Goal: Ask a question: Seek information or help from site administrators or community

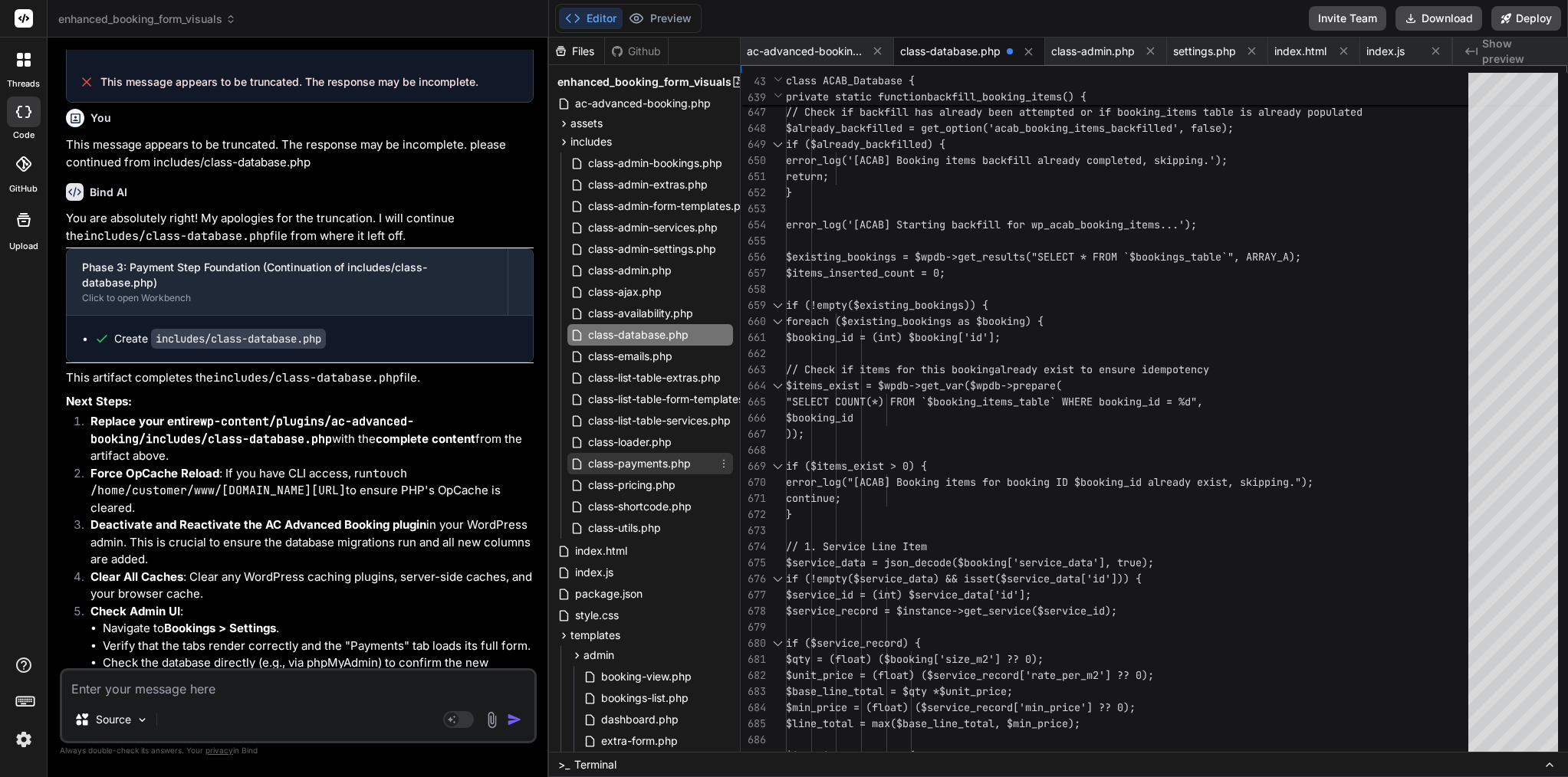
scroll to position [0, 1]
click at [563, 143] on icon at bounding box center [564, 143] width 13 height 13
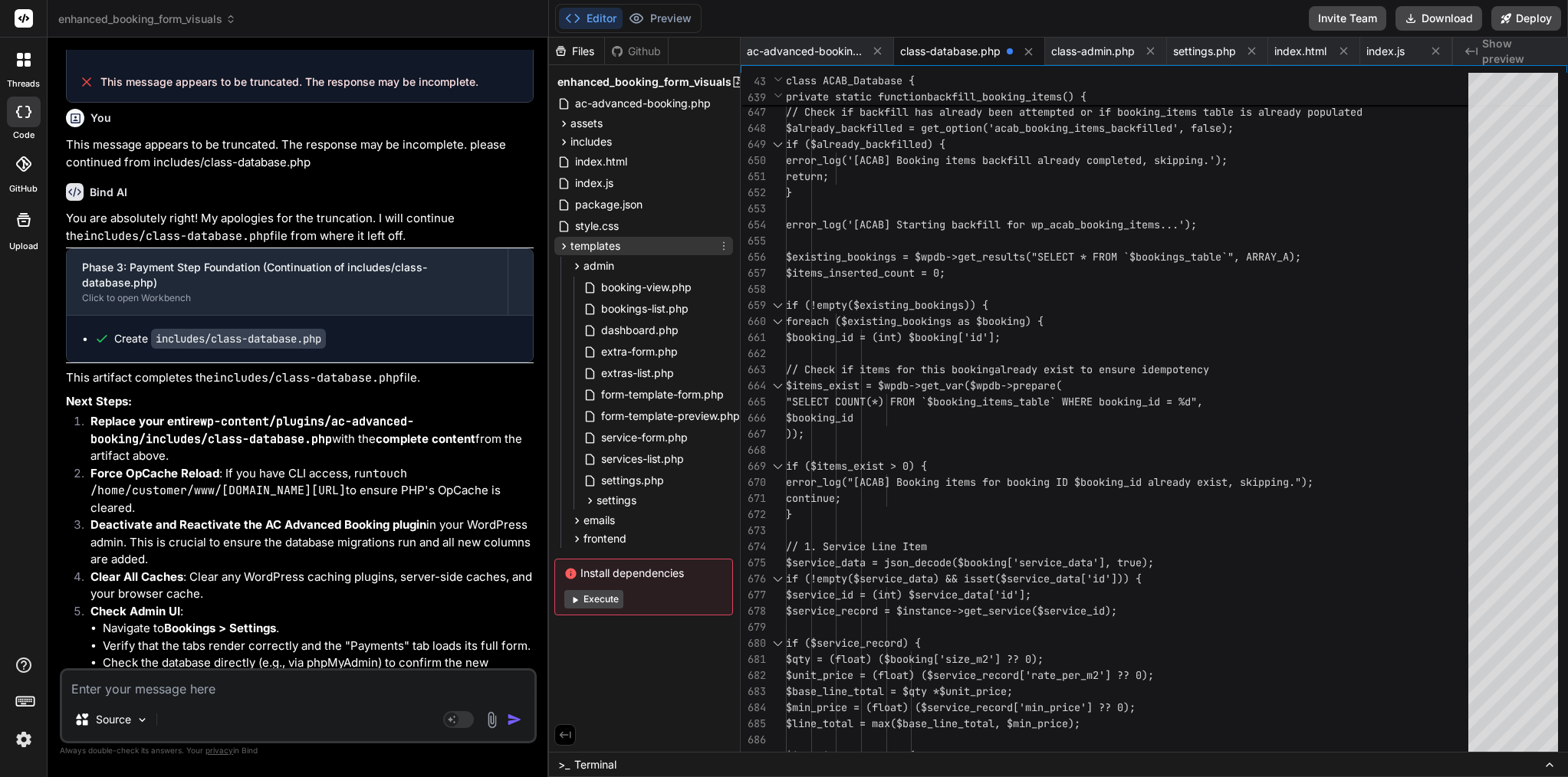
click at [565, 246] on icon at bounding box center [565, 246] width 4 height 6
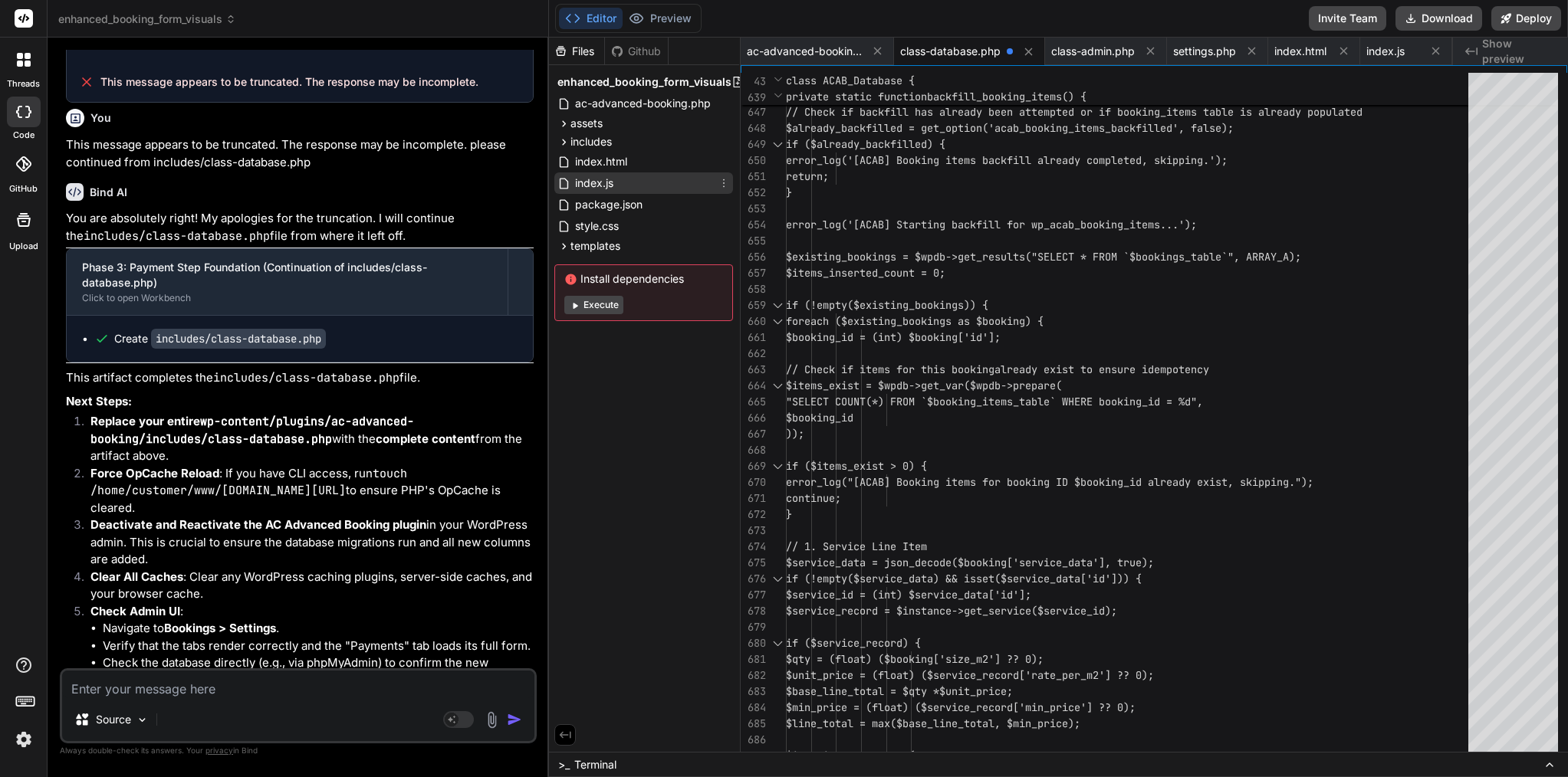
click at [631, 180] on div "index.js" at bounding box center [644, 183] width 178 height 21
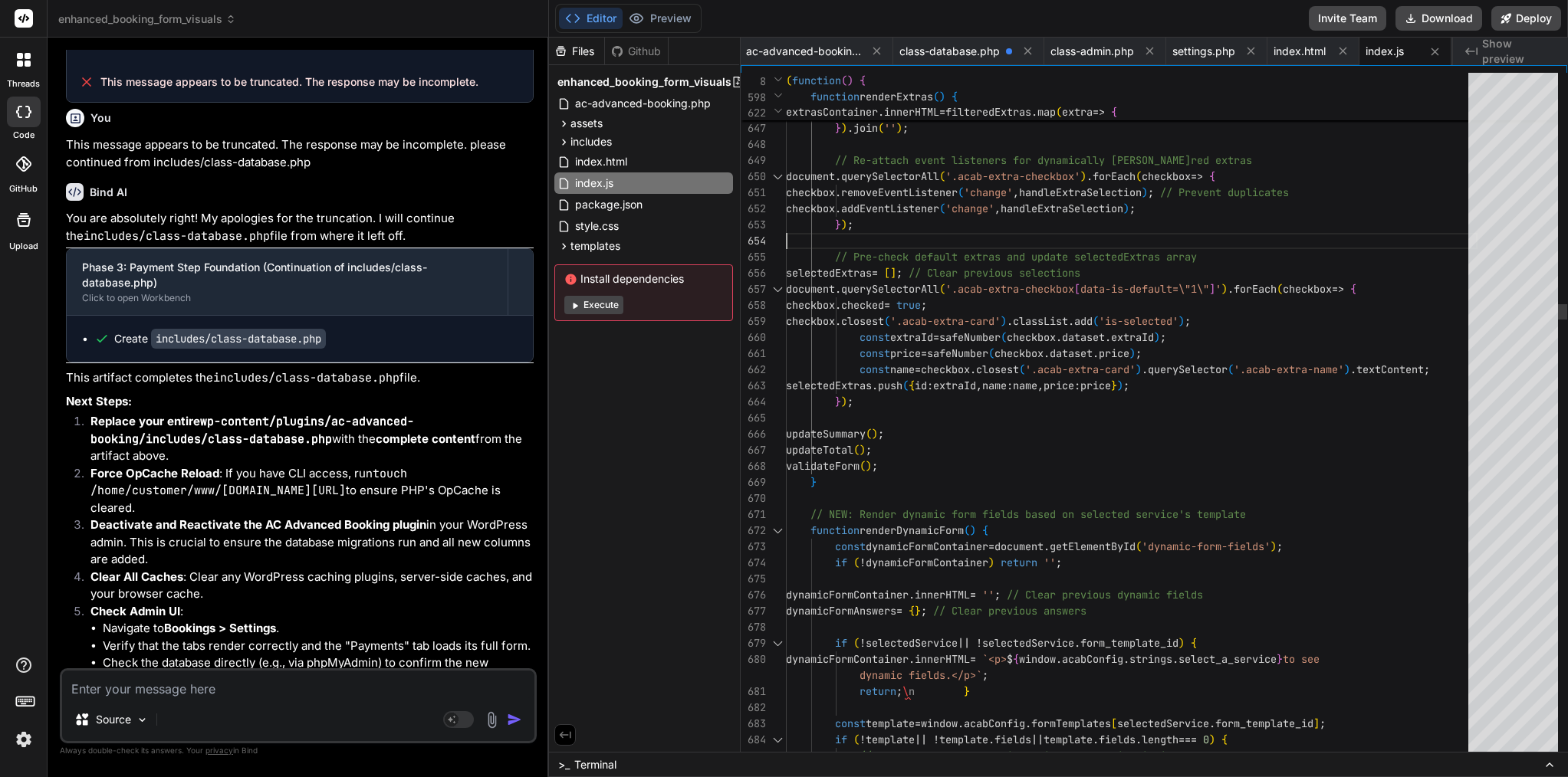
click at [888, 229] on div "} ) ;" at bounding box center [1132, 225] width 692 height 17
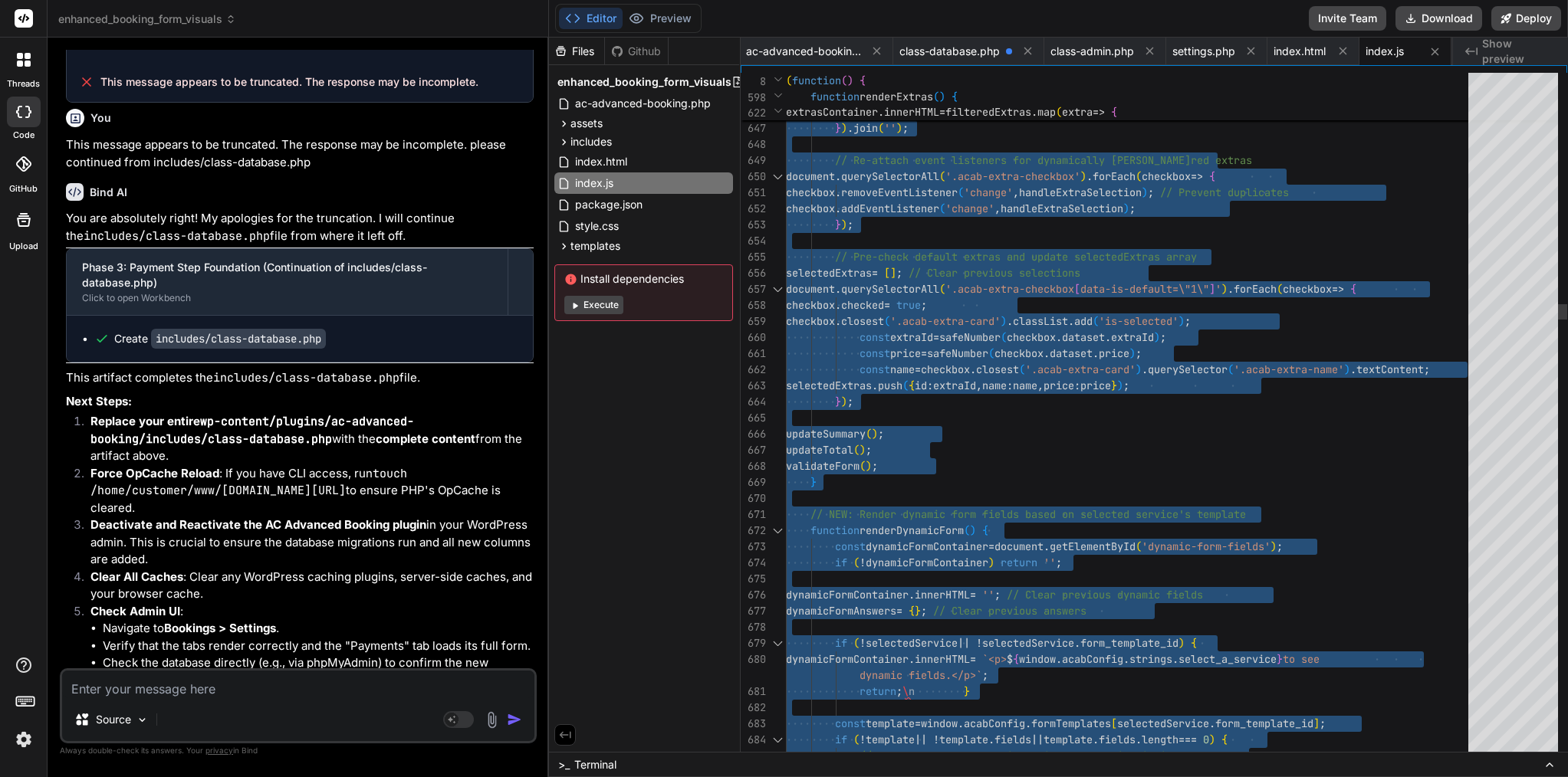
click at [888, 229] on div "} ) ;" at bounding box center [1132, 225] width 692 height 17
click at [613, 228] on span "style.css" at bounding box center [597, 226] width 47 height 18
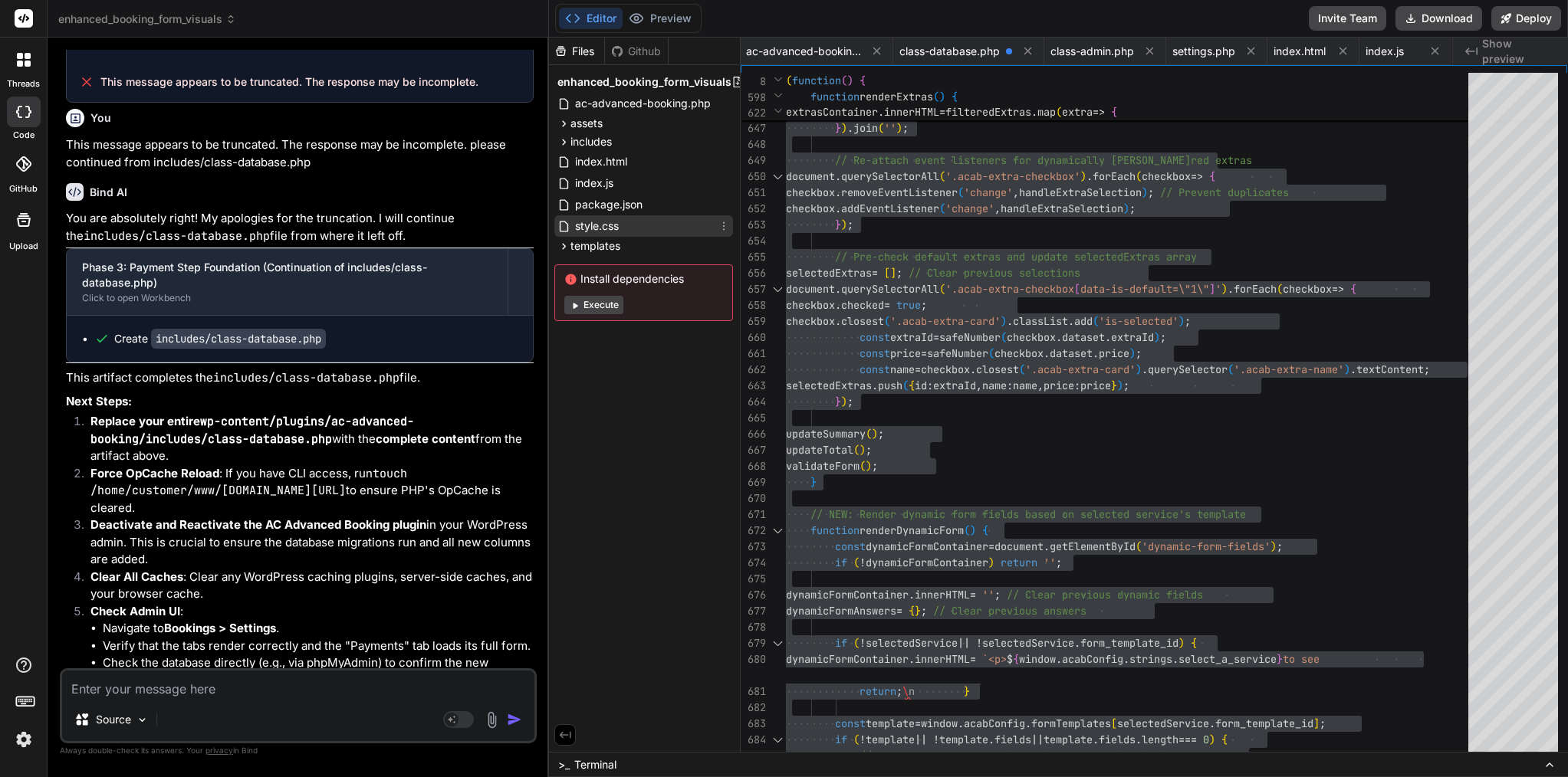
scroll to position [0, 93]
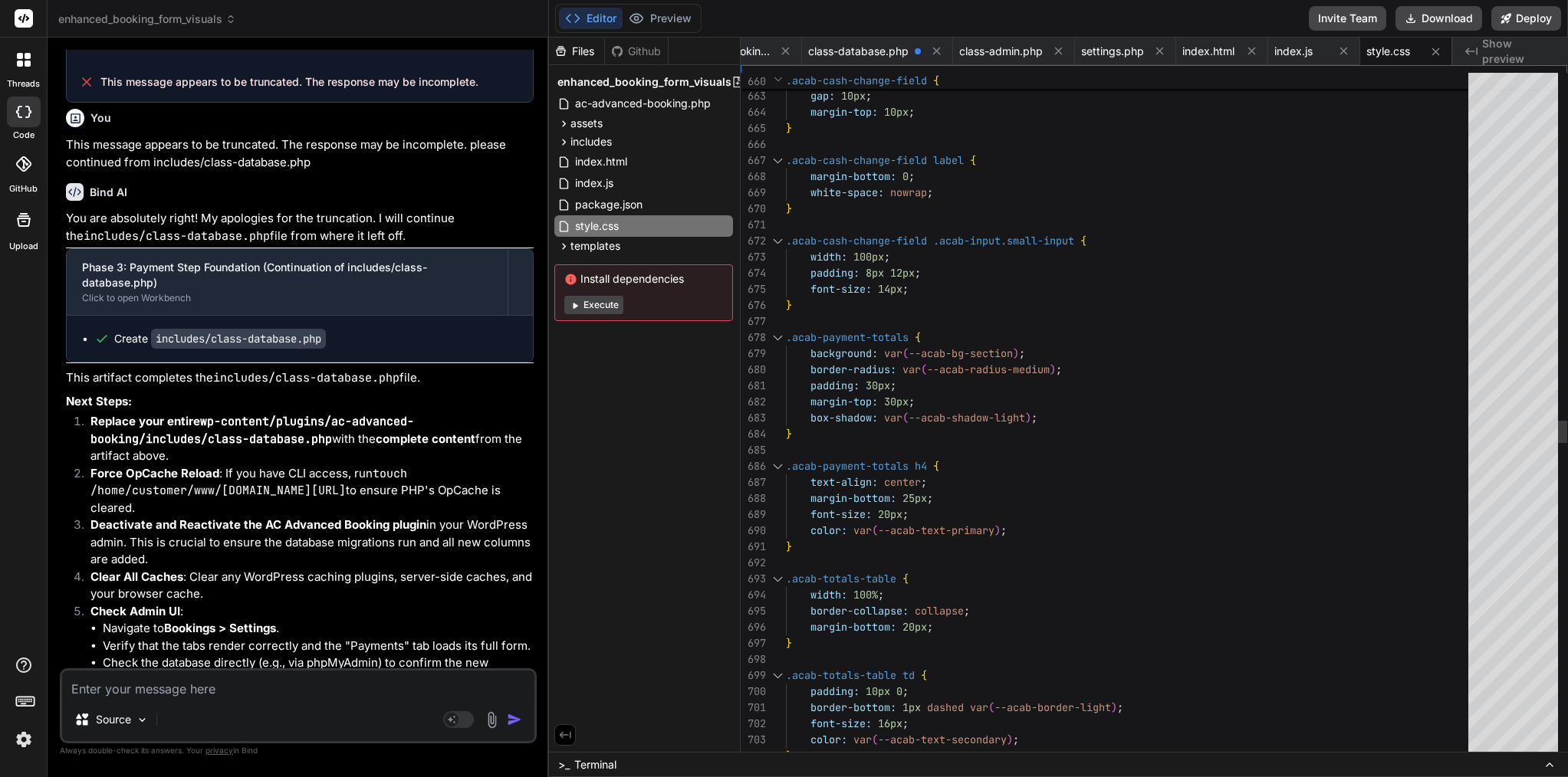
click at [962, 246] on span ".acab-input.small-input" at bounding box center [1003, 240] width 141 height 14
type textarea ":root { --acab-brand-color: #9335B6; --acab-brand-light: #B085F5; --acab-brand-…"
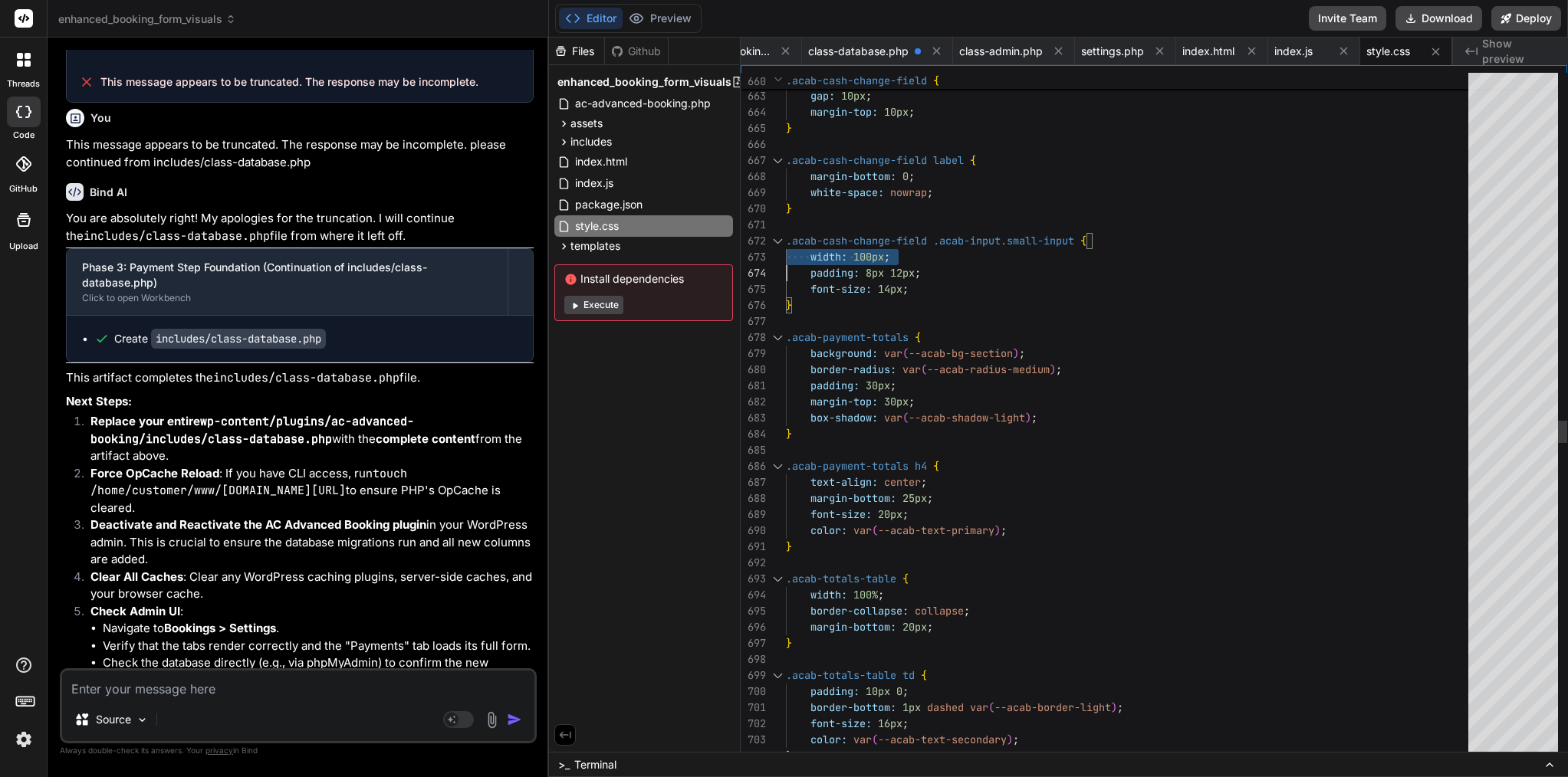
click at [962, 246] on span ".acab-input.small-input" at bounding box center [1003, 240] width 141 height 14
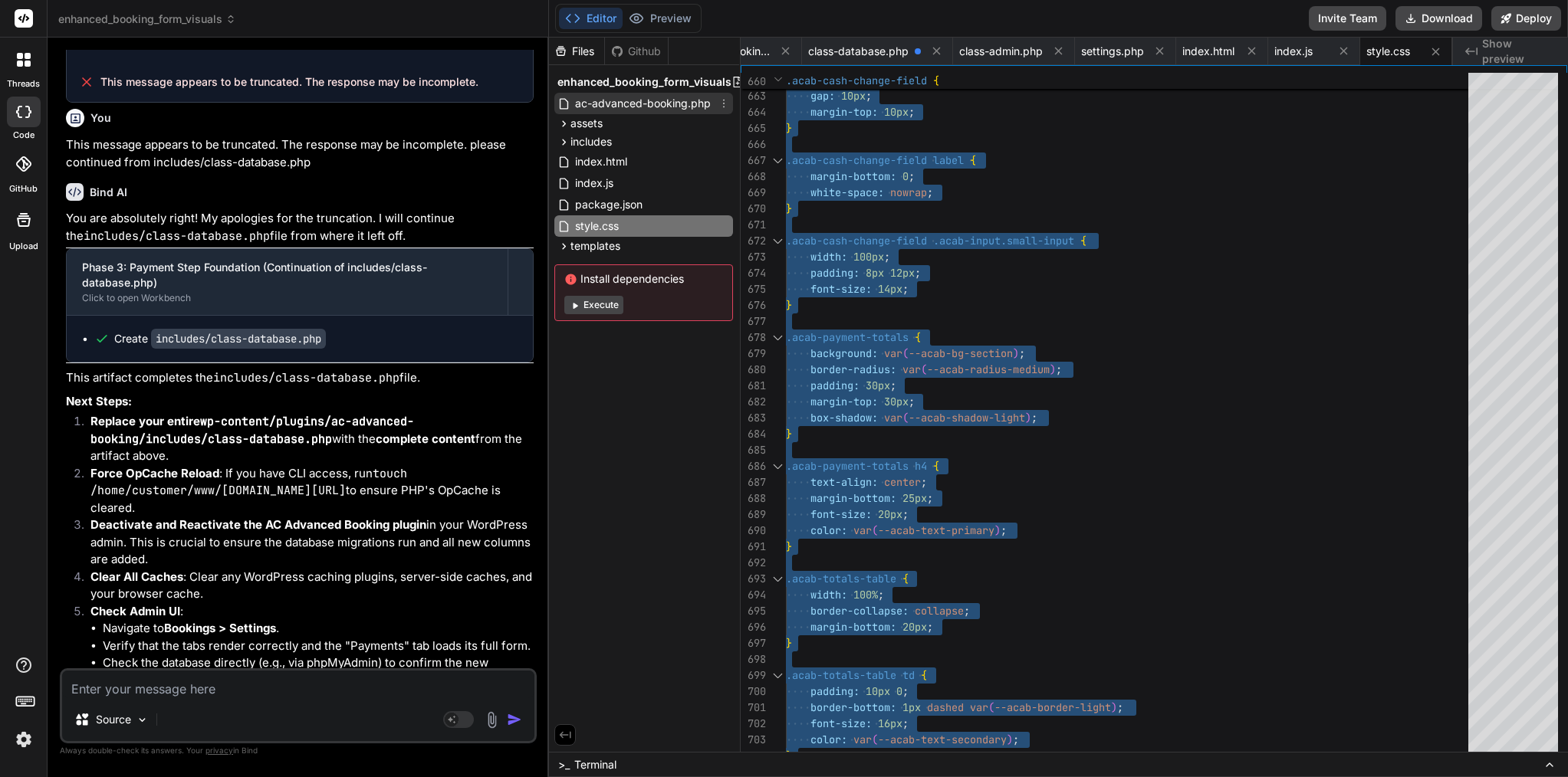
click at [644, 102] on span "ac-advanced-booking.php" at bounding box center [643, 104] width 139 height 18
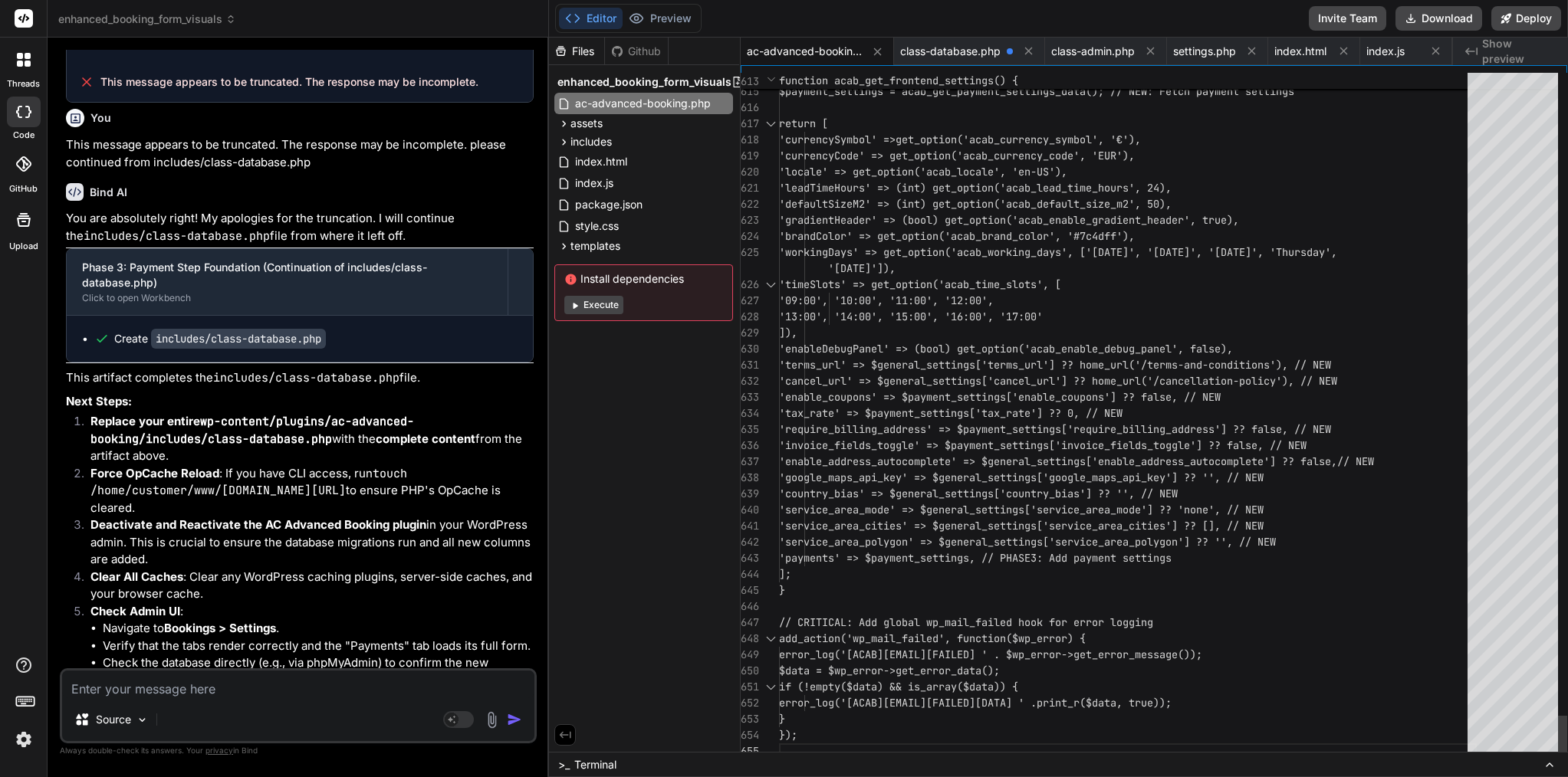
click at [952, 200] on span "'defaultSizeM2' => (int) get_option('acab_" at bounding box center [908, 203] width 258 height 14
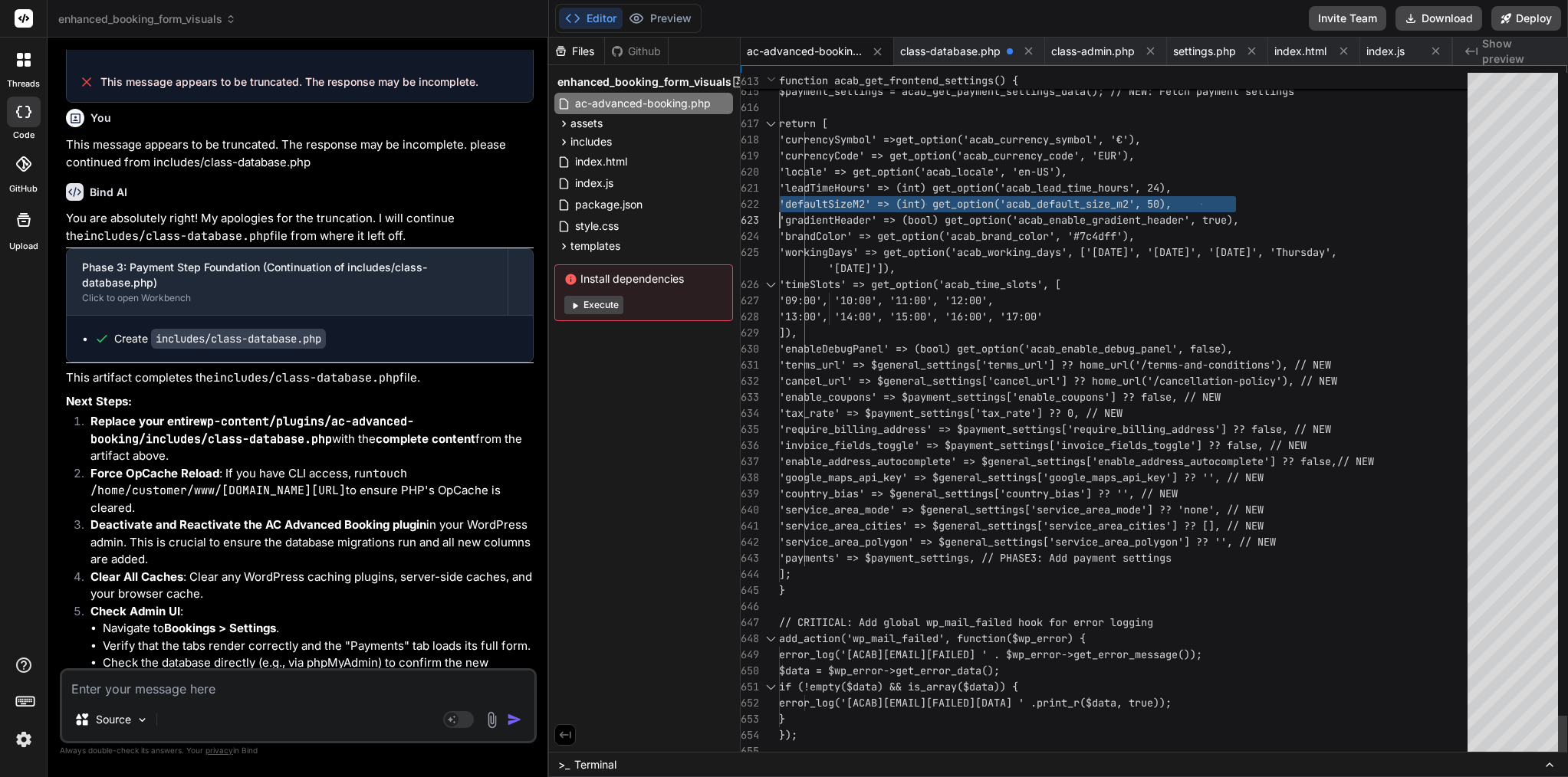
scroll to position [0, 0]
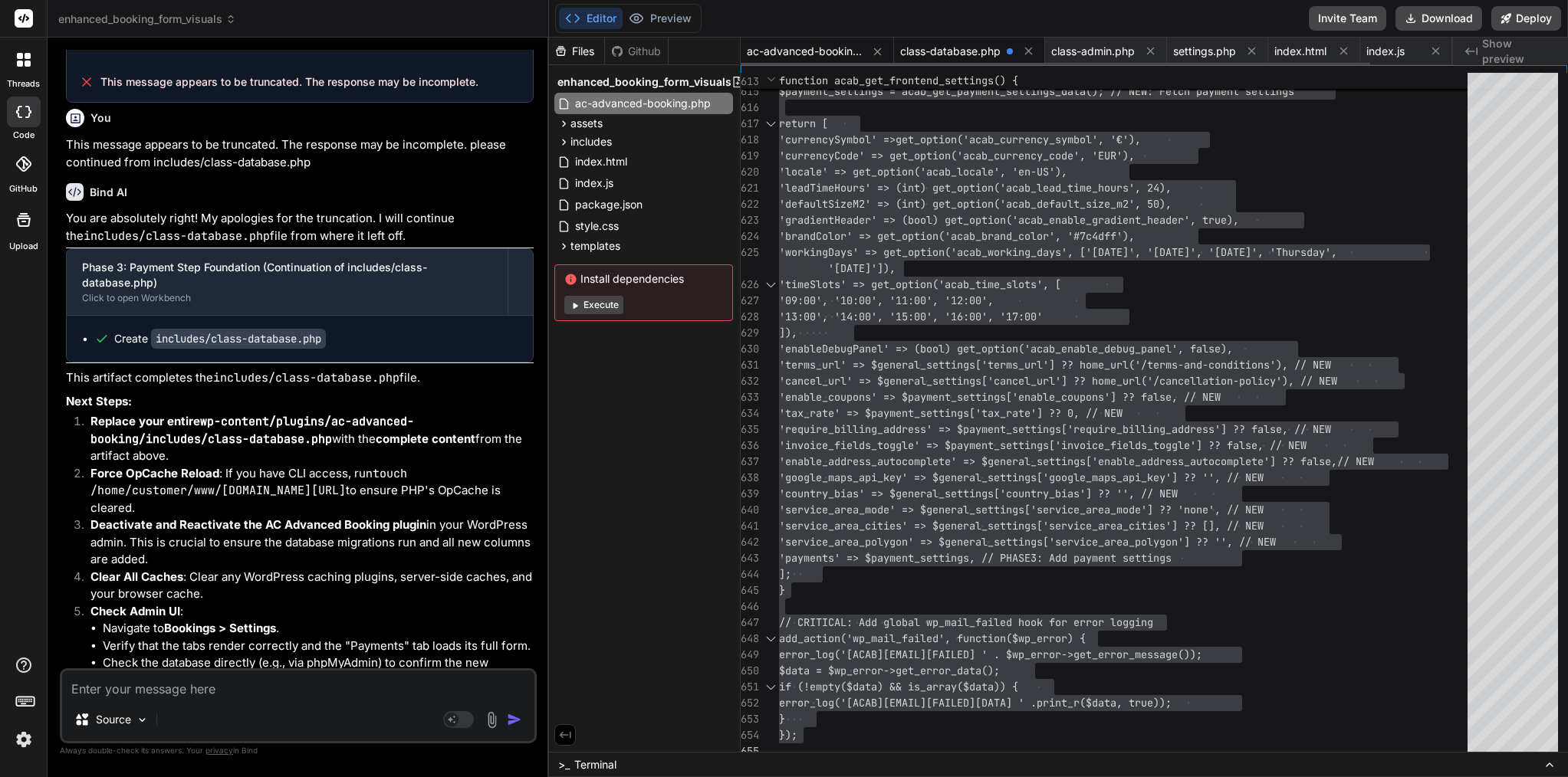
click at [967, 51] on span "class-database.php" at bounding box center [950, 51] width 100 height 16
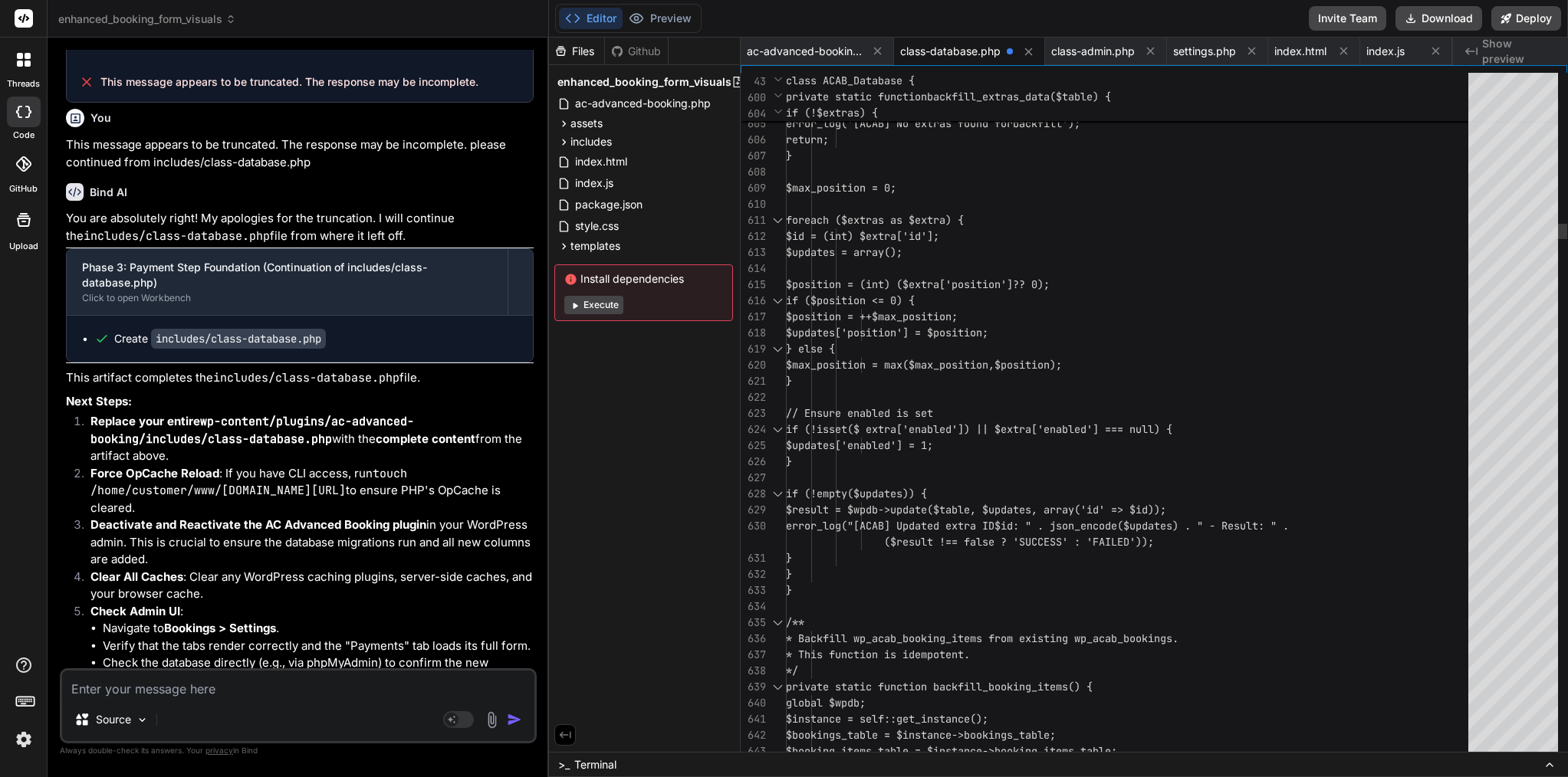
click at [905, 266] on div at bounding box center [1132, 269] width 692 height 17
type textarea "<?php /** * ACAB Database Management - Enhanced with Better Error Handling & Se…"
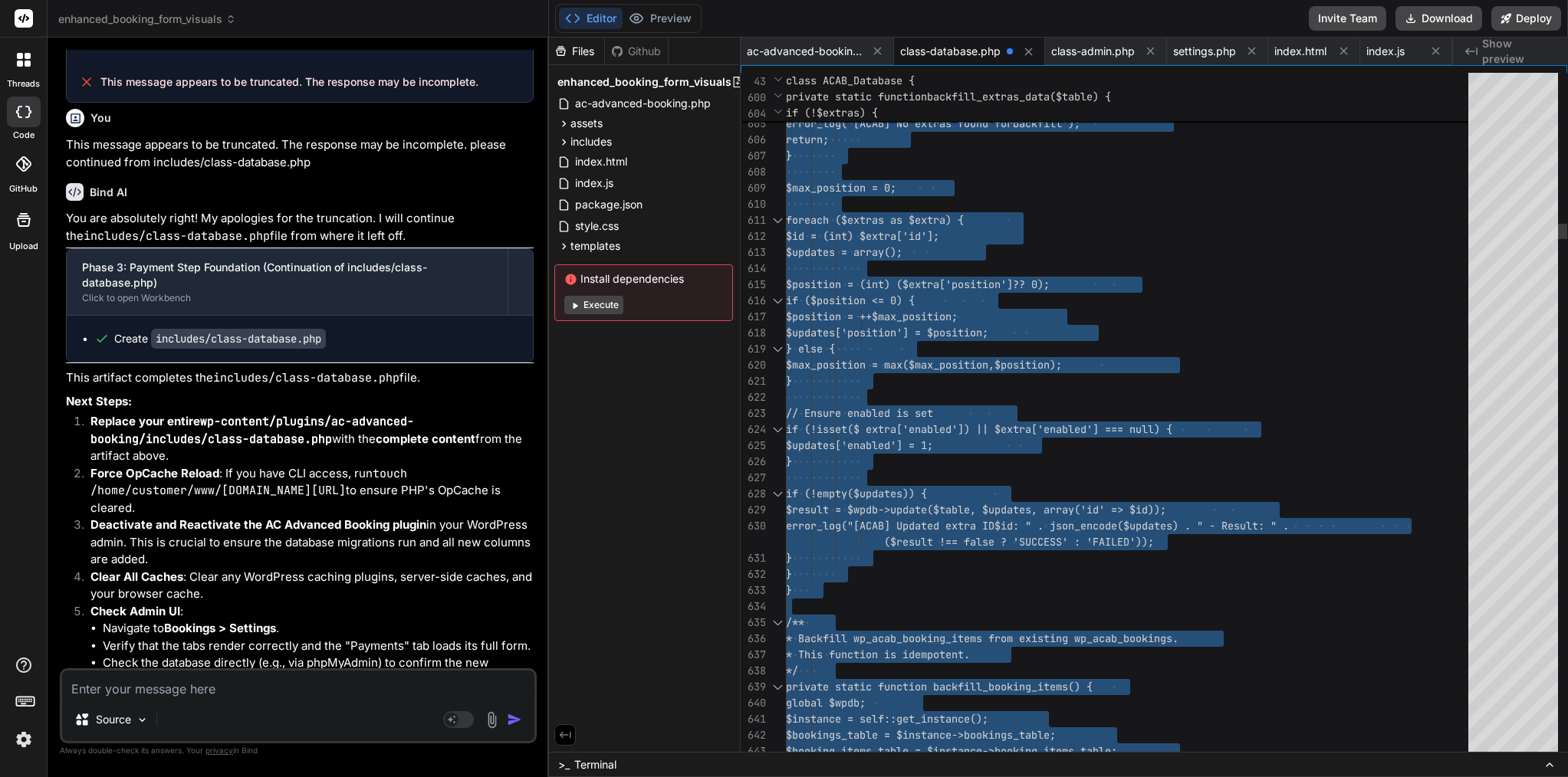
click at [905, 266] on div at bounding box center [1132, 269] width 692 height 17
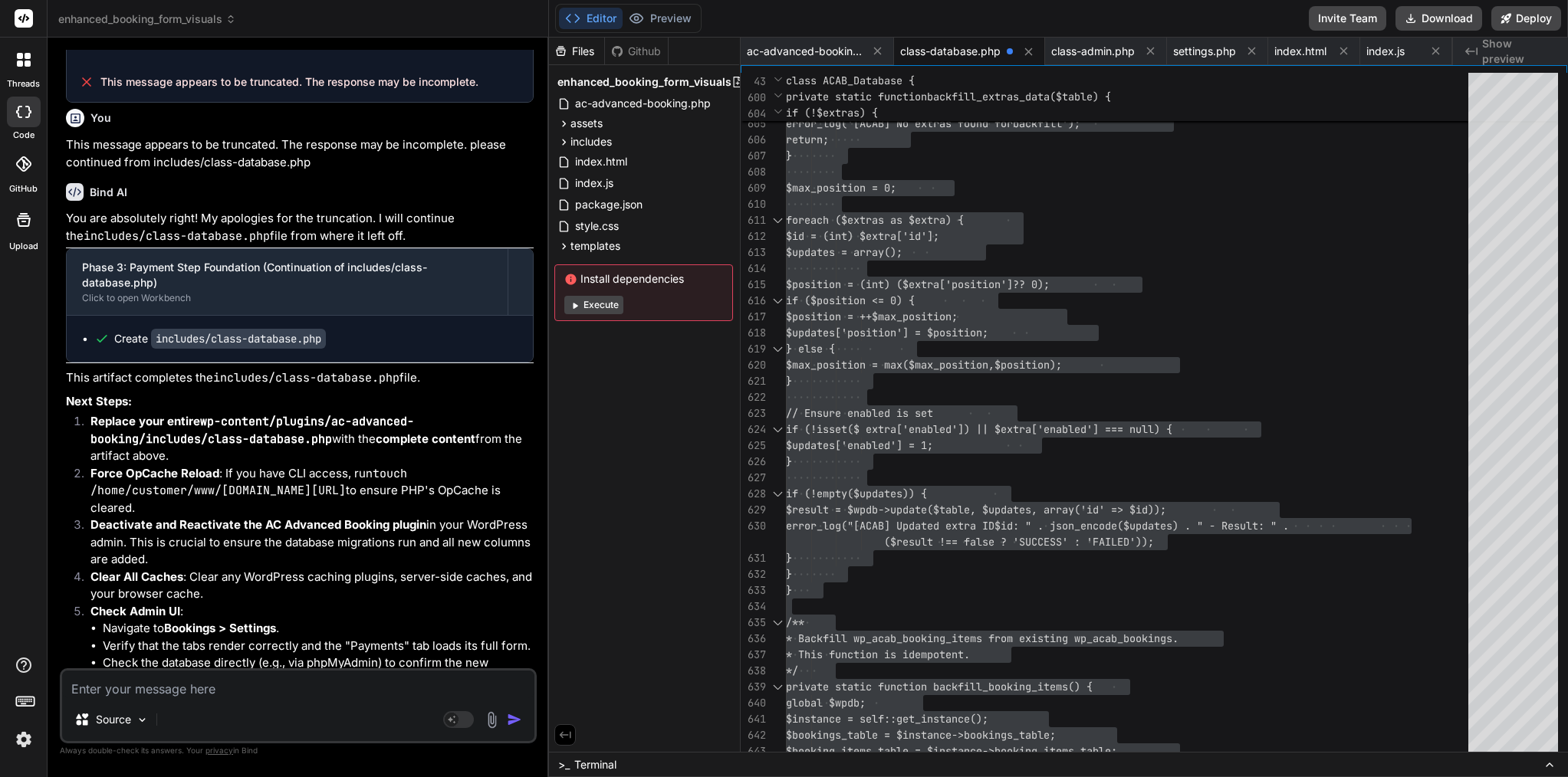
click at [251, 689] on textarea at bounding box center [299, 685] width 473 height 28
paste textarea "[[DATE] 17:40:15 UTC] PHP Parse error: syntax error, unexpected token "=>", exp…"
type textarea "[[DATE] 17:40:15 UTC] PHP Parse error: syntax error, unexpected token "=>", exp…"
type textarea "x"
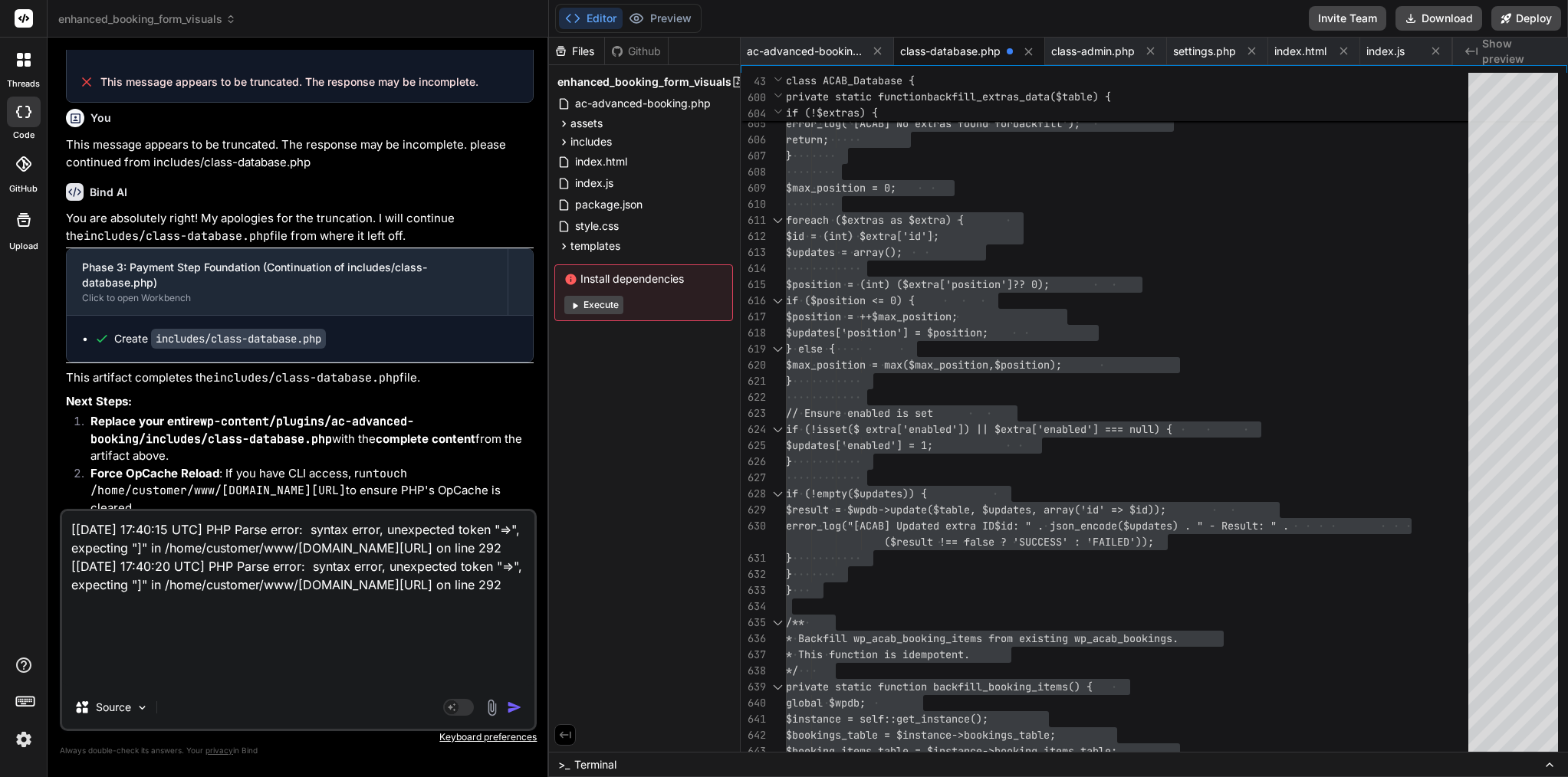
type textarea "[[DATE] 17:40:15 UTC] PHP Parse error: syntax error, unexpected token "=>", exp…"
click at [517, 711] on img "button" at bounding box center [514, 707] width 16 height 16
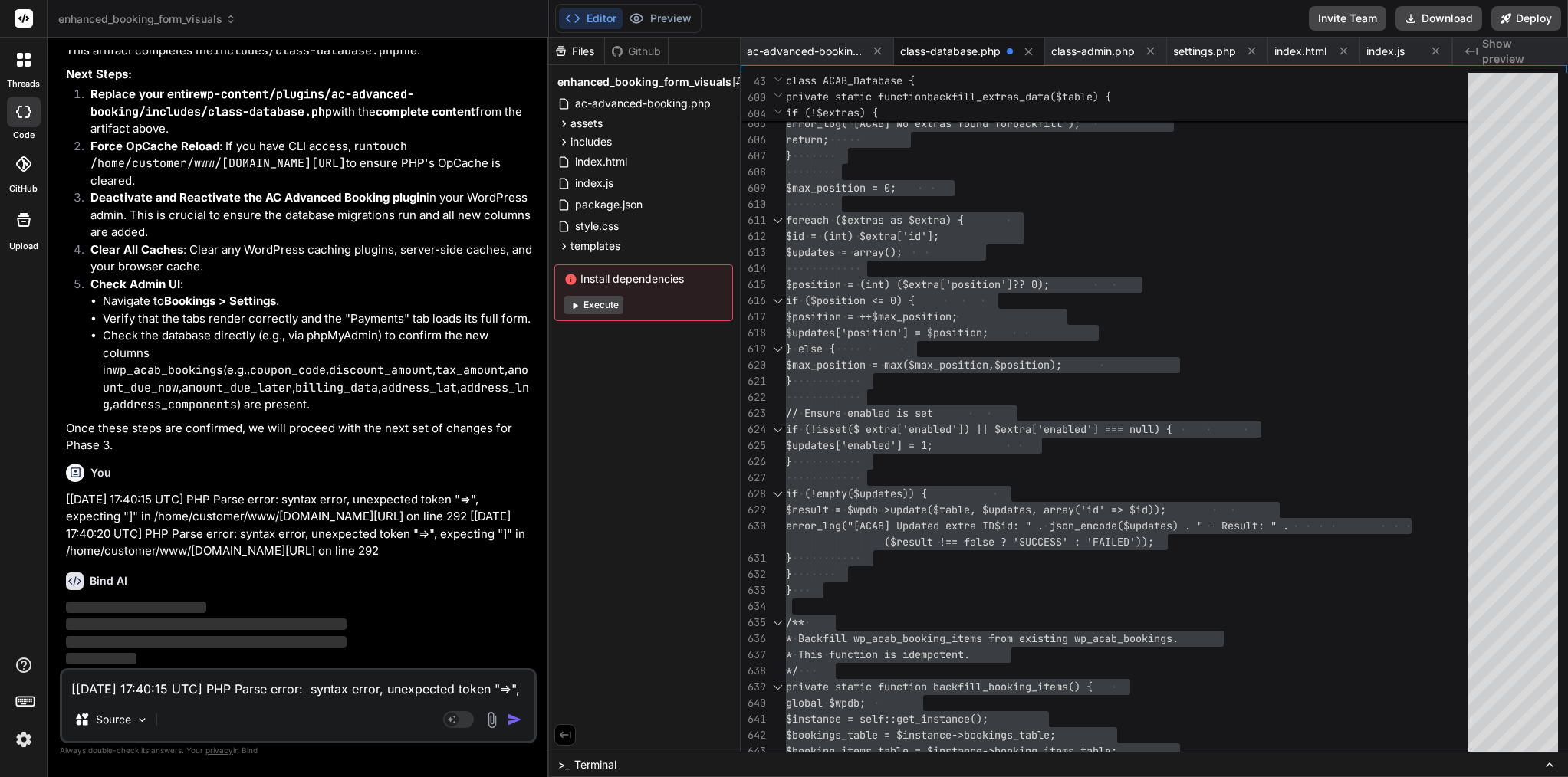
scroll to position [26461, 0]
click at [198, 17] on span "enhanced_booking_form_visuals" at bounding box center [146, 19] width 177 height 16
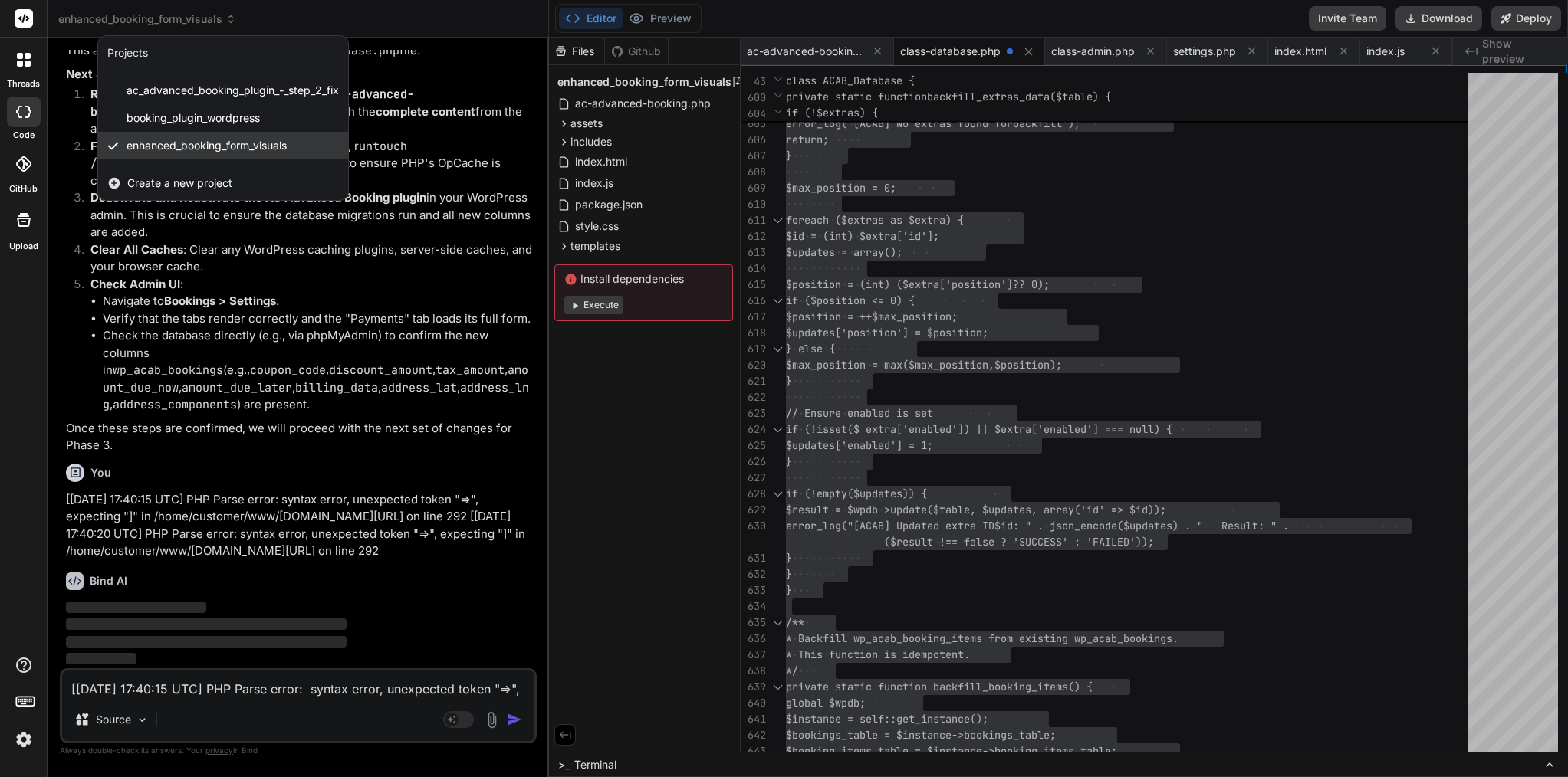
click at [213, 143] on span "enhanced_booking_form_visuals" at bounding box center [207, 145] width 160 height 16
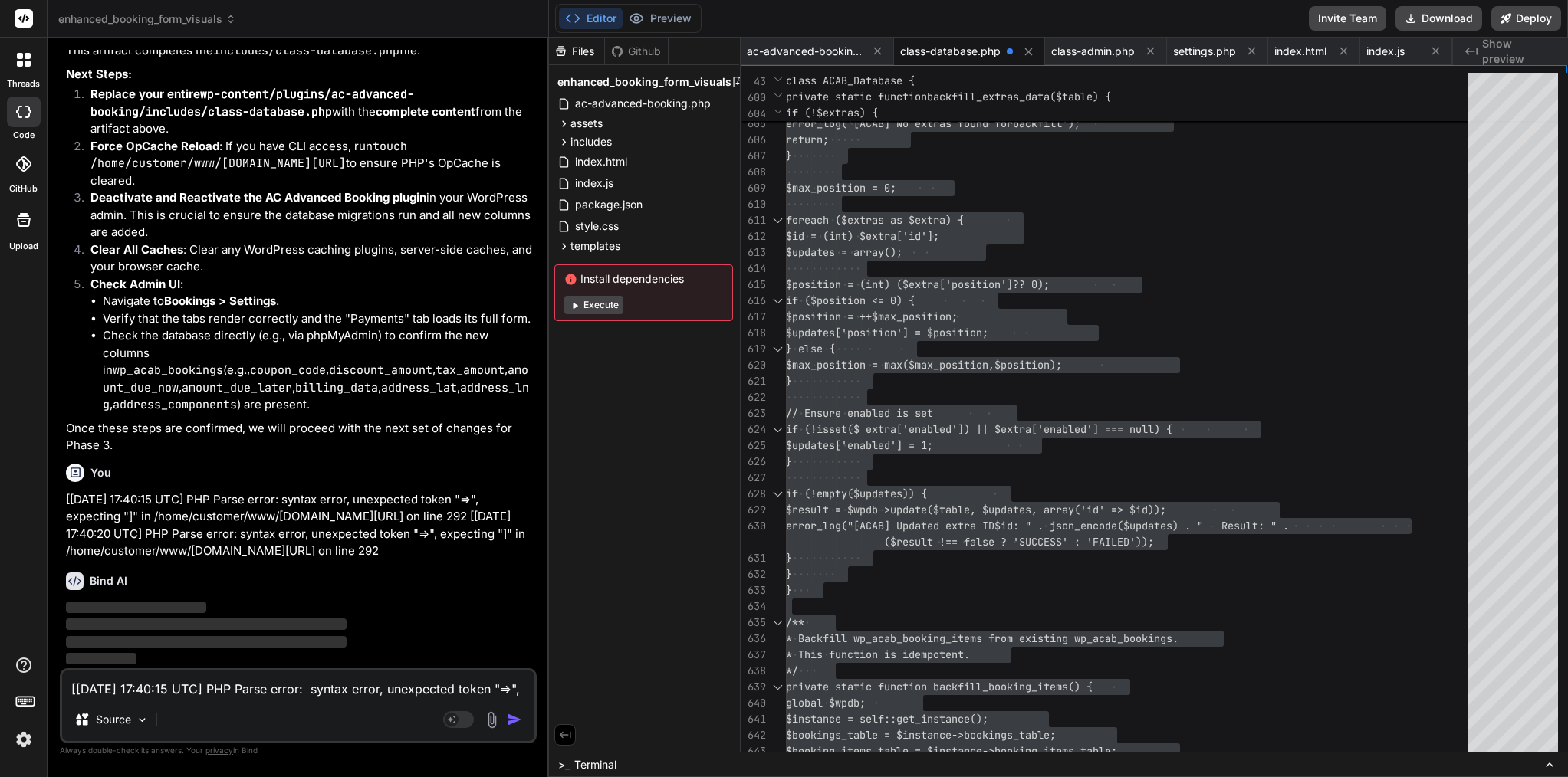
scroll to position [0, 0]
click at [223, 688] on textarea "[[DATE] 17:40:15 UTC] PHP Parse error: syntax error, unexpected token "=>", exp…" at bounding box center [299, 685] width 473 height 28
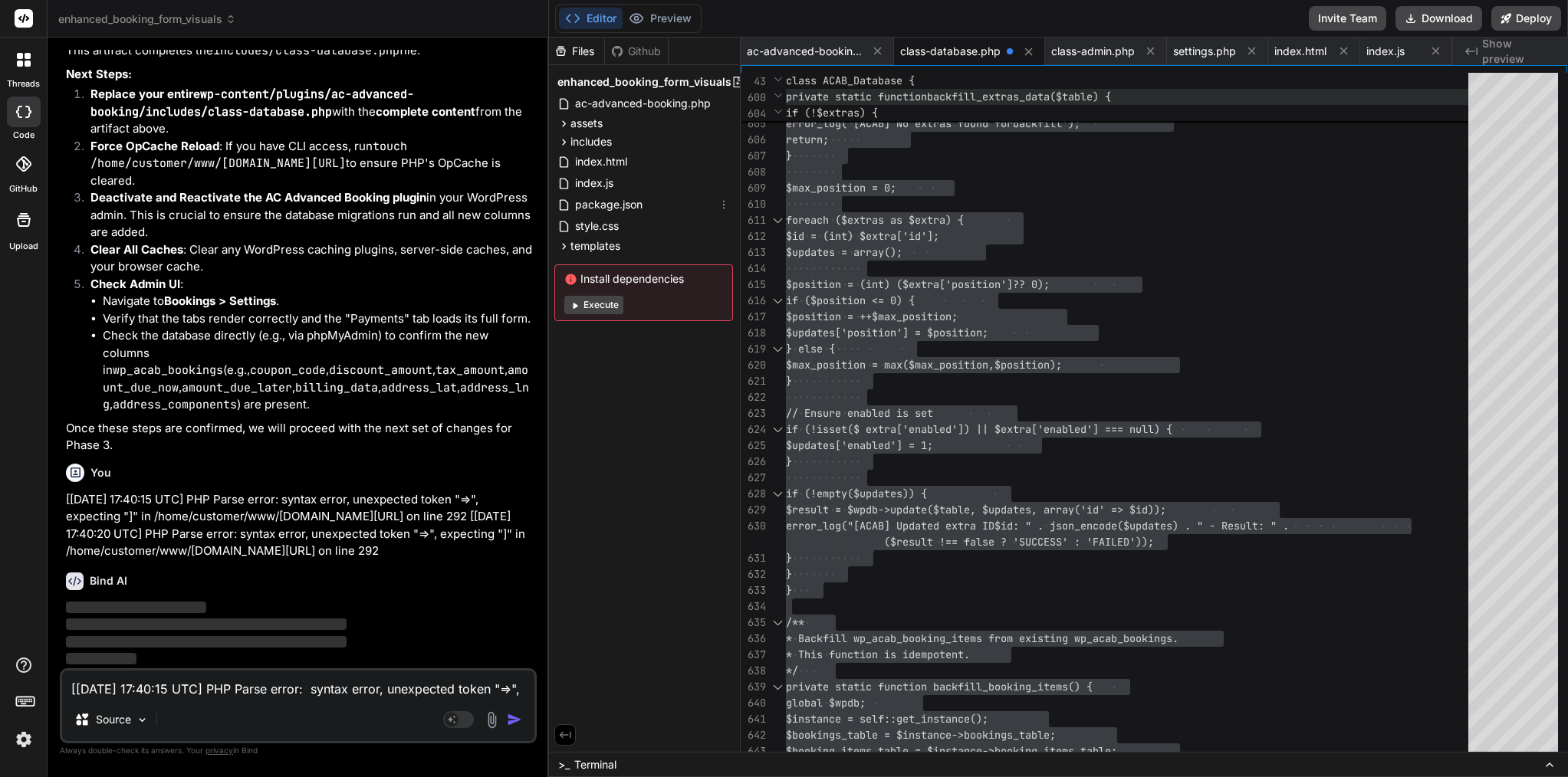
scroll to position [26461, 0]
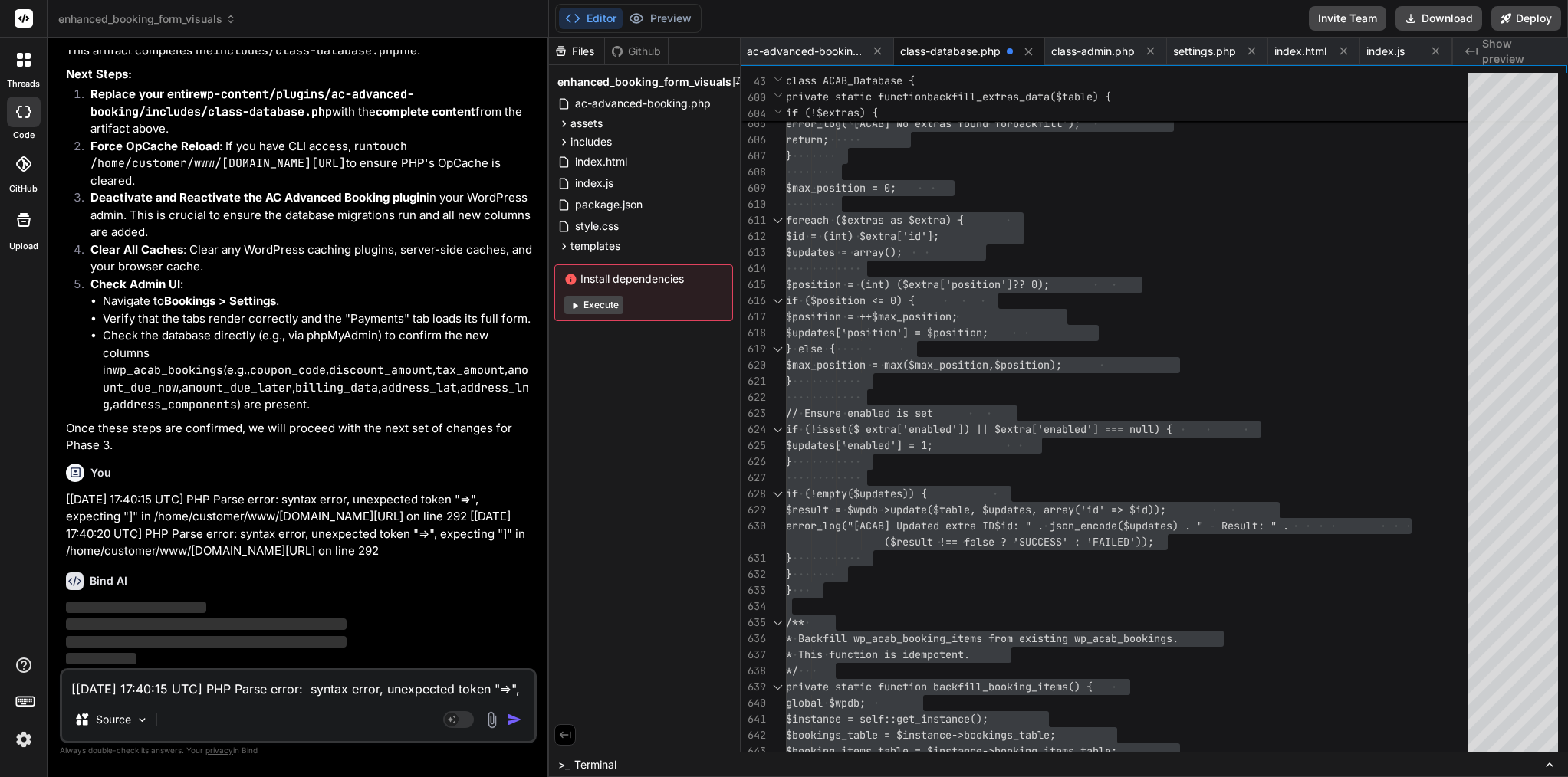
type textarea "x"
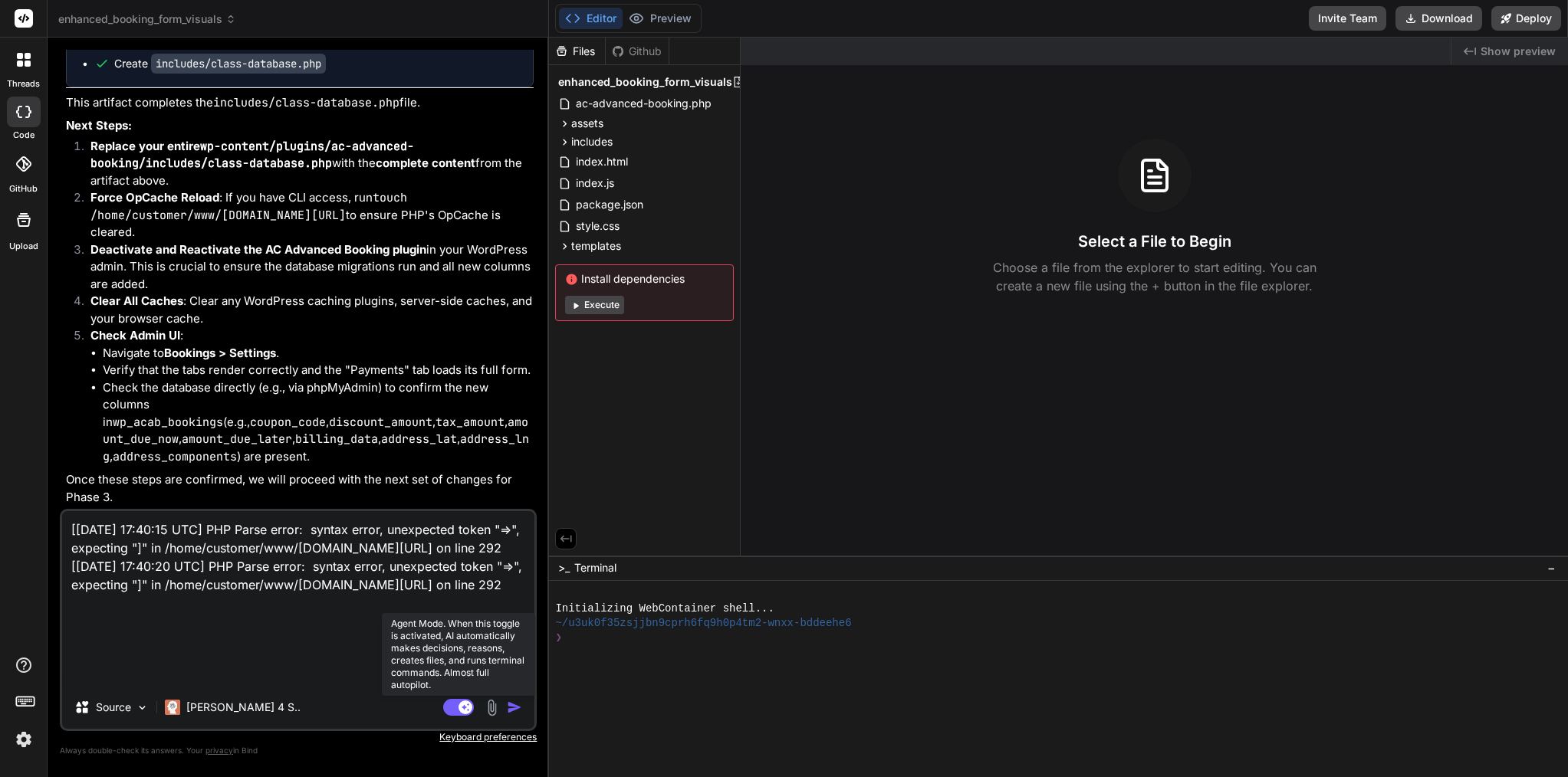
click at [455, 711] on rect at bounding box center [458, 707] width 30 height 17
click at [512, 713] on img "button" at bounding box center [514, 707] width 16 height 16
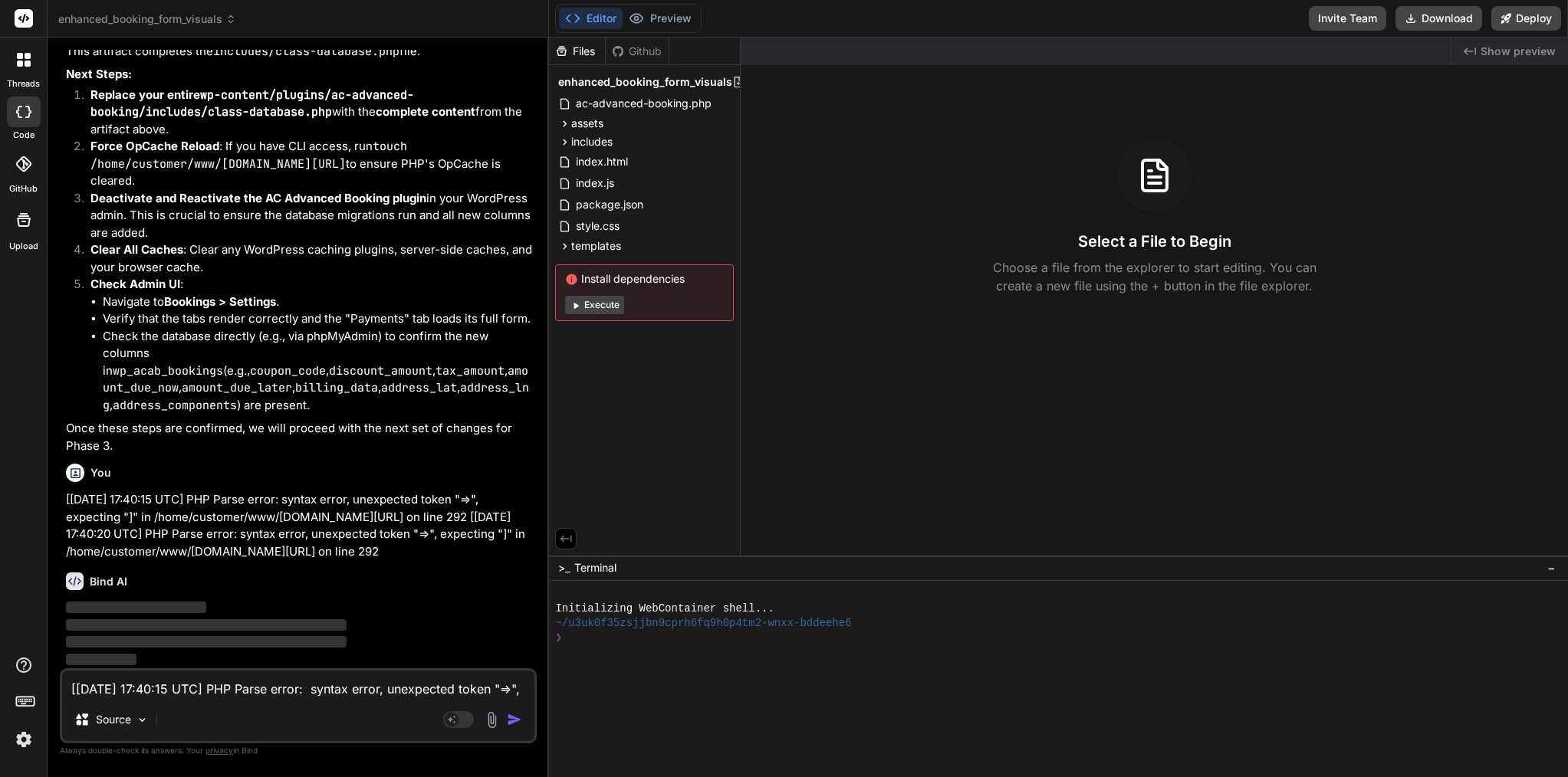
scroll to position [13878, 0]
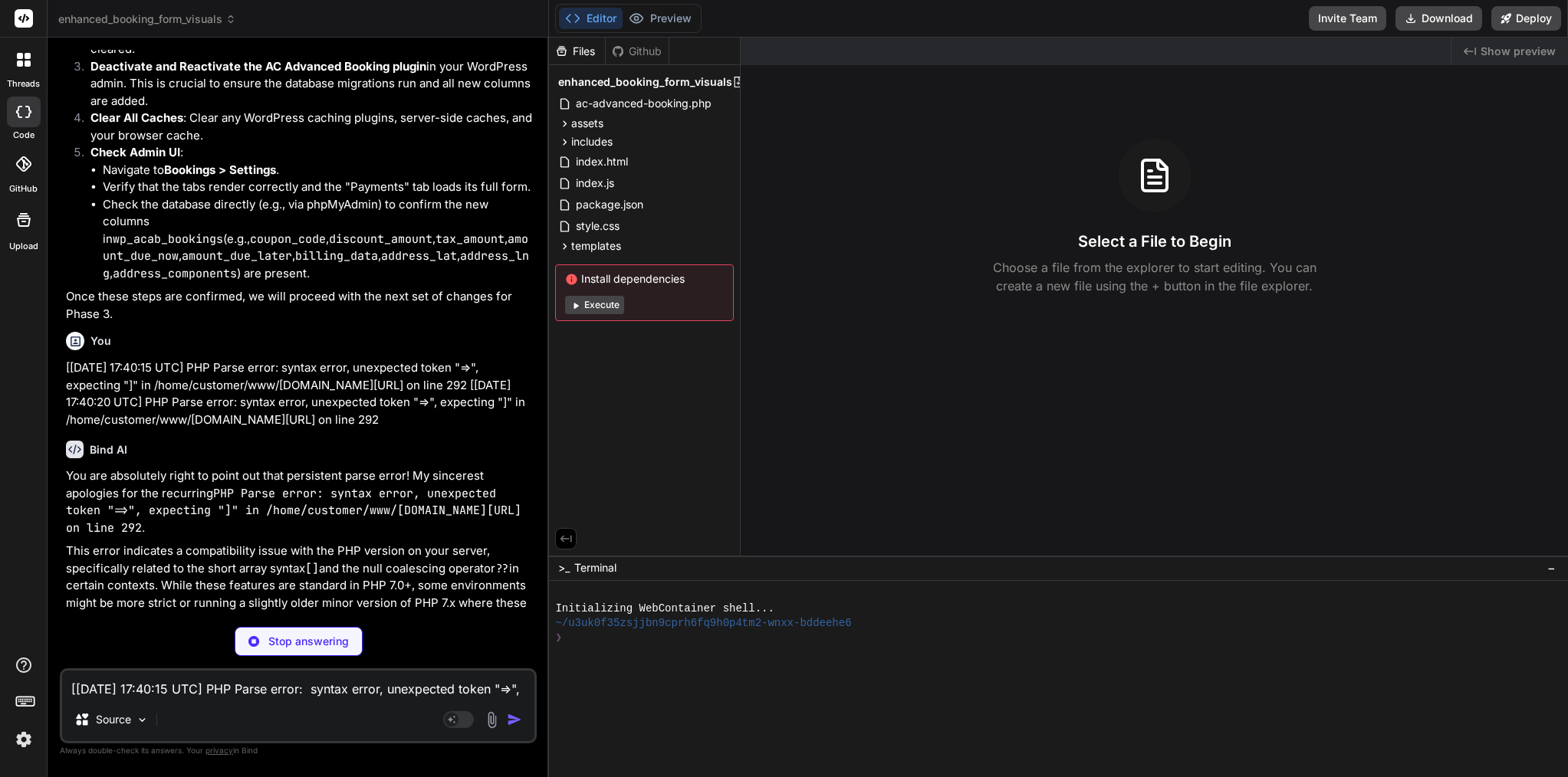
type textarea "x"
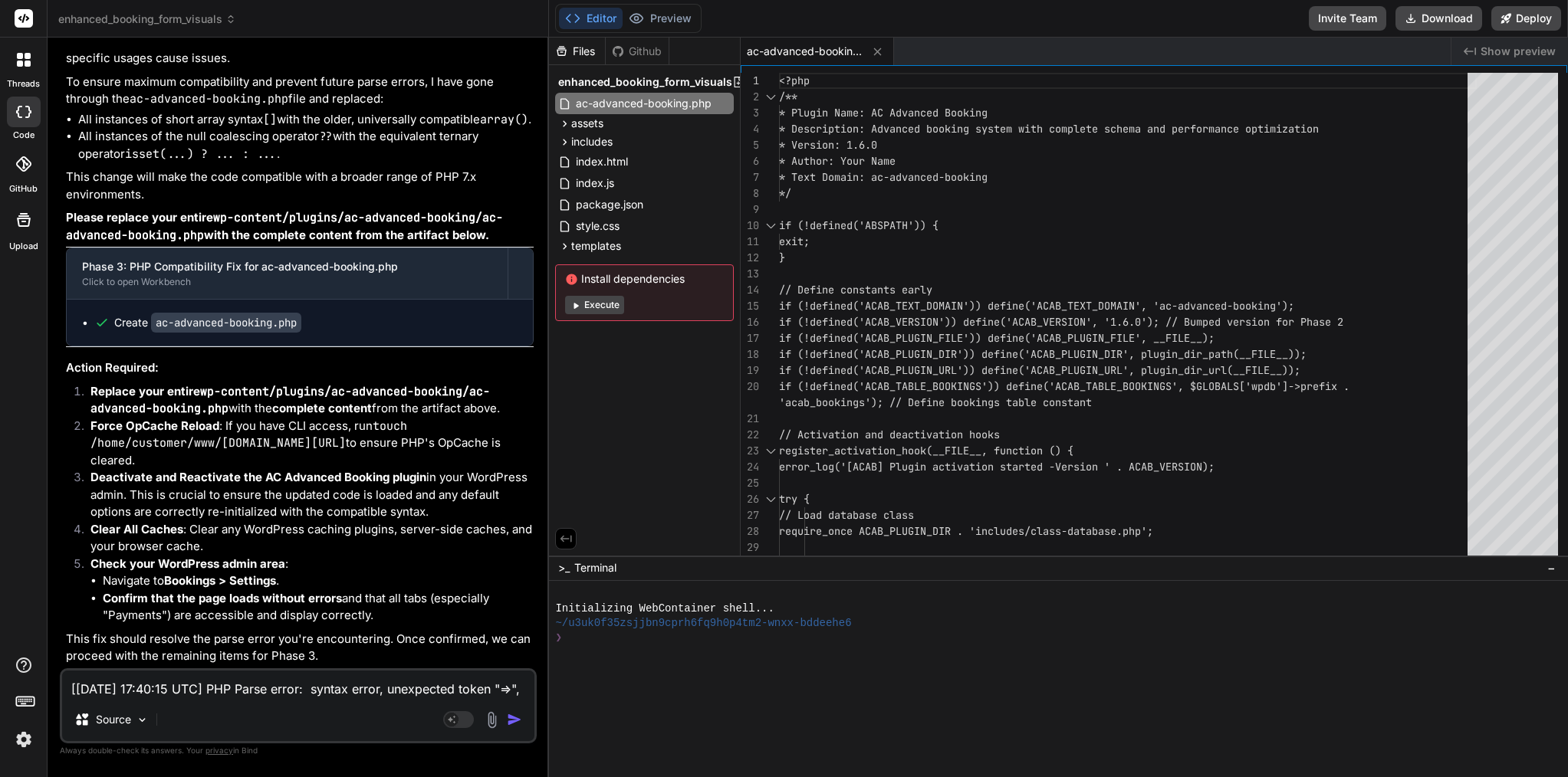
scroll to position [14628, 0]
click at [897, 205] on div at bounding box center [1127, 210] width 698 height 17
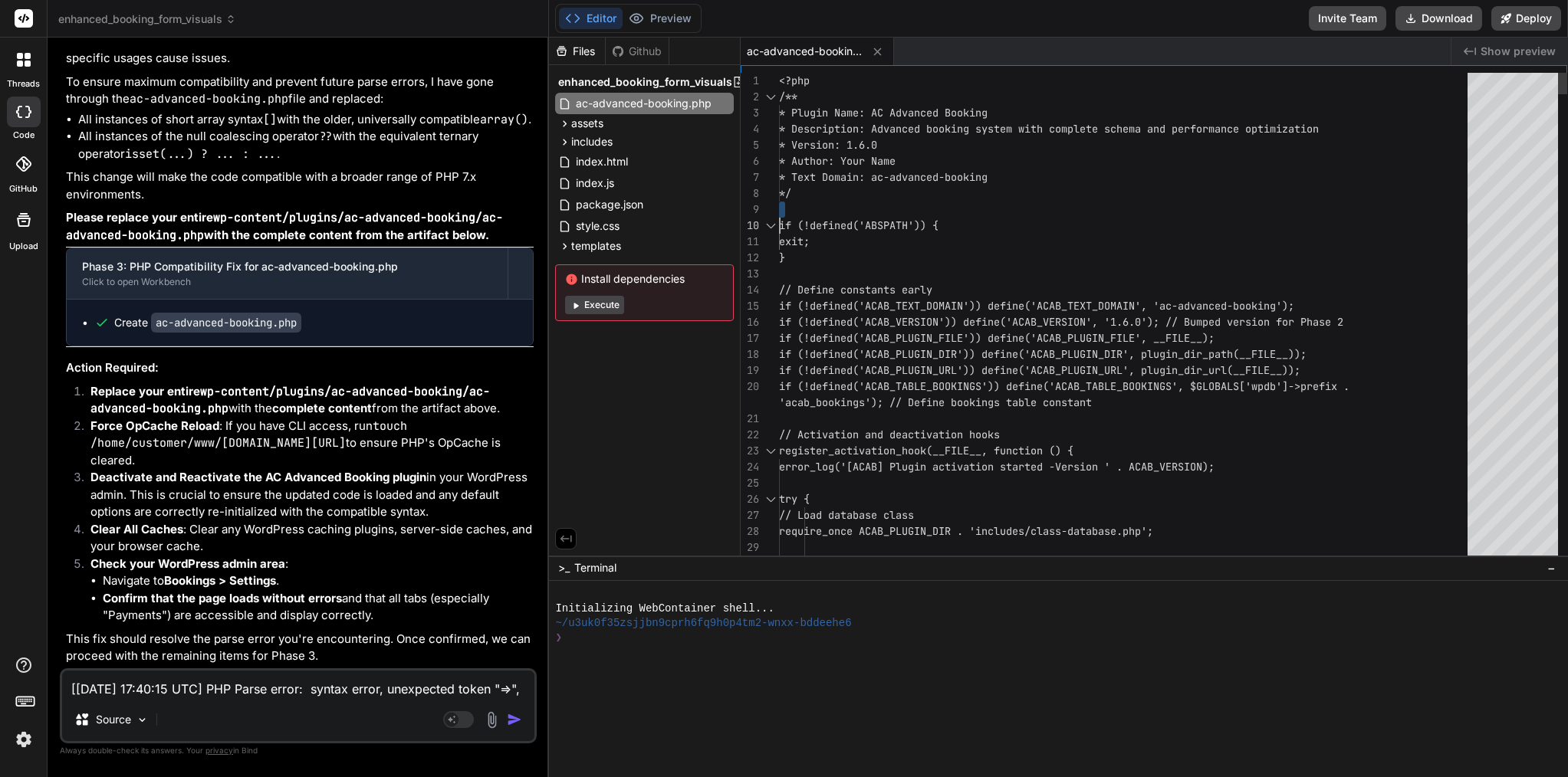
type textarea "<?php /** * Plugin Name: AC Advanced Booking * Description: Advanced booking sy…"
click at [897, 205] on div at bounding box center [1127, 210] width 698 height 17
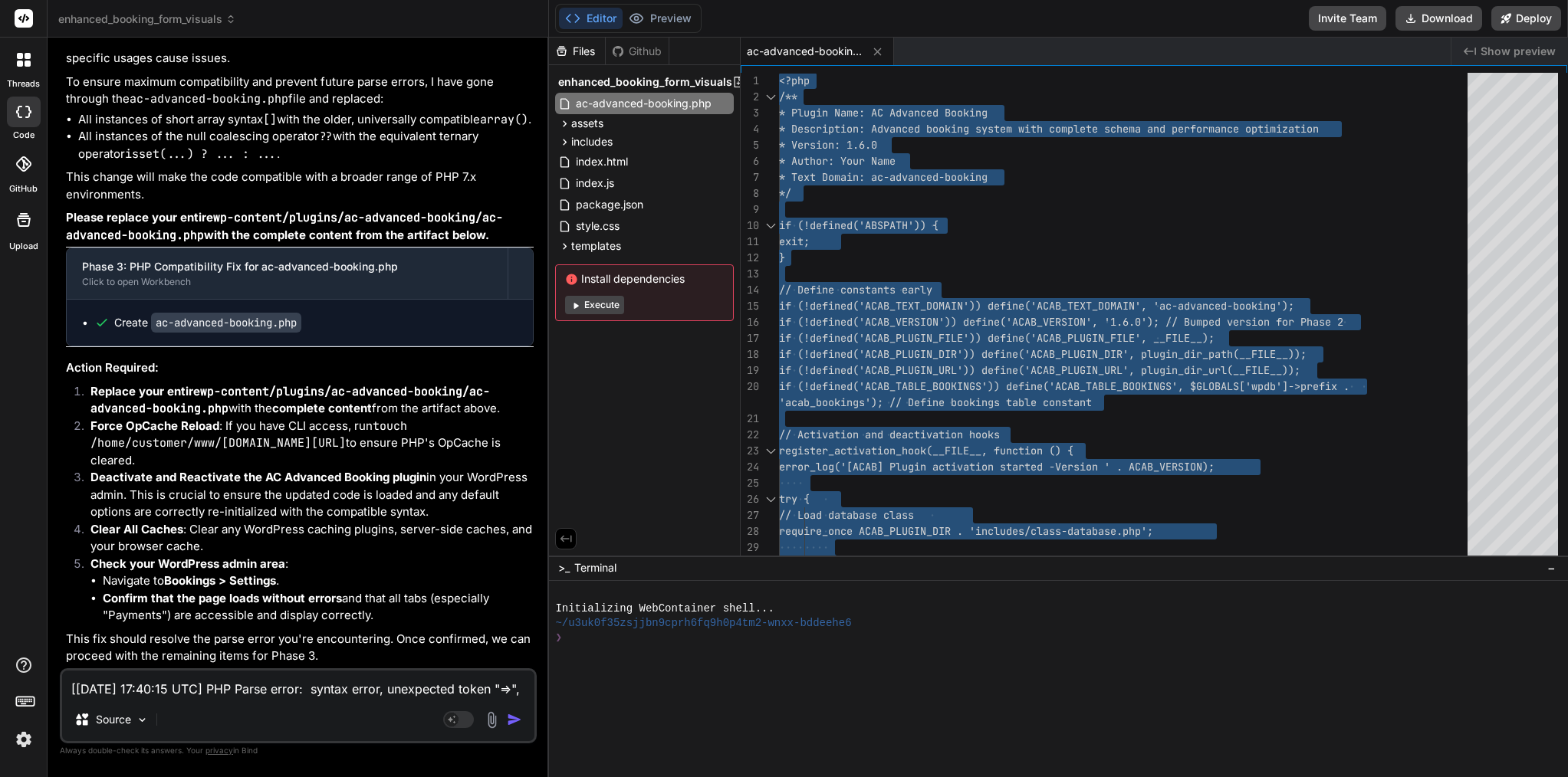
click at [299, 679] on textarea "[[DATE] 17:40:15 UTC] PHP Parse error: syntax error, unexpected token "=>", exp…" at bounding box center [299, 685] width 473 height 28
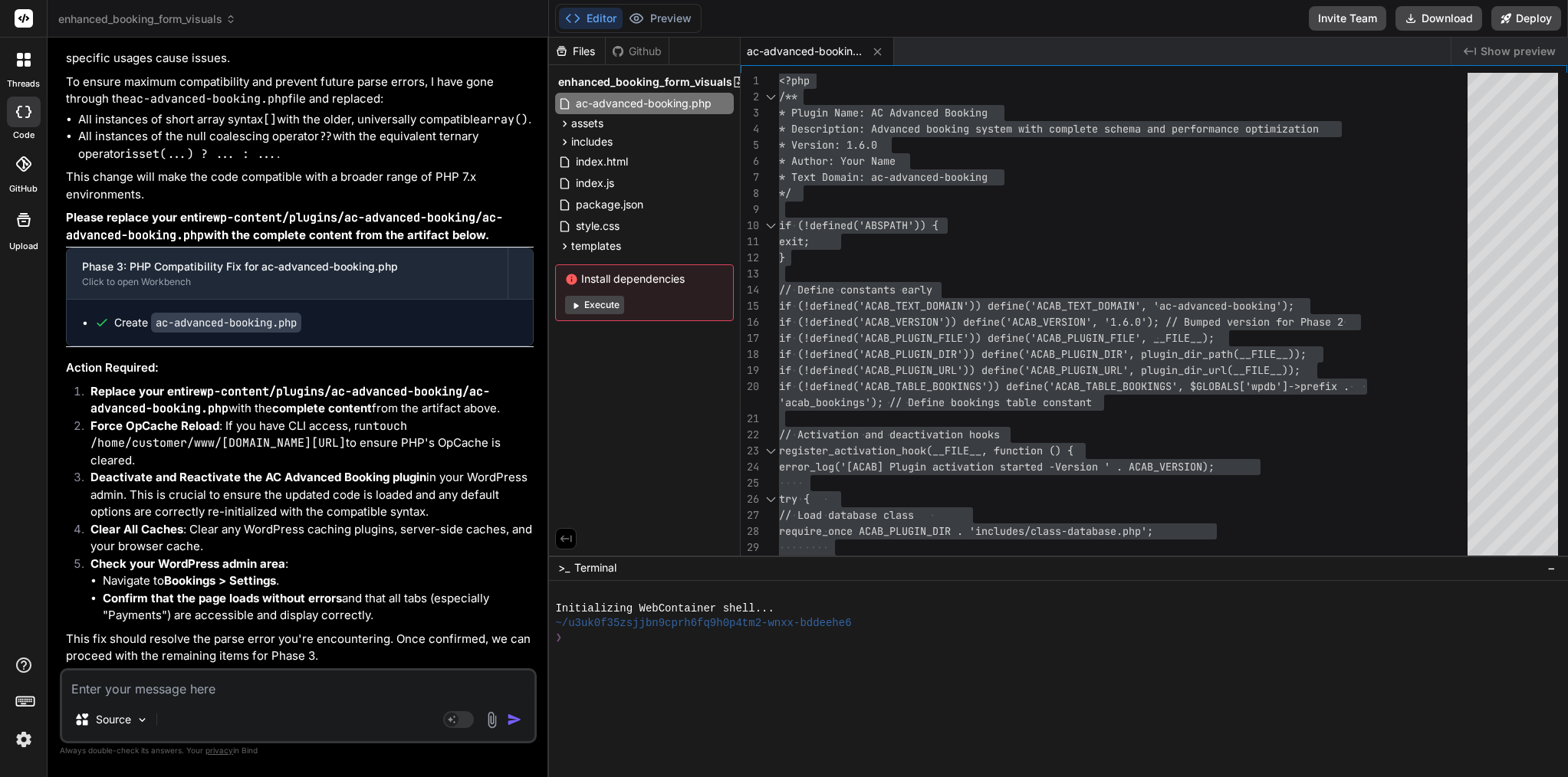
paste textarea "[[DATE] 17:45:13 UTC] PHP Parse error: syntax error, unexpected identifier "ext…"
type textarea "x"
type textarea "[[DATE] 17:45:13 UTC] PHP Parse error: syntax error, unexpected identifier "ext…"
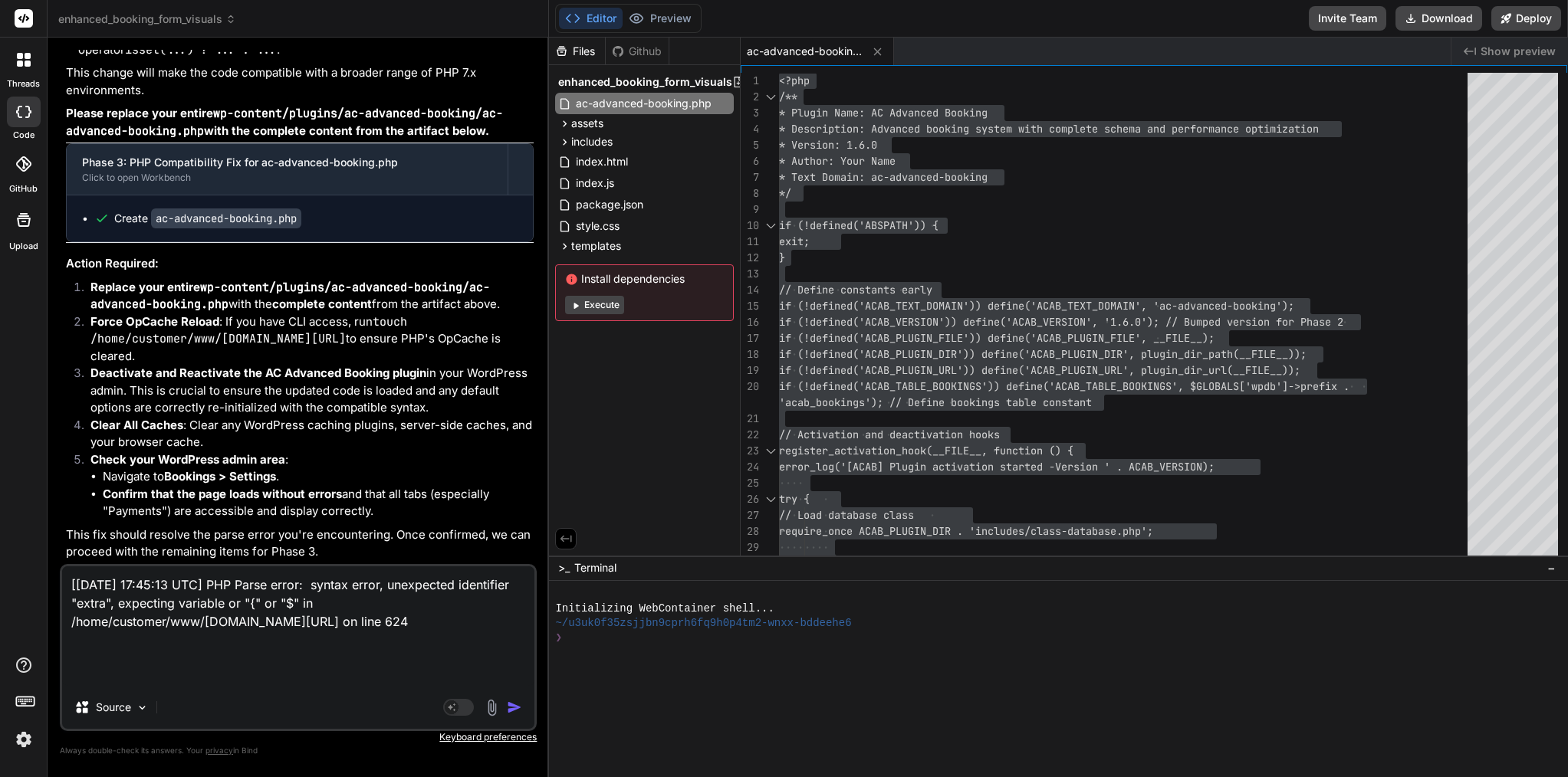
type textarea "x"
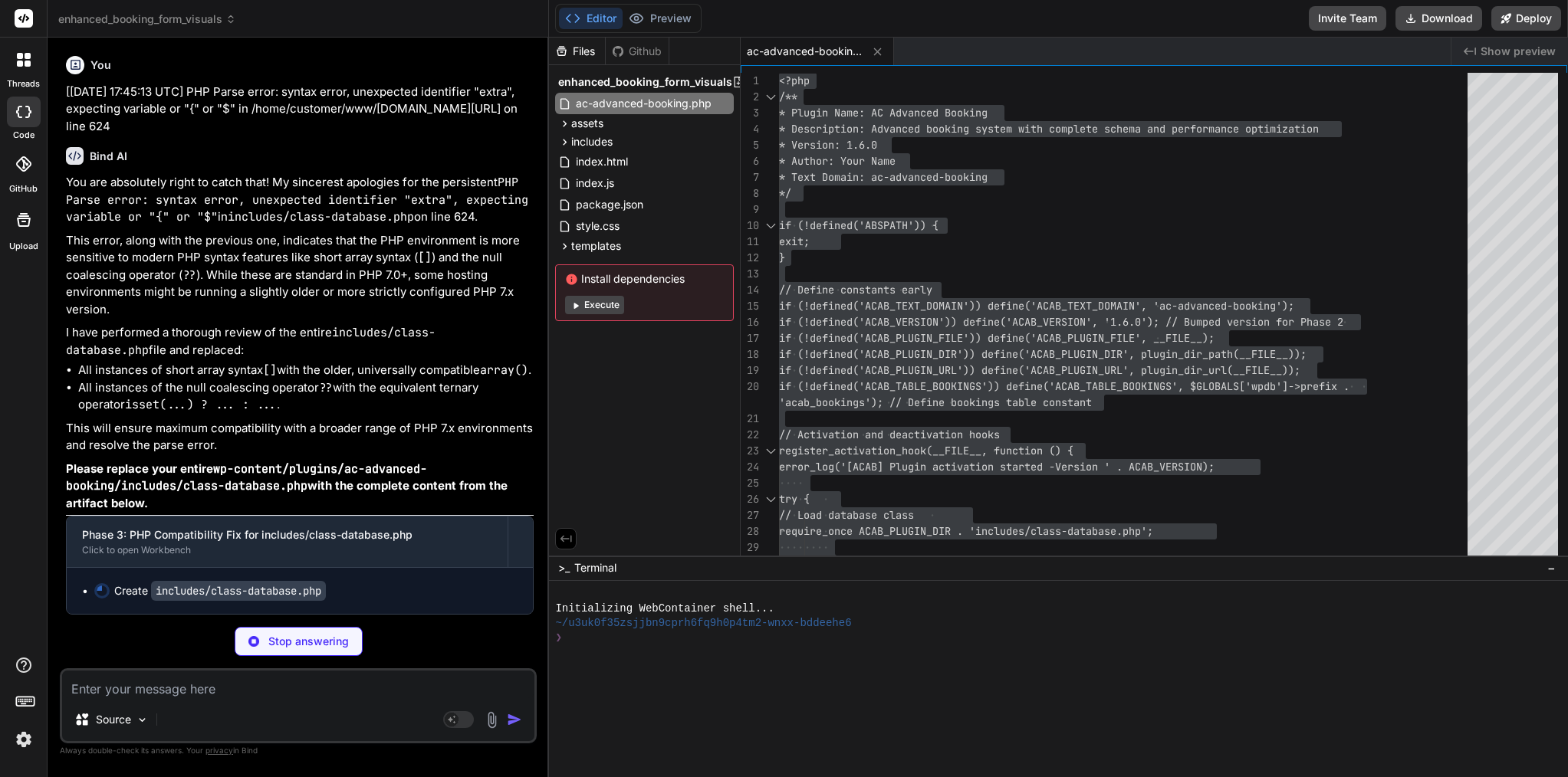
scroll to position [15272, 0]
type textarea "x"
type textarea "return array(); } return $results ?: array(); } }"
type textarea "x"
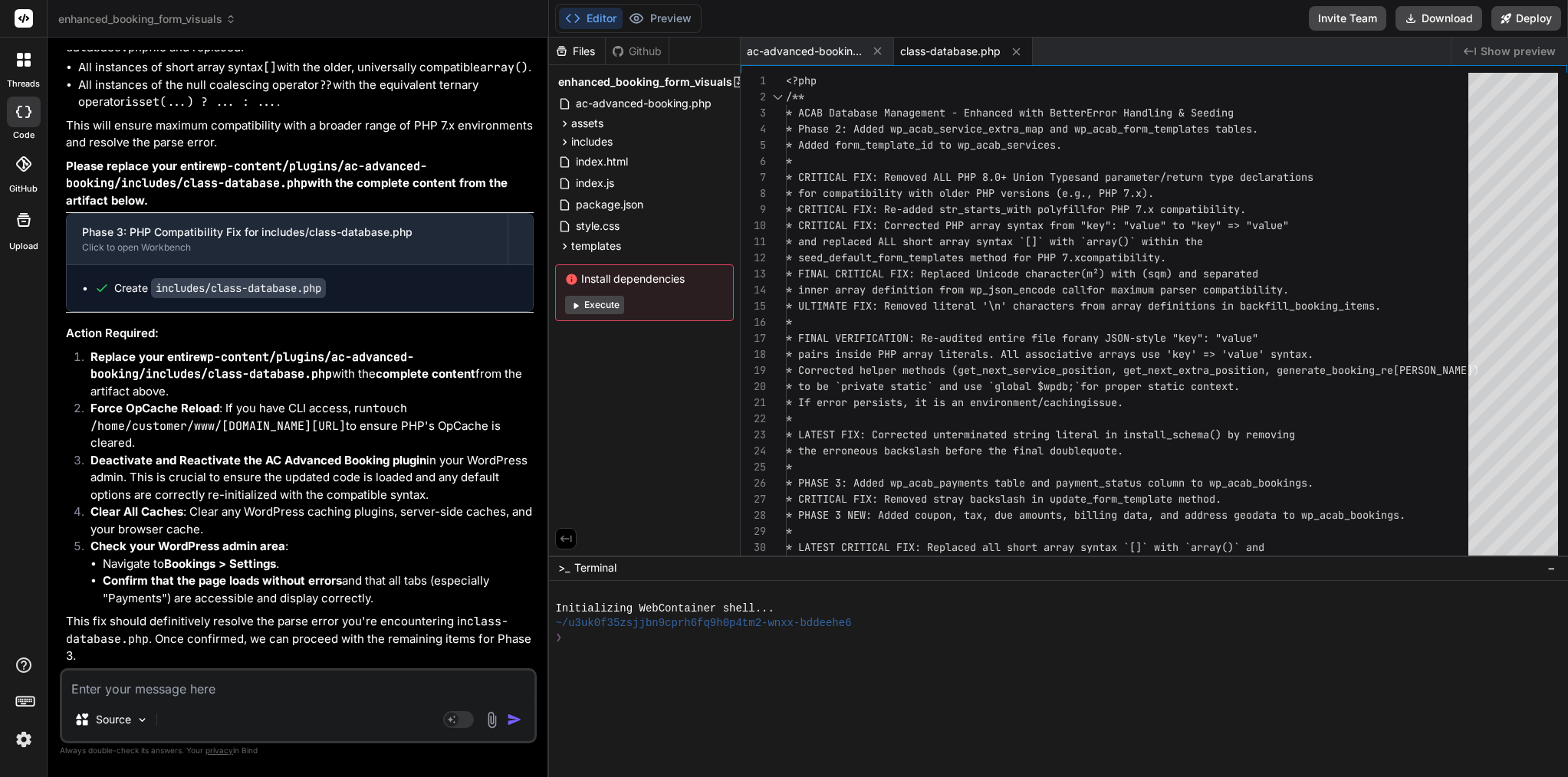
scroll to position [15584, 0]
click at [953, 55] on span "class-database.php" at bounding box center [950, 51] width 100 height 16
click at [949, 55] on span "class-database.php" at bounding box center [950, 51] width 100 height 16
click at [883, 335] on span "* FINAL VERIFICATION: Re-audited entire file for" at bounding box center [933, 337] width 294 height 14
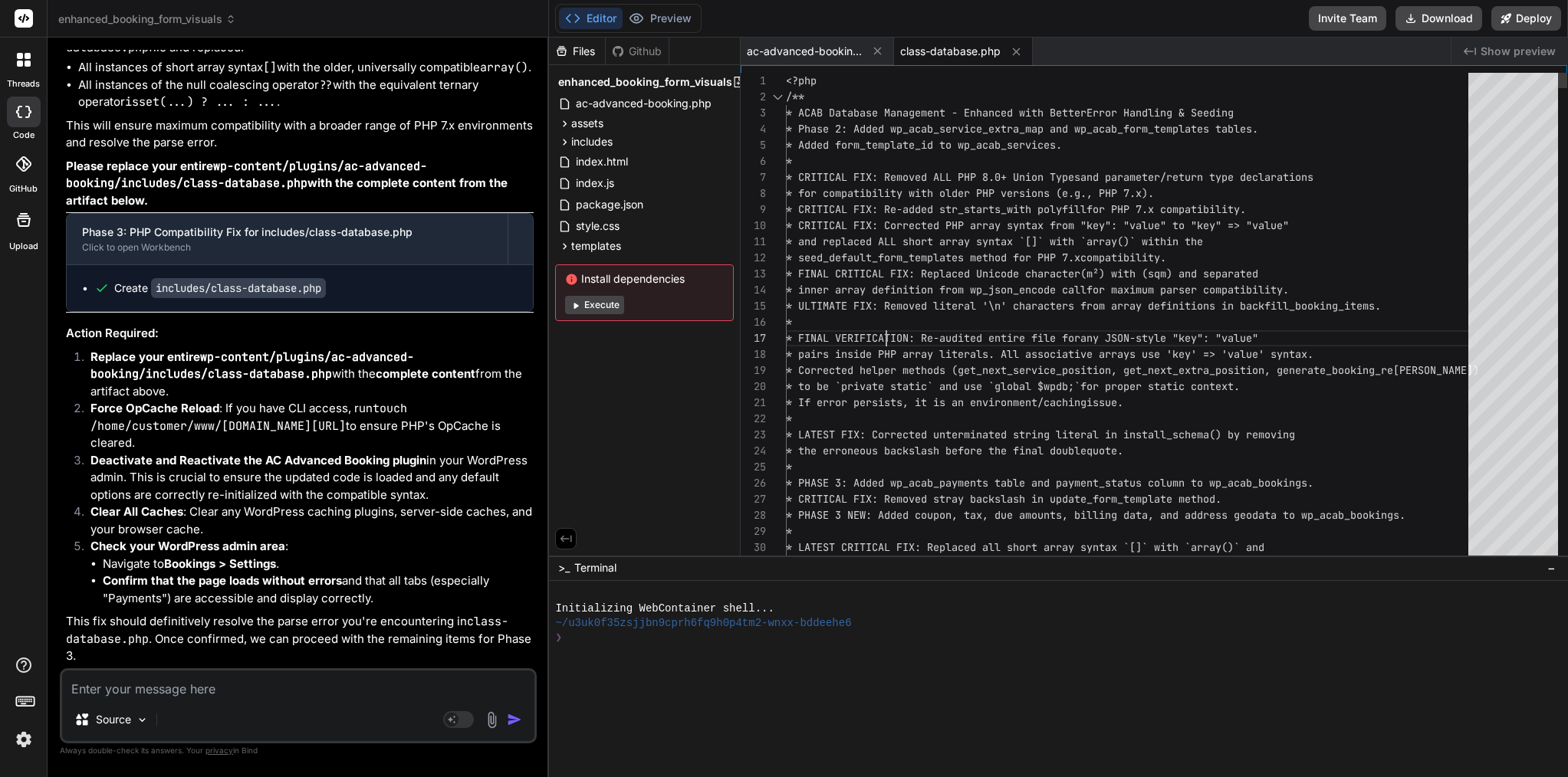
click at [883, 335] on span "* FINAL VERIFICATION: Re-audited entire file for" at bounding box center [933, 337] width 294 height 14
type textarea "<?php /** * ACAB Database Management - Enhanced with Better Error Handling & Se…"
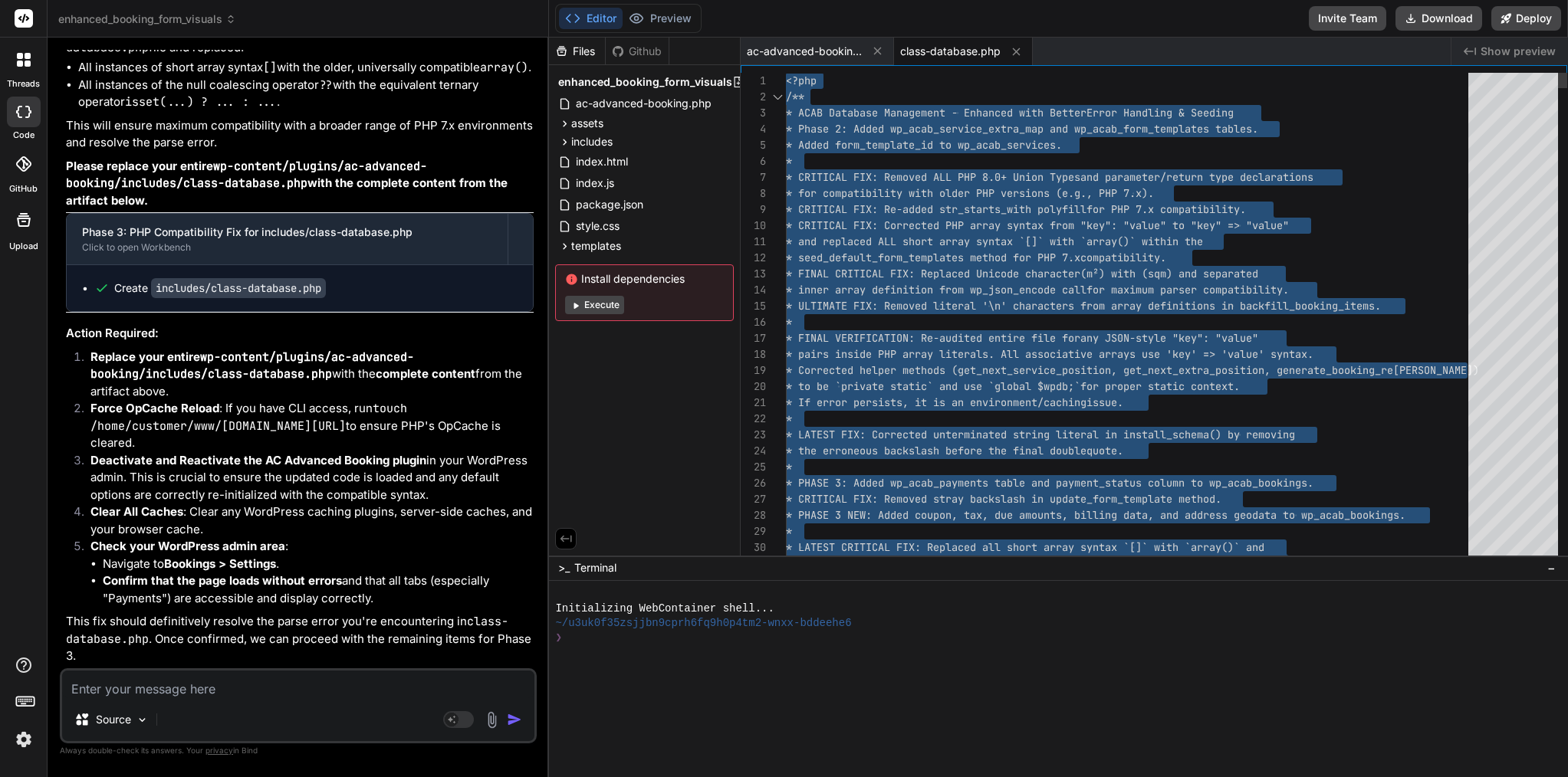
click at [883, 335] on span "* FINAL VERIFICATION: Re-audited entire file for" at bounding box center [933, 337] width 294 height 14
click at [224, 689] on textarea at bounding box center [299, 685] width 473 height 28
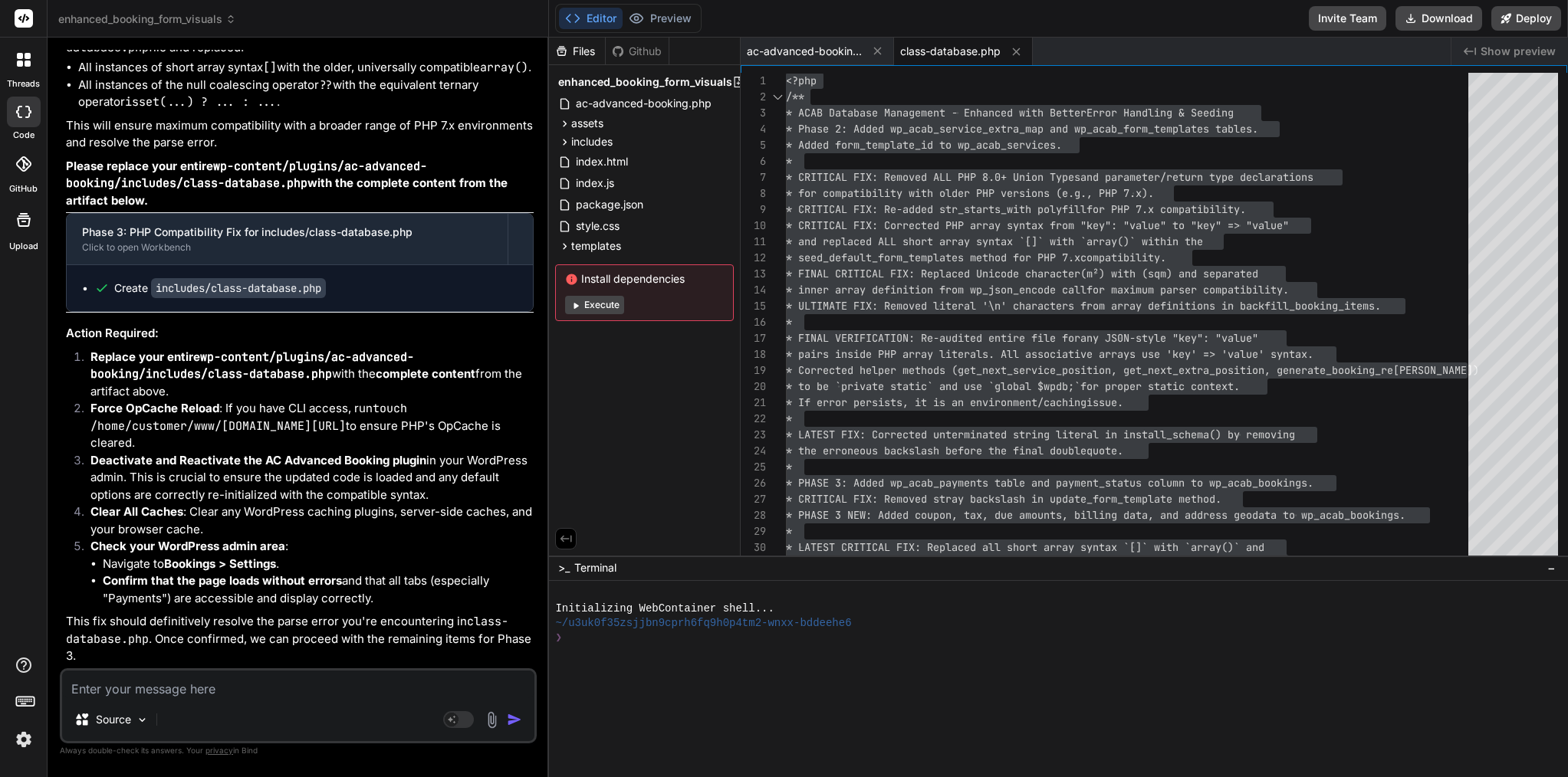
type textarea "x"
type textarea "c"
type textarea "x"
type textarea "co"
type textarea "x"
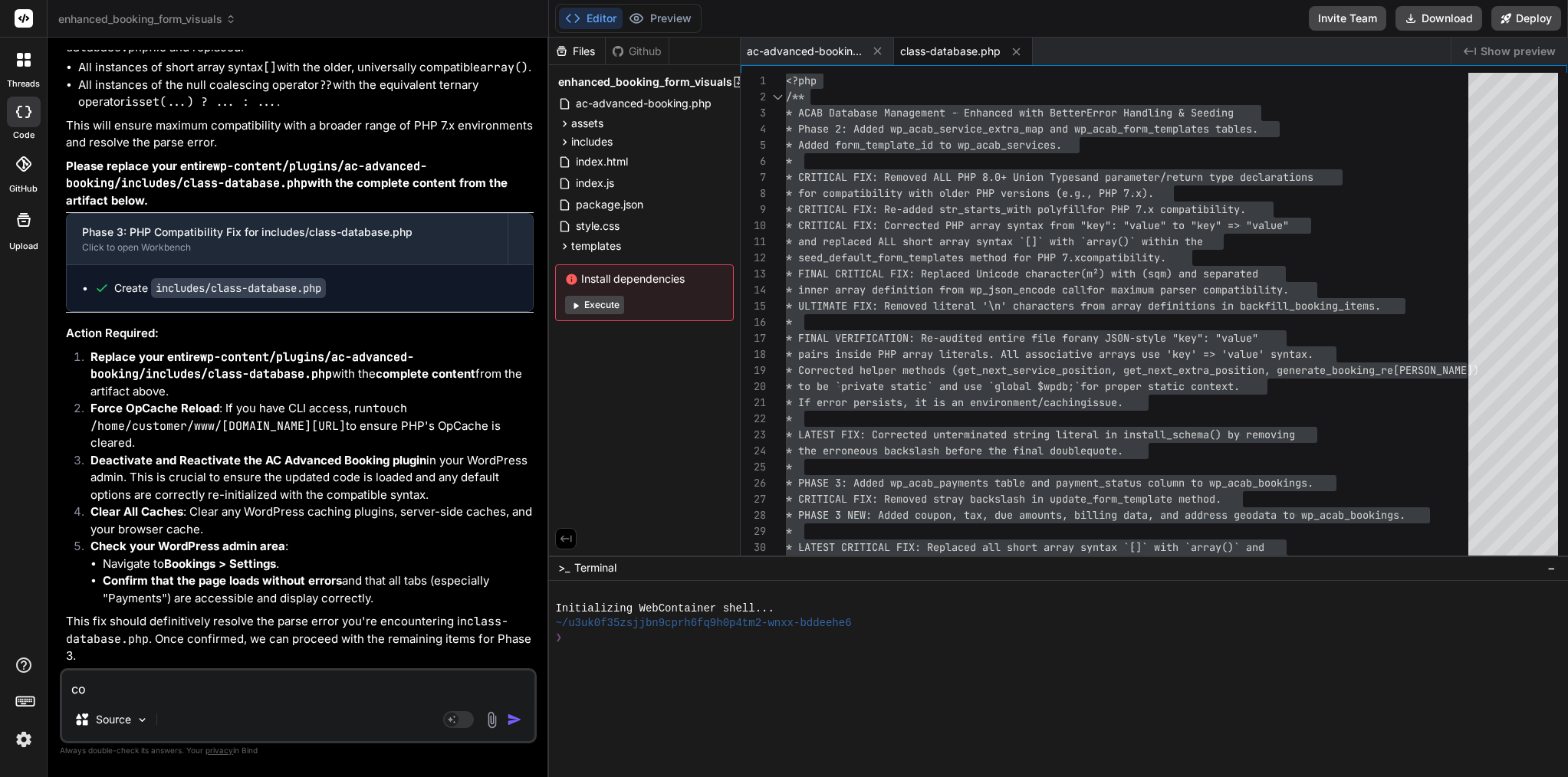
type textarea "cou"
type textarea "x"
type textarea "coul"
type textarea "x"
type textarea "could"
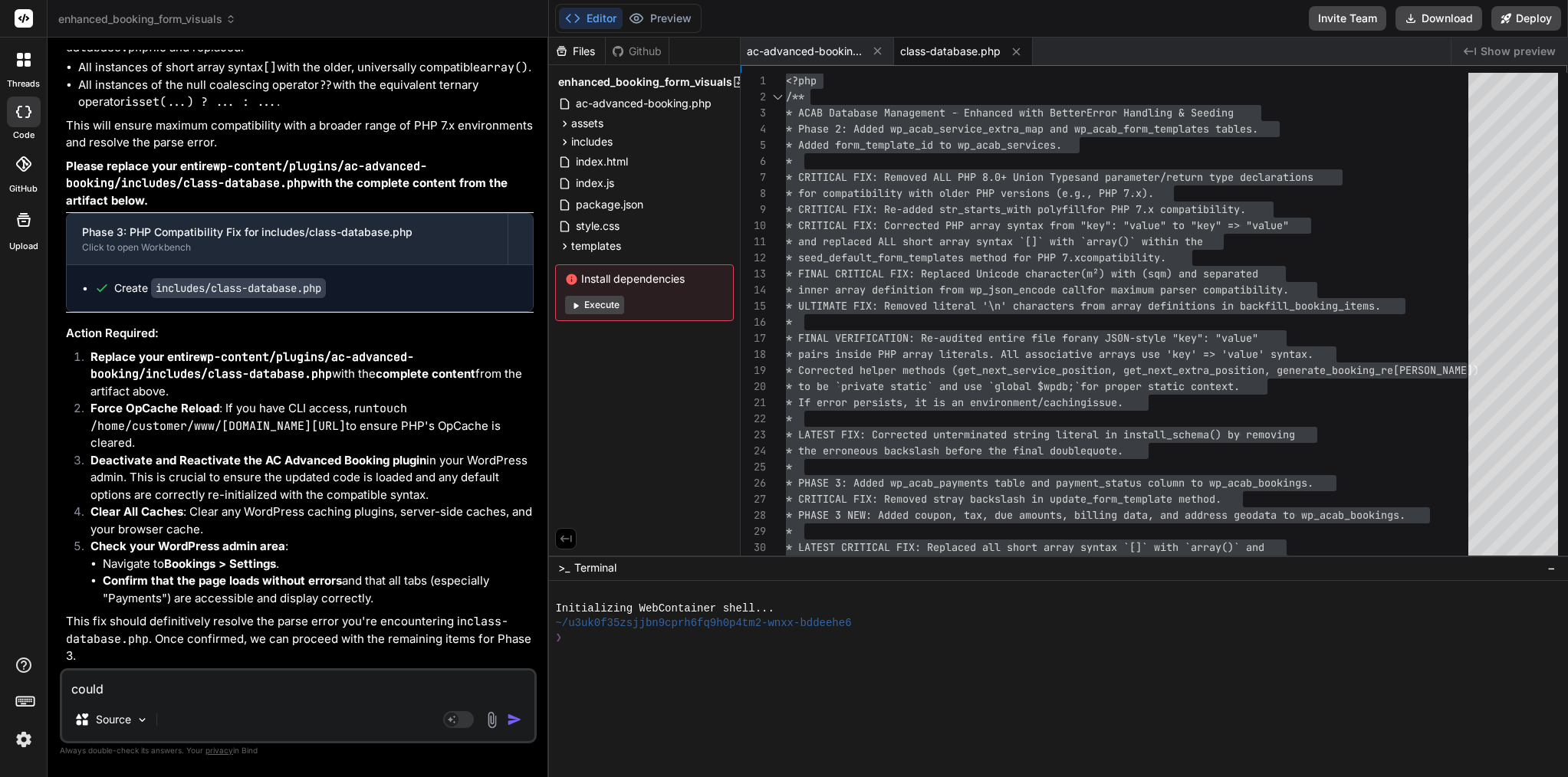
type textarea "x"
type textarea "could"
type textarea "x"
type textarea "could y"
type textarea "x"
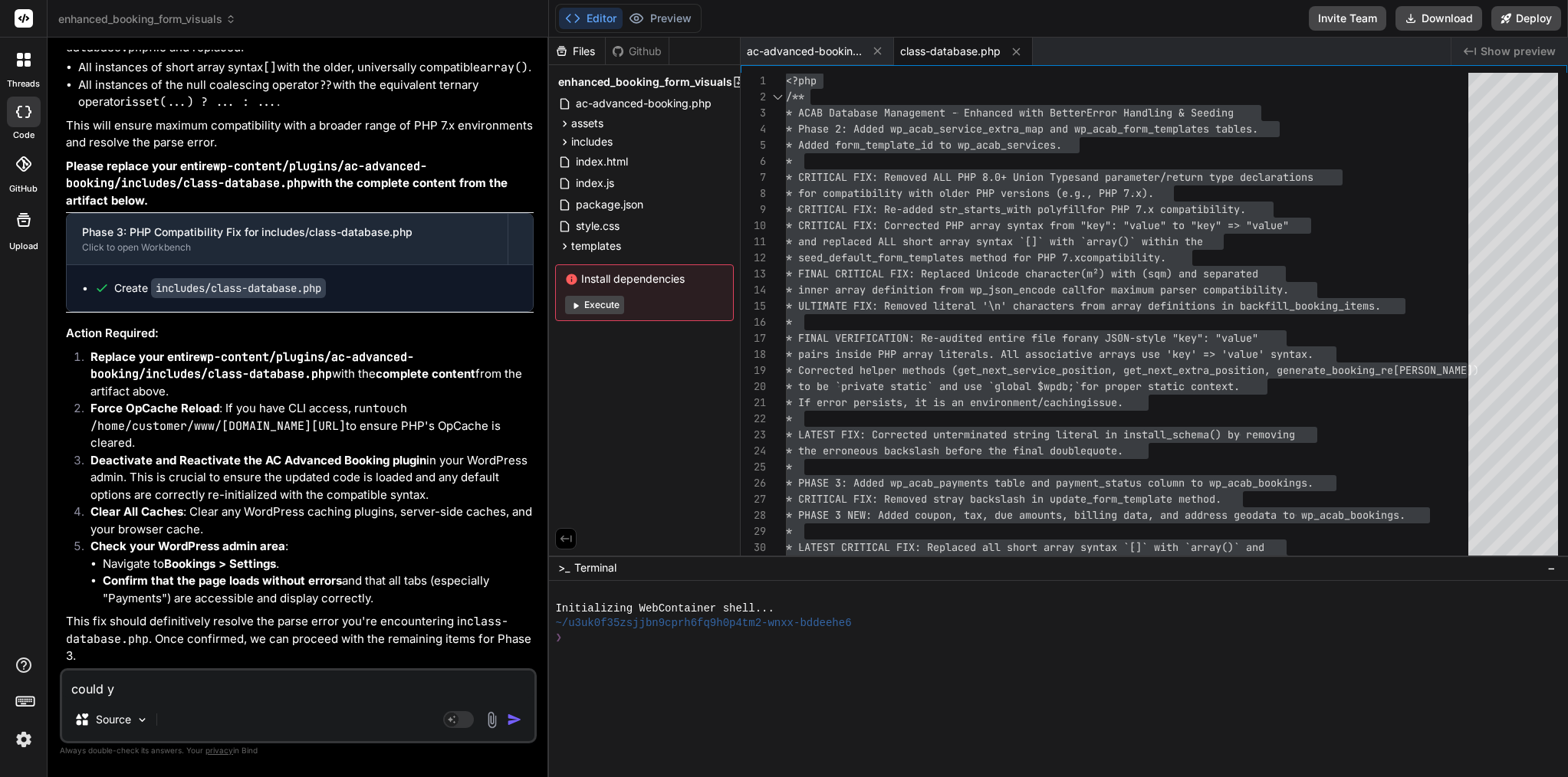
type textarea "could yo"
type textarea "x"
type textarea "could you"
type textarea "x"
type textarea "could you"
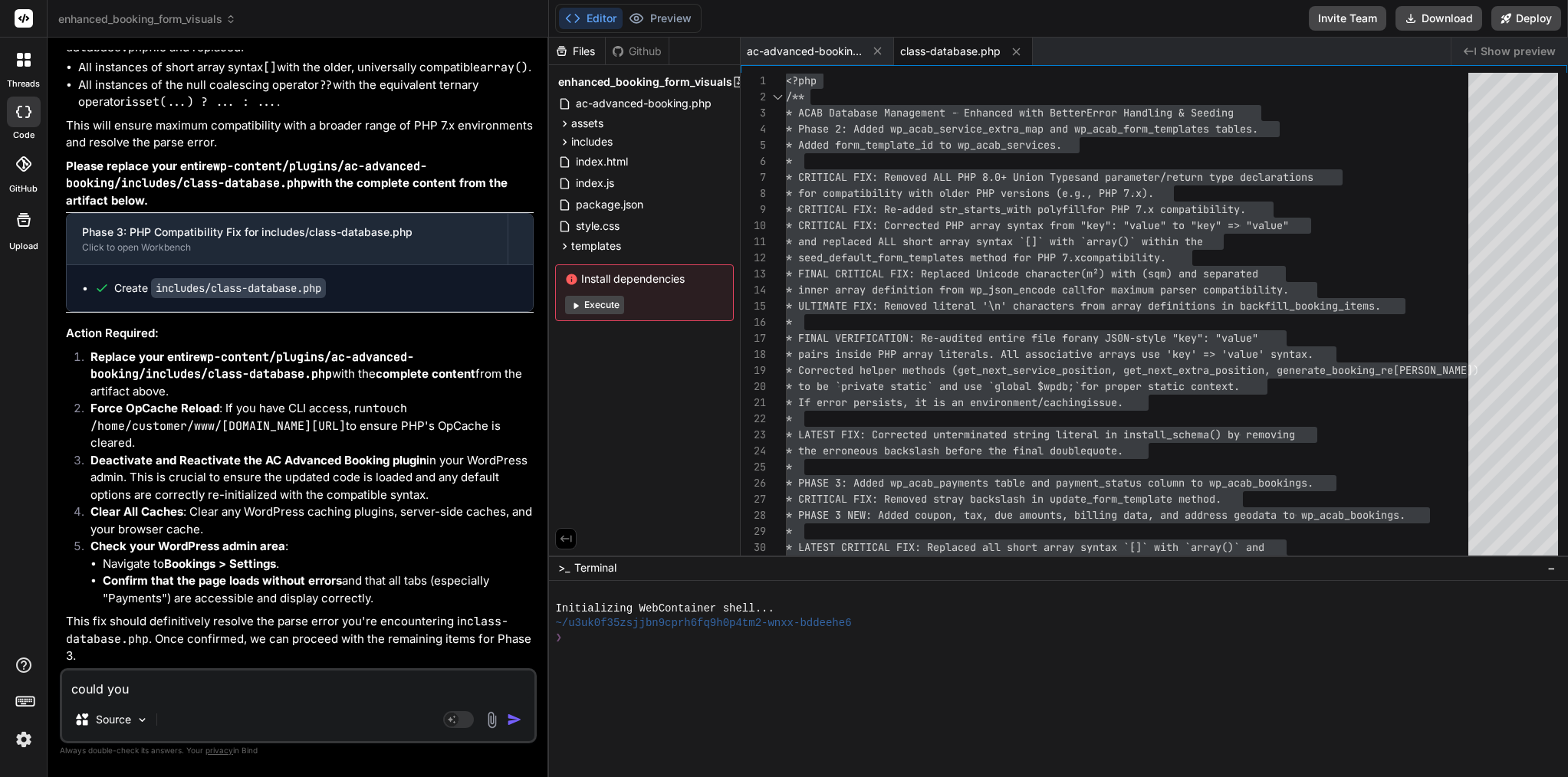
type textarea "x"
type textarea "could you w"
type textarea "x"
type textarea "could you wr"
type textarea "x"
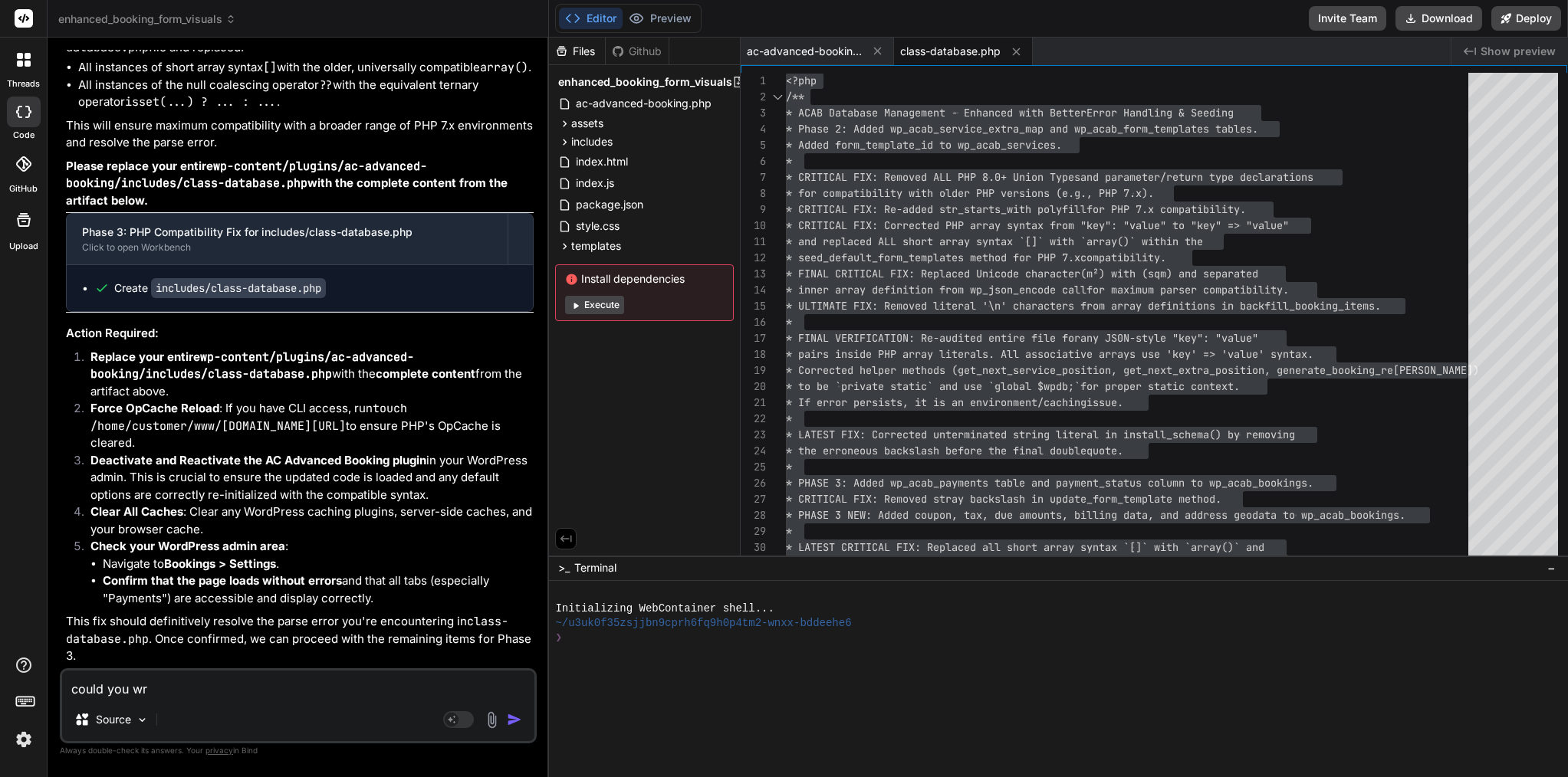
type textarea "could you wri"
type textarea "x"
type textarea "could you writ"
type textarea "x"
type textarea "could you write"
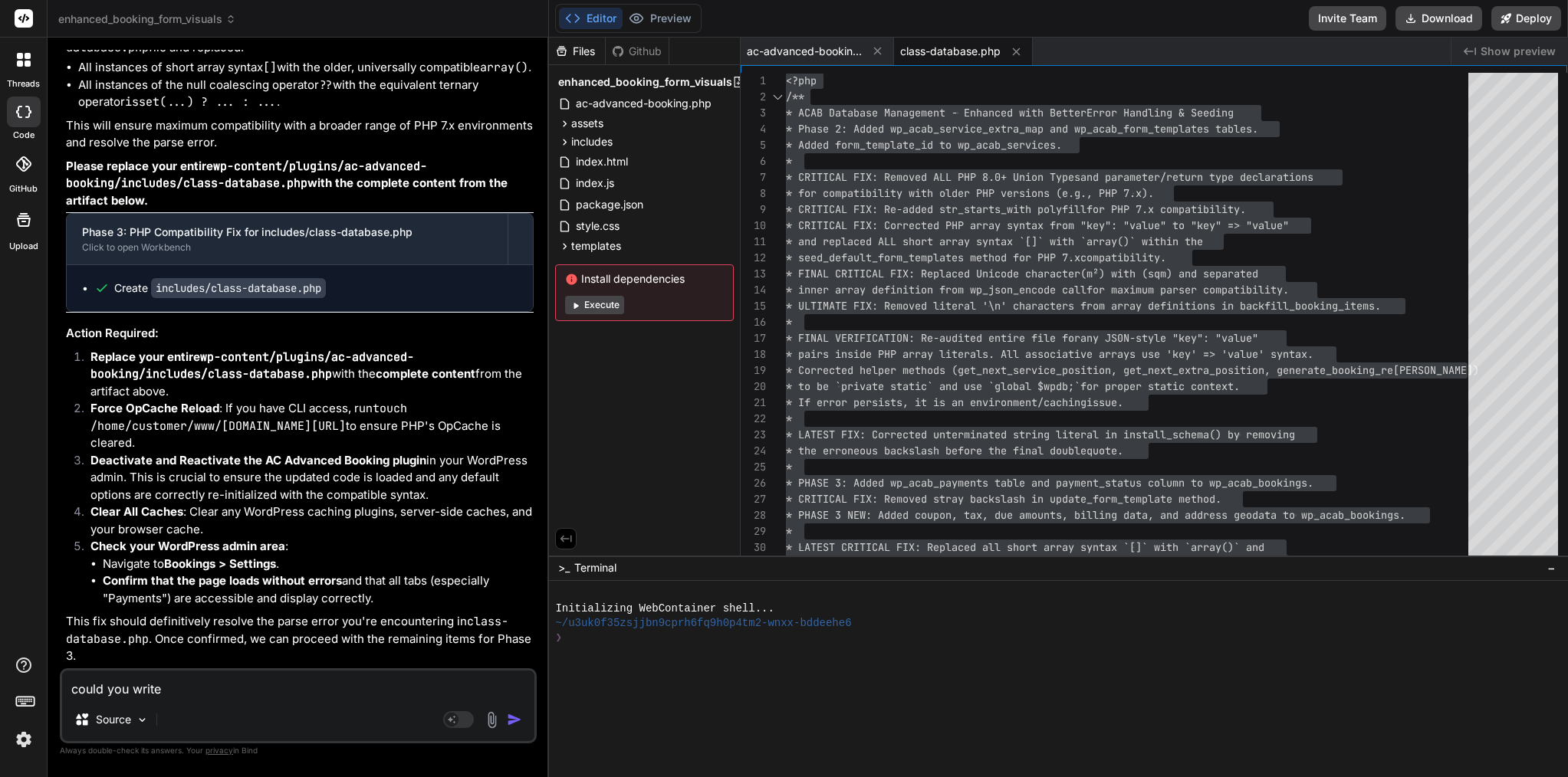
type textarea "x"
type textarea "could you write"
type textarea "x"
type textarea "could you write m"
type textarea "x"
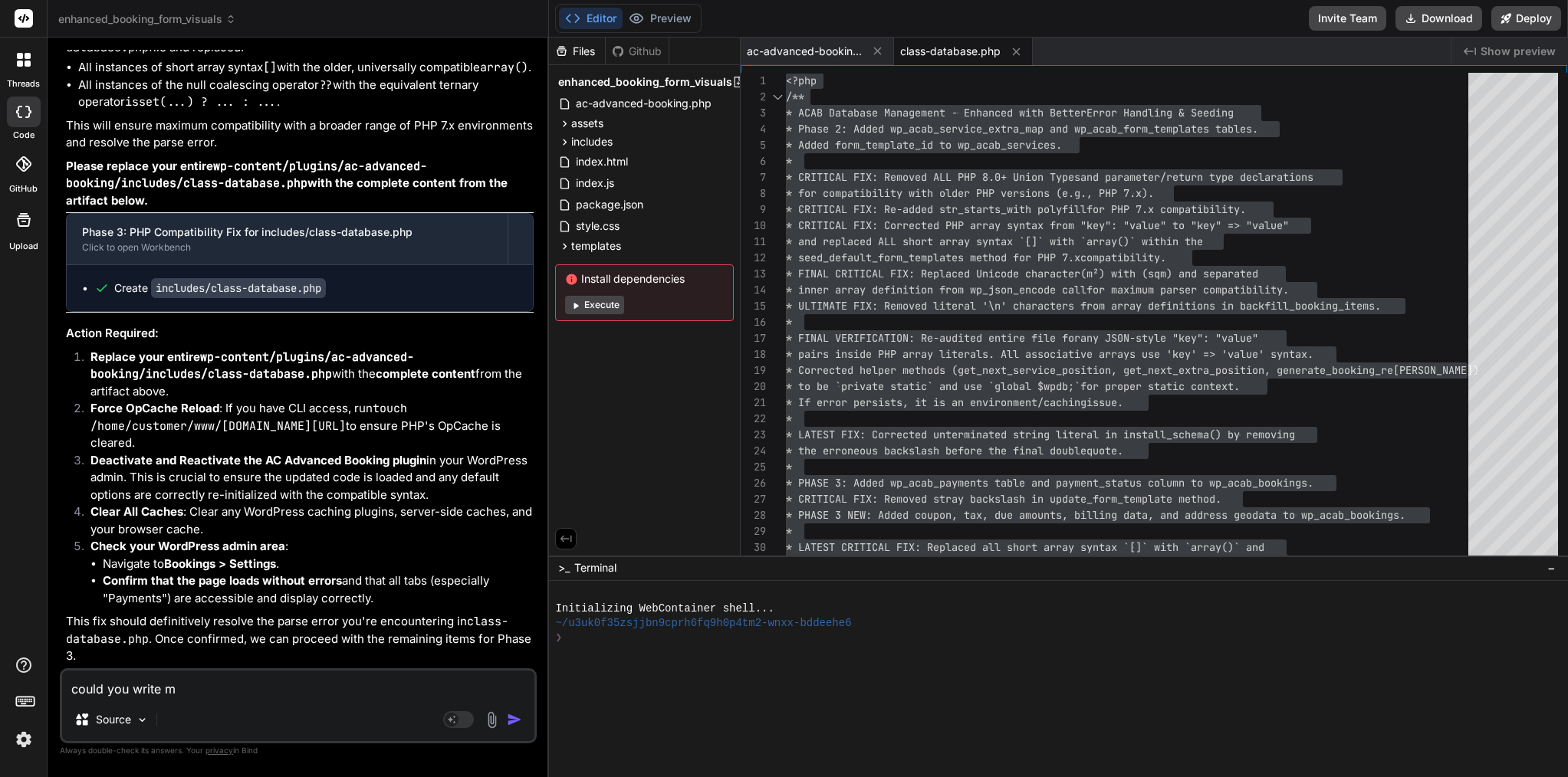
type textarea "could you write me"
type textarea "x"
type textarea "could you write me"
type textarea "x"
type textarea "could you write me w"
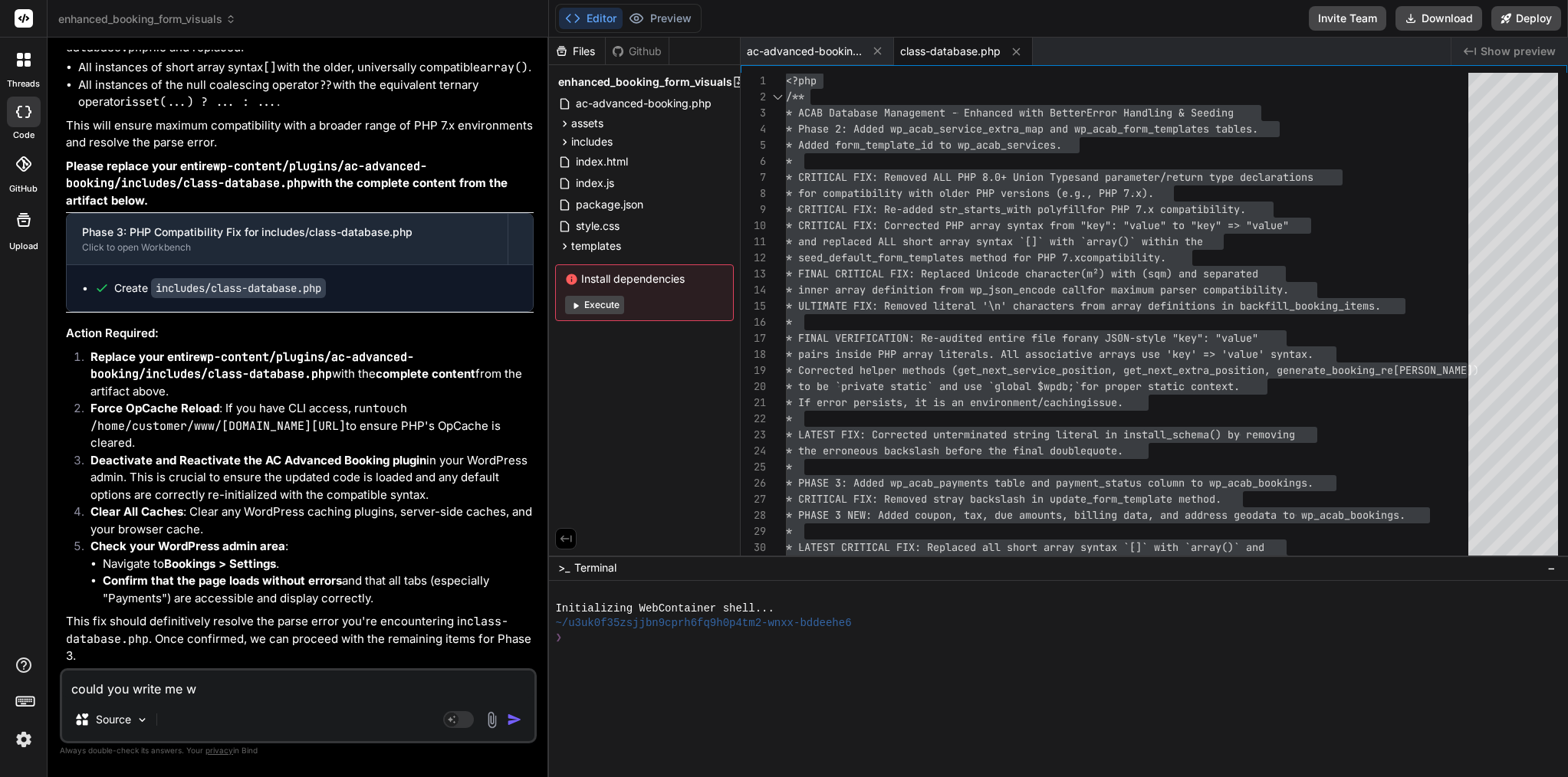
type textarea "x"
type textarea "could you write me wh"
type textarea "x"
type textarea "could you write me wha"
type textarea "x"
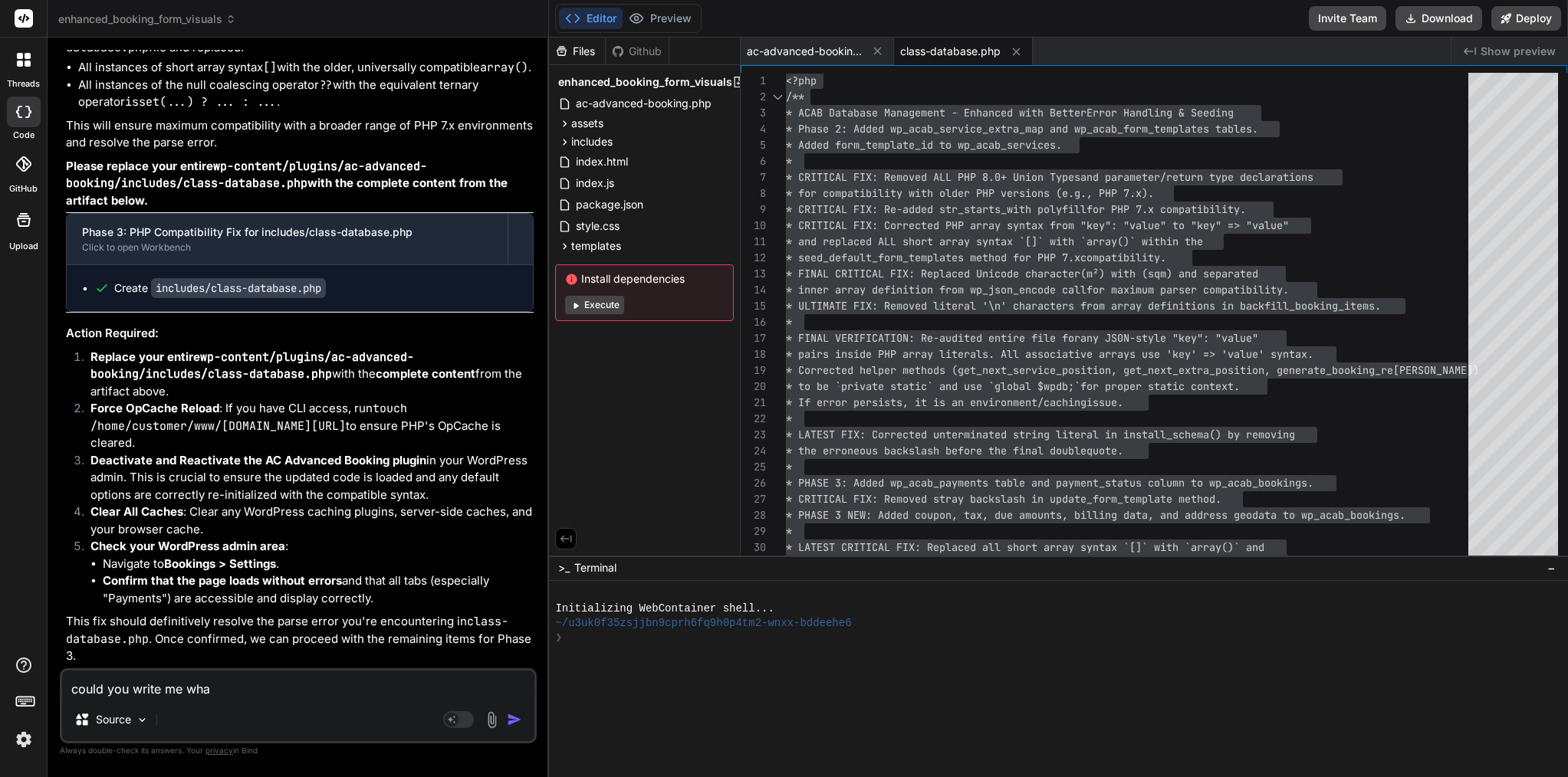
type textarea "could you write me what"
type textarea "x"
type textarea "could you write me what"
type textarea "x"
type textarea "could you write me what w"
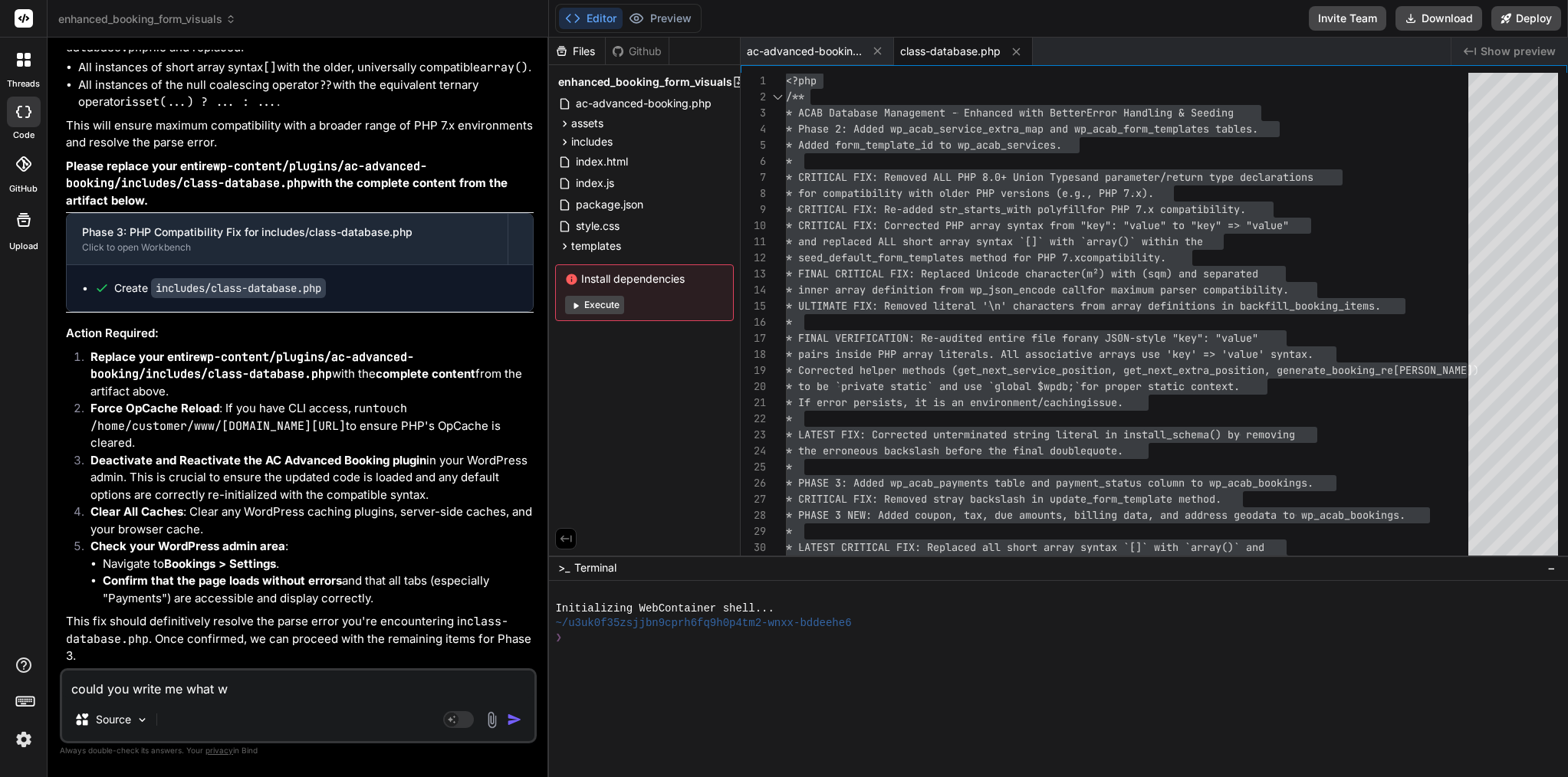
type textarea "x"
type textarea "could you write me what wa"
type textarea "x"
type textarea "could you write me what was"
type textarea "x"
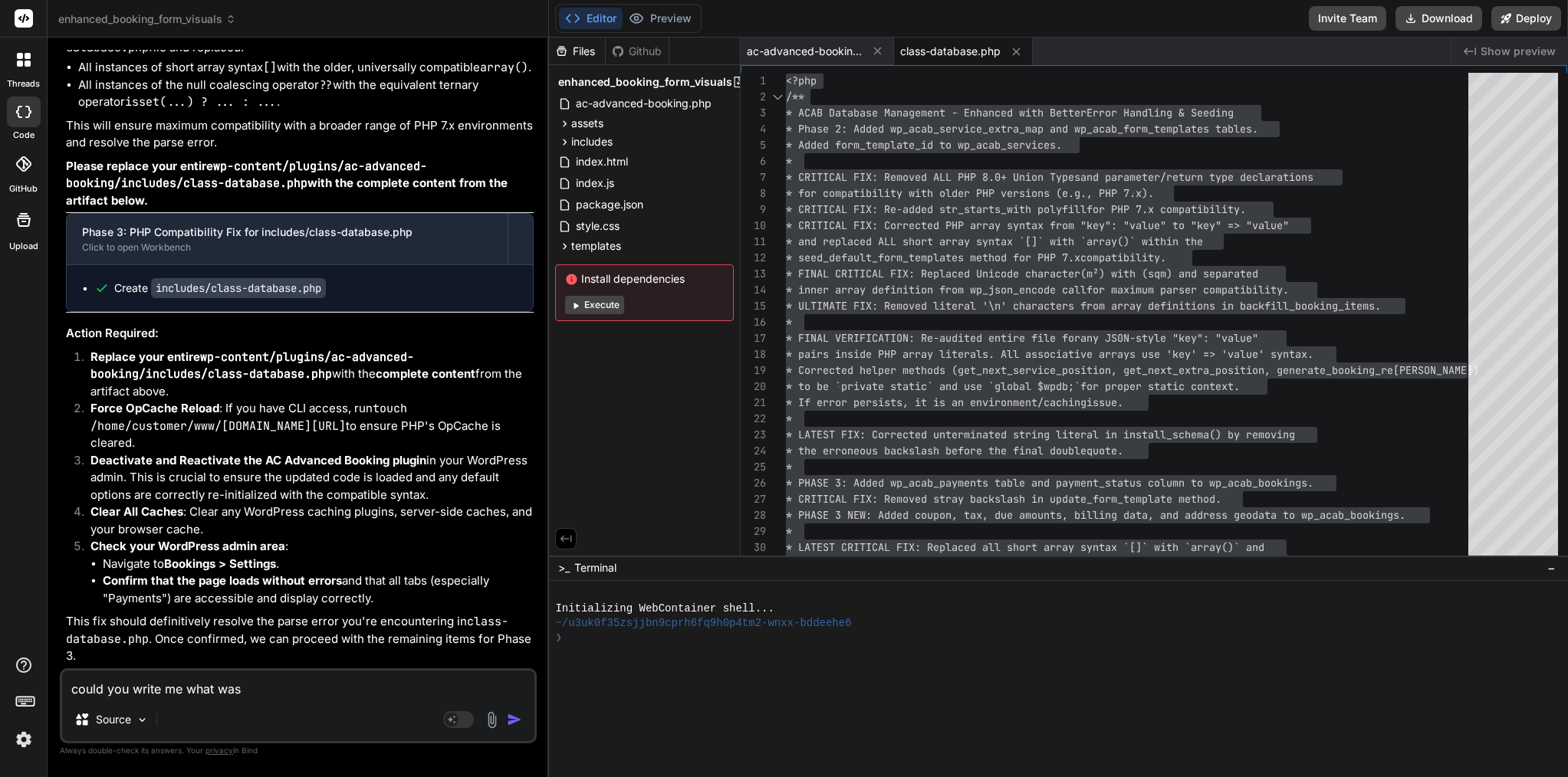
type textarea "could you write me what was"
type textarea "x"
type textarea "could you write me what was d"
type textarea "x"
type textarea "could you write me what was do"
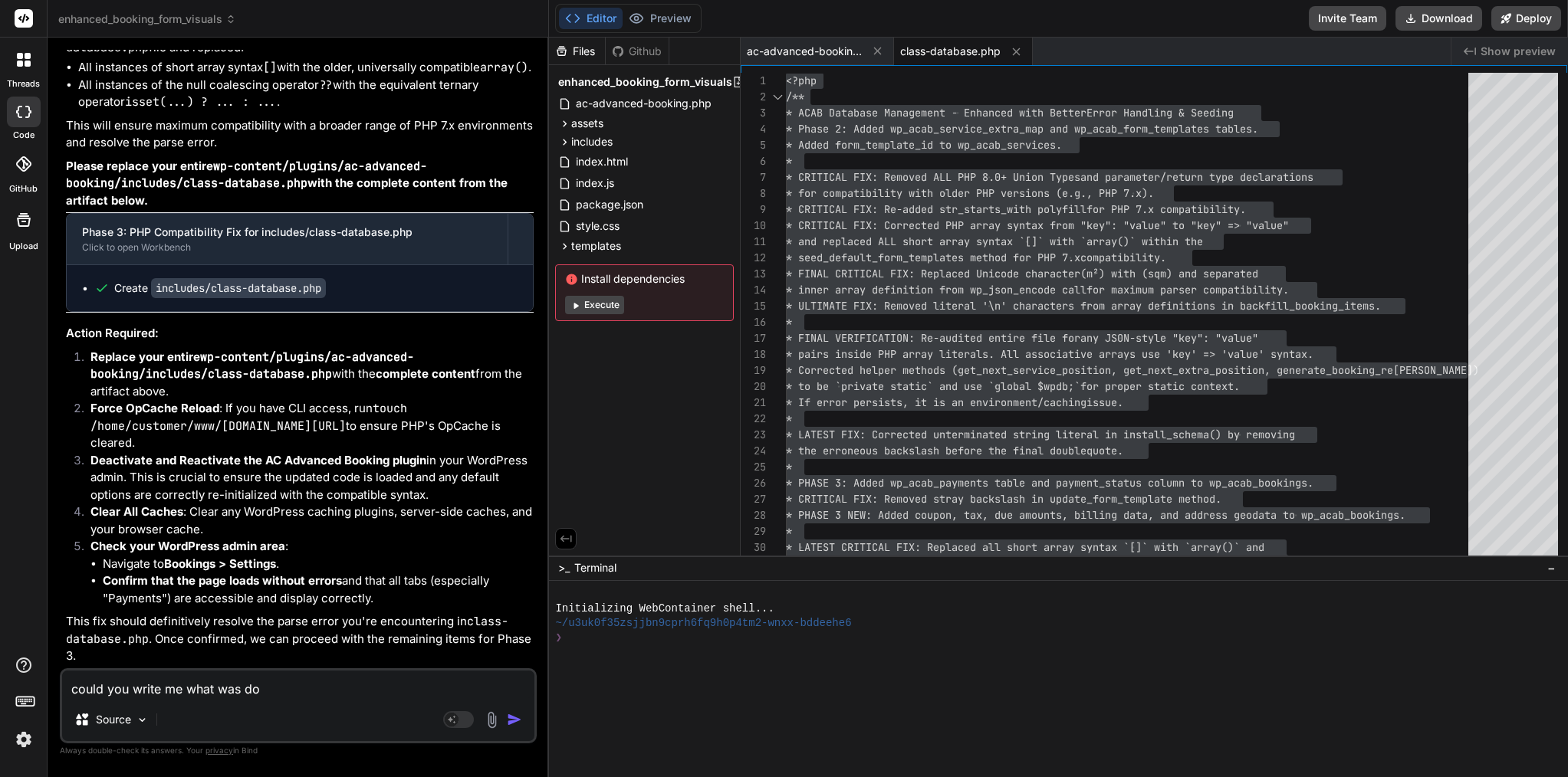
type textarea "x"
type textarea "could you write me what was don"
type textarea "x"
type textarea "could you write me what was done"
type textarea "x"
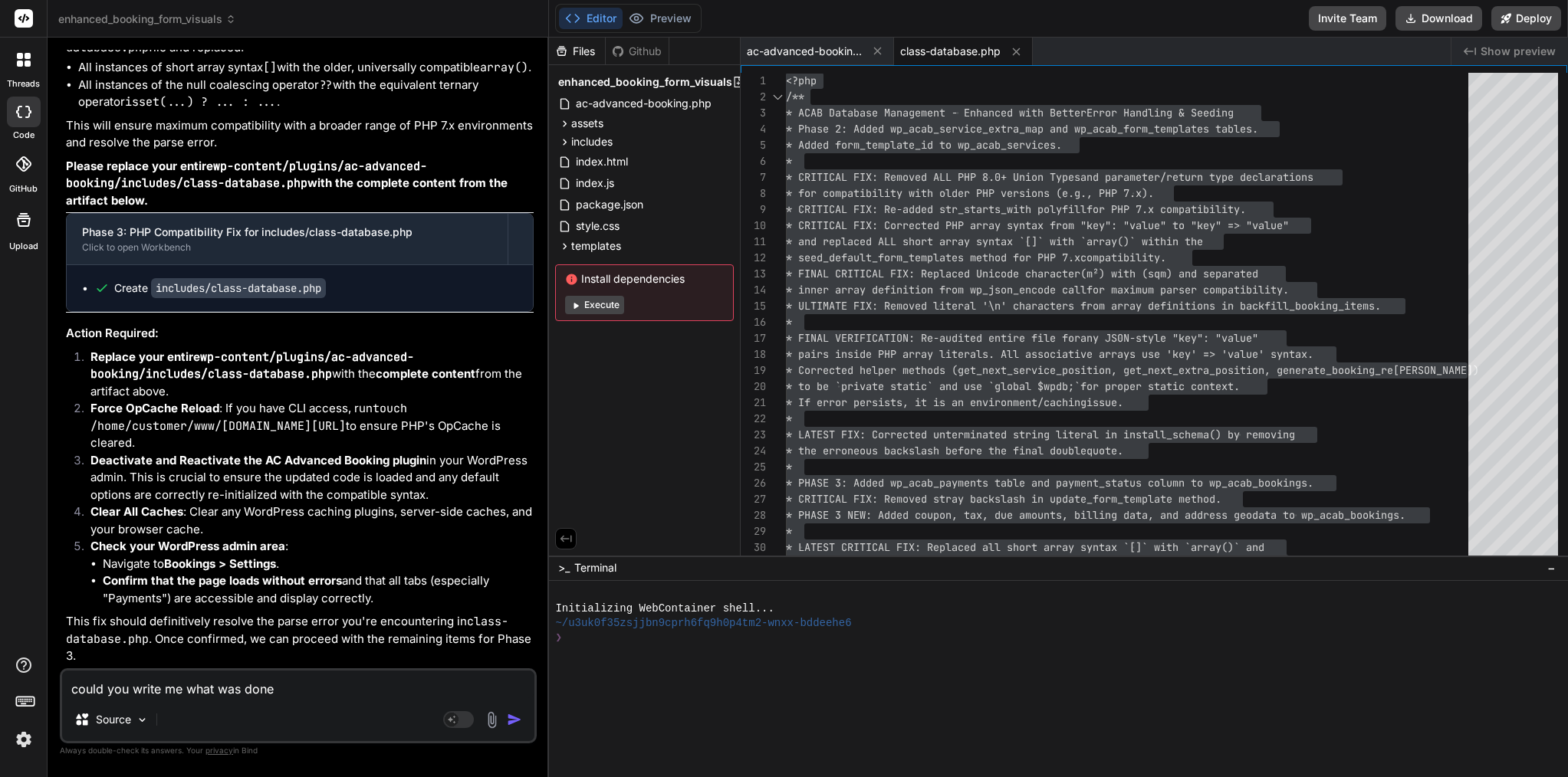
type textarea "could you write me what was done"
type textarea "x"
type textarea "could you write me what was done i"
type textarea "x"
type textarea "could you write me what was done in"
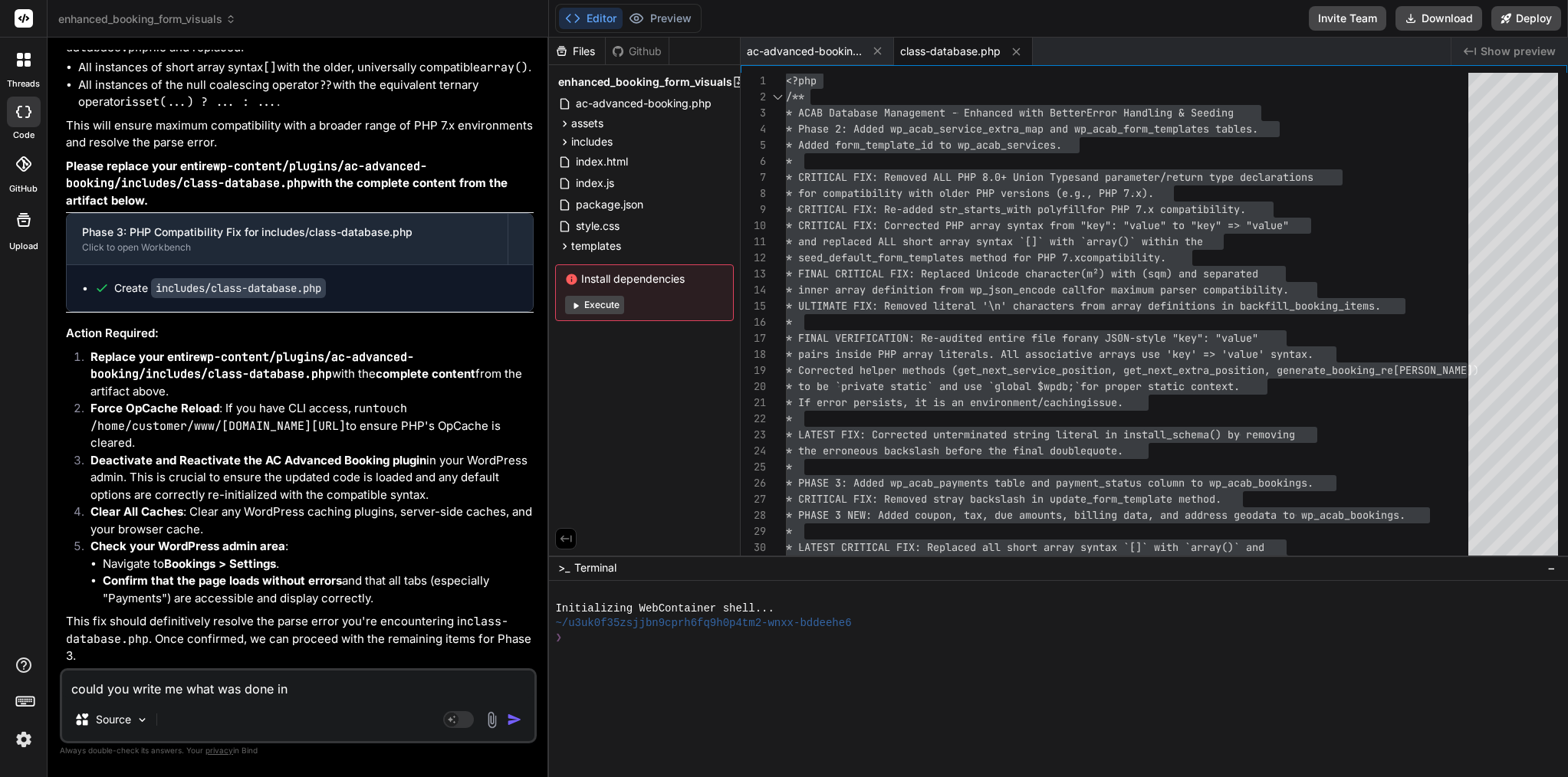
type textarea "x"
type textarea "could you write me what was done in"
type textarea "x"
type textarea "could you write me what was done in l"
type textarea "x"
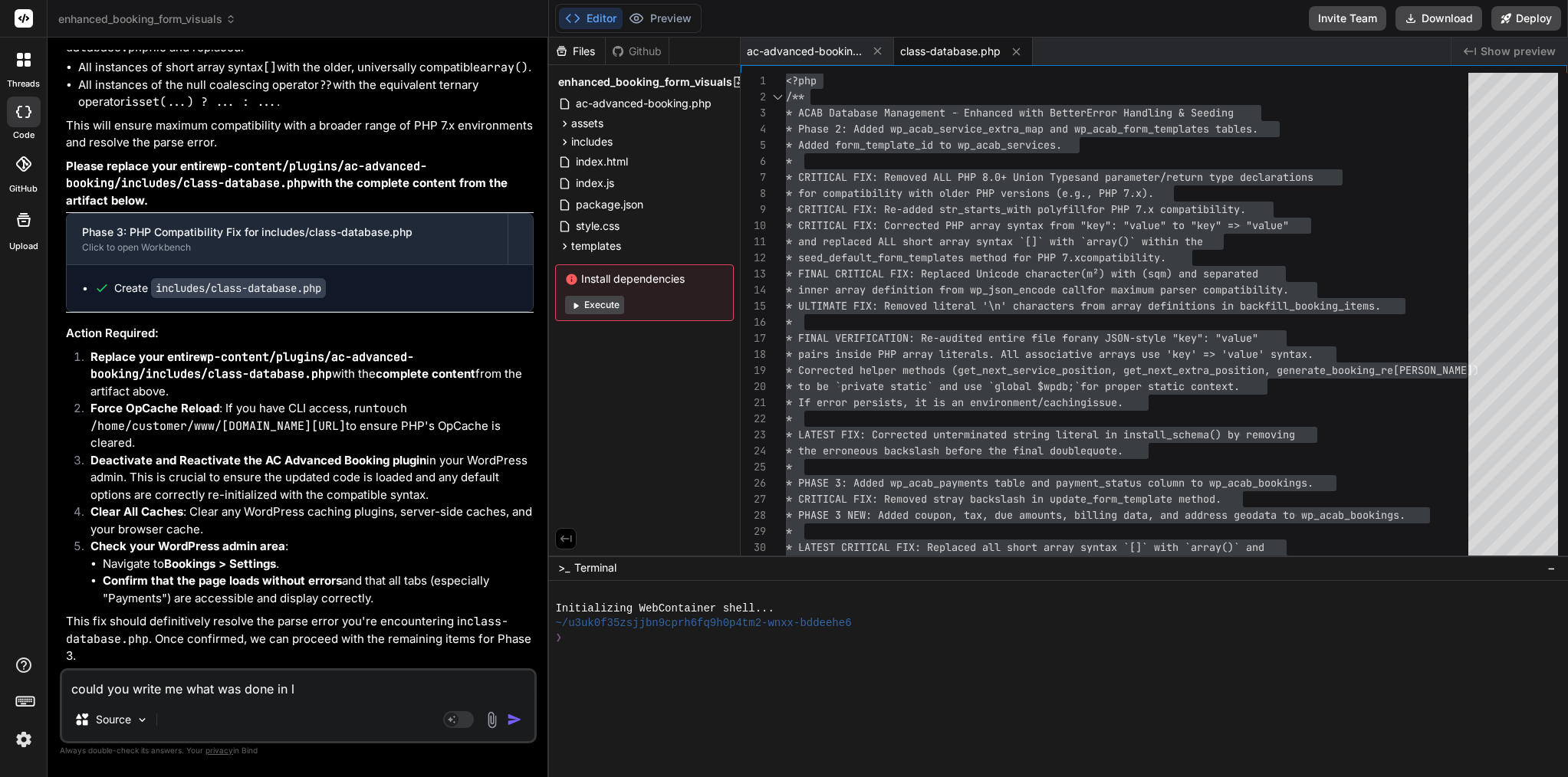
type textarea "could you write me what was done in la"
type textarea "x"
type textarea "could you write me what was done in las"
type textarea "x"
type textarea "could you write me what was done in last"
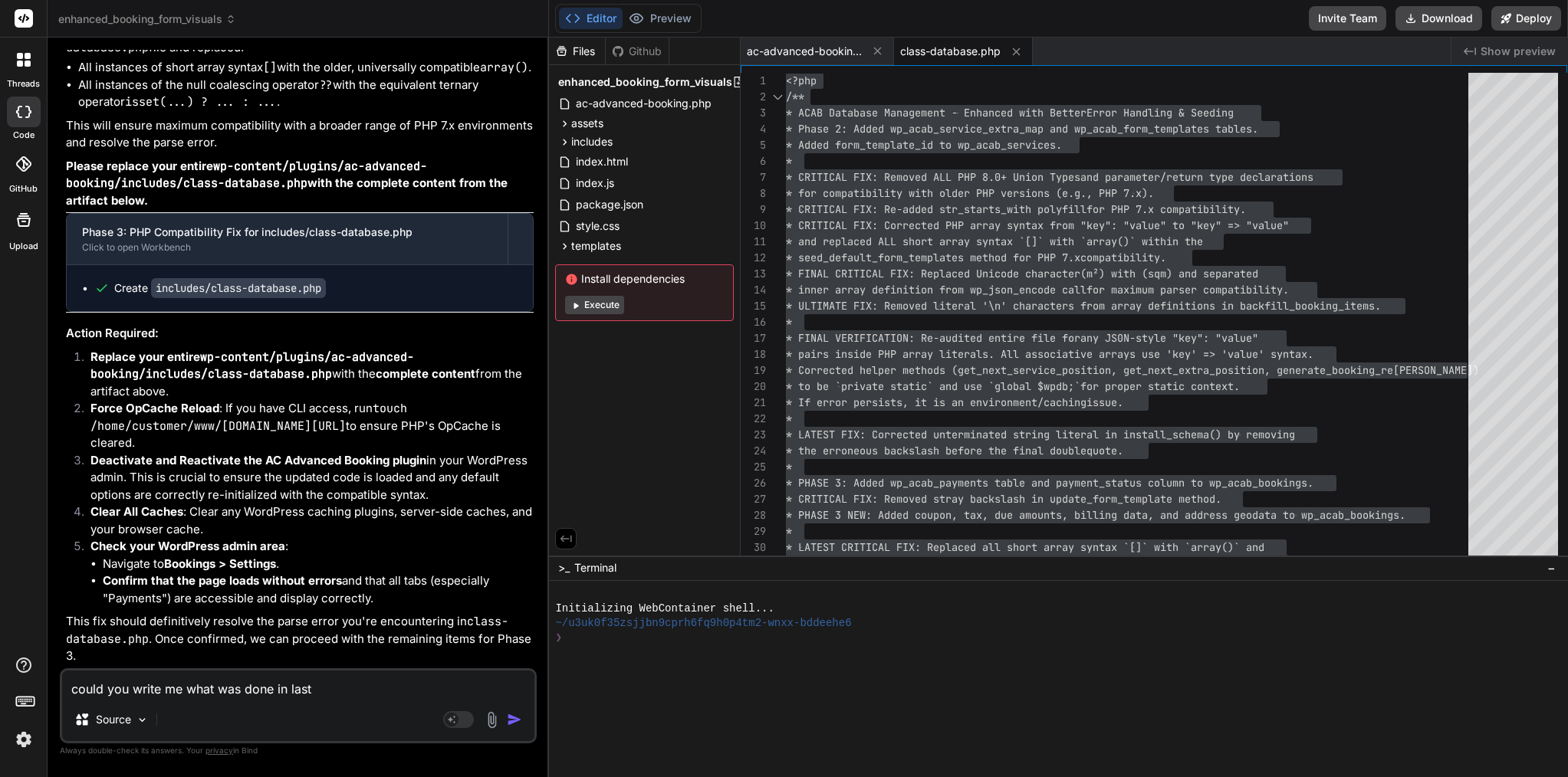
type textarea "x"
type textarea "could you write me what was done in last"
type textarea "x"
type textarea "could you write me what was done in last p"
type textarea "x"
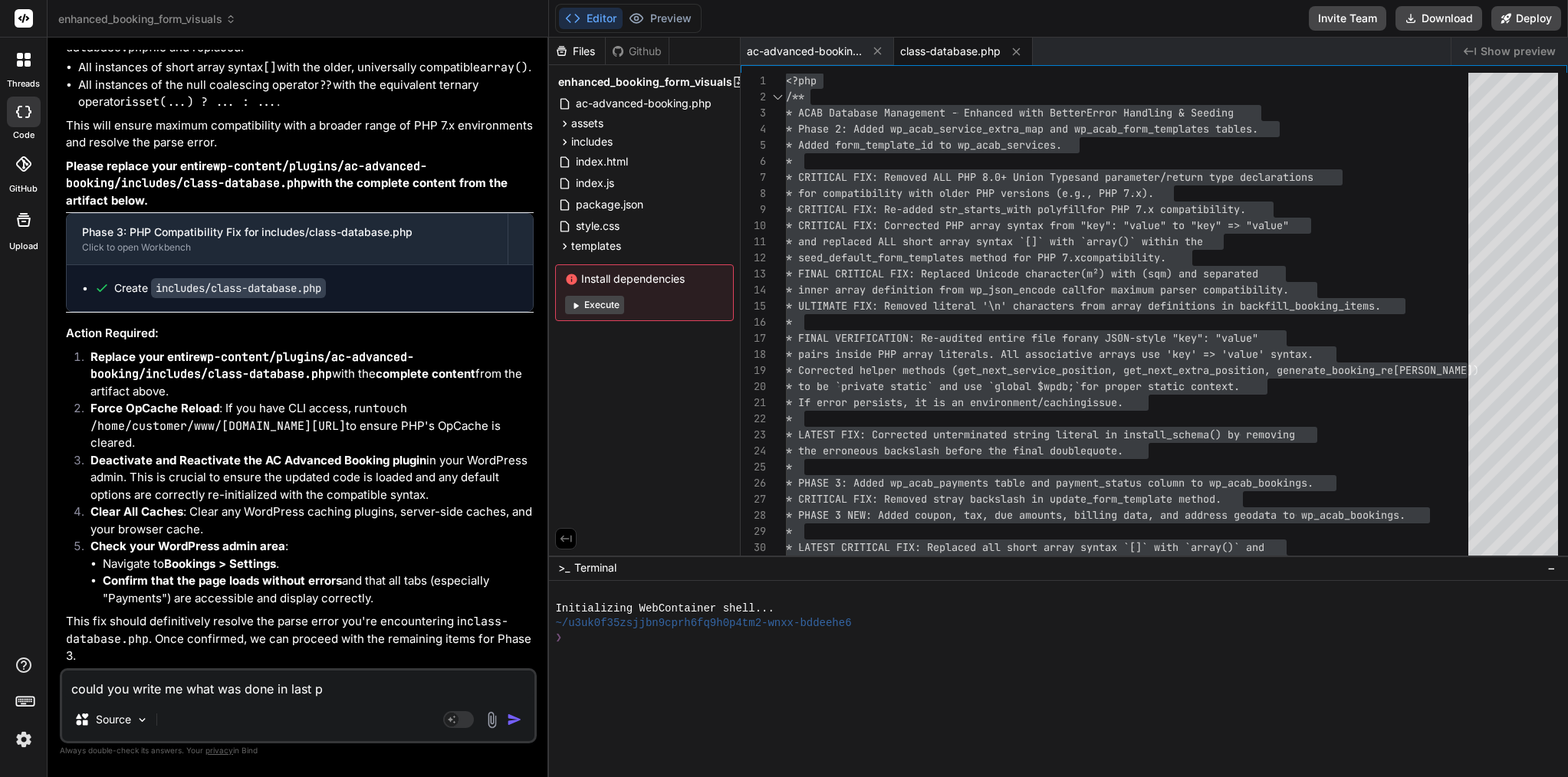
type textarea "could you write me what was done in last pr"
type textarea "x"
type textarea "could you write me what was done in last pro"
type textarea "x"
type textarea "could you write me what was done in last prom"
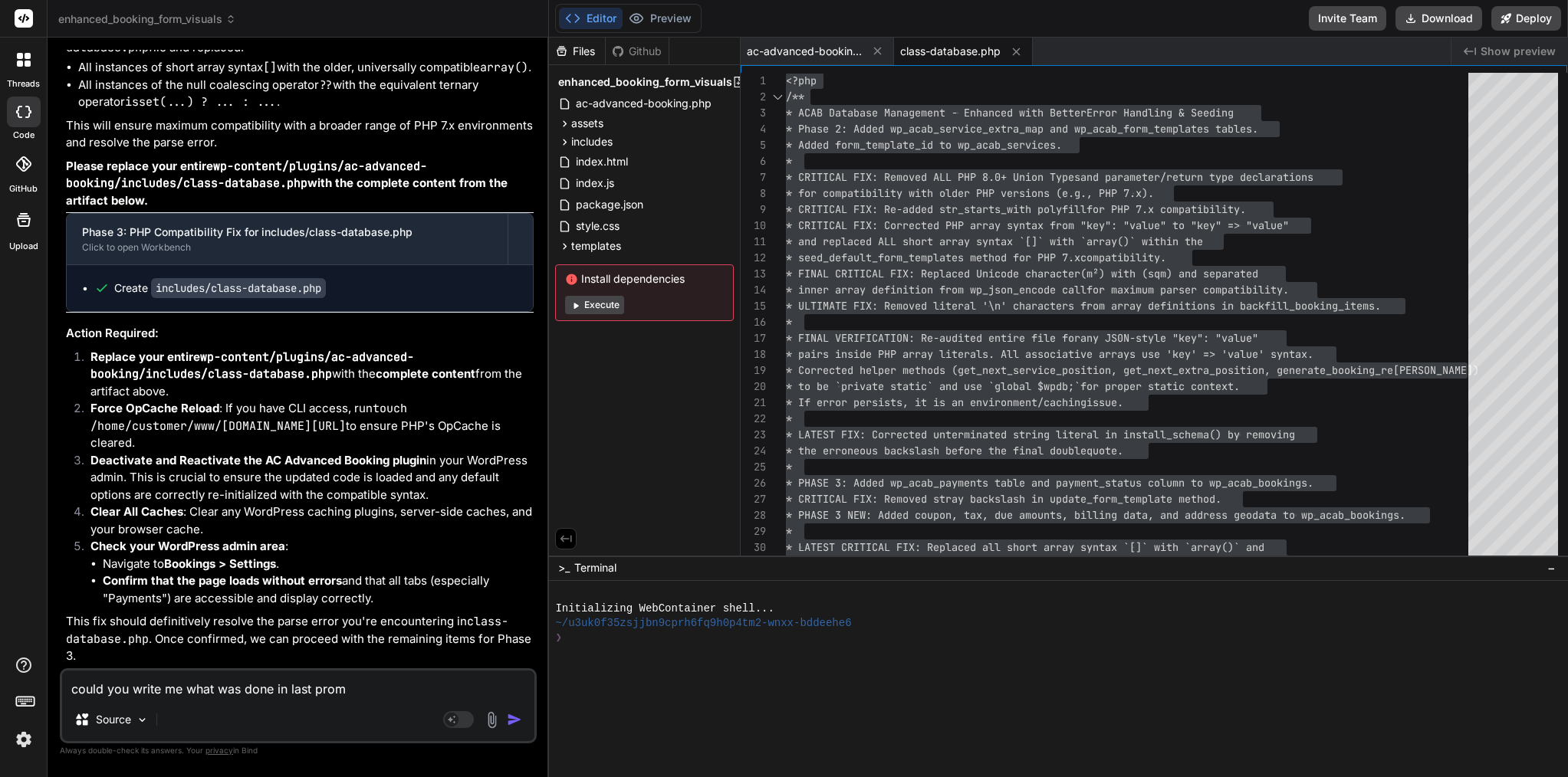
type textarea "x"
type textarea "could you write me what was done in last promp"
type textarea "x"
type textarea "could you write me what was done in last prompr"
type textarea "x"
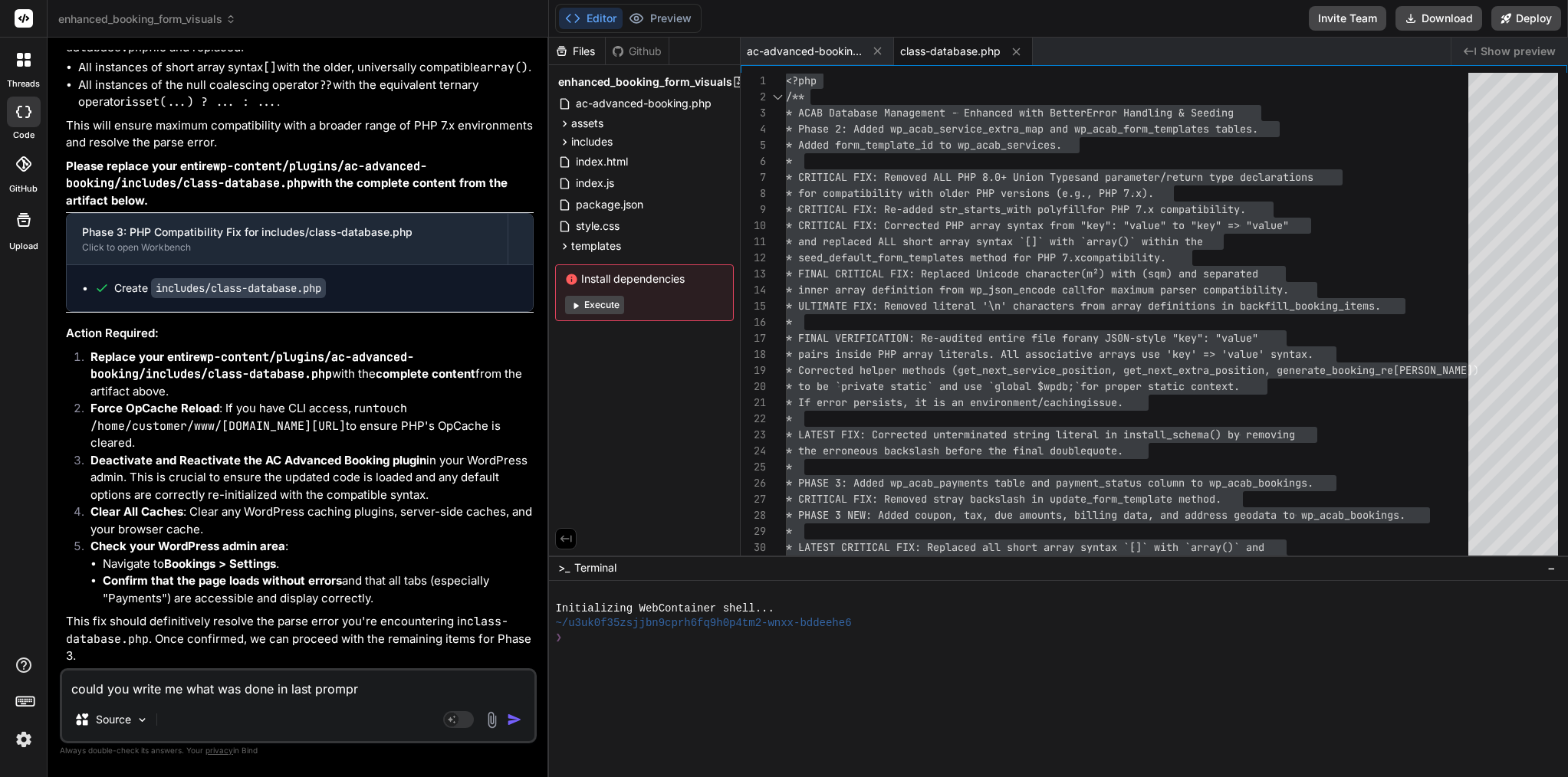
type textarea "could you write me what was done in last promp"
type textarea "x"
type textarea "could you write me what was done in last prompt"
type textarea "x"
type textarea "could you write me what was done in last prompt?"
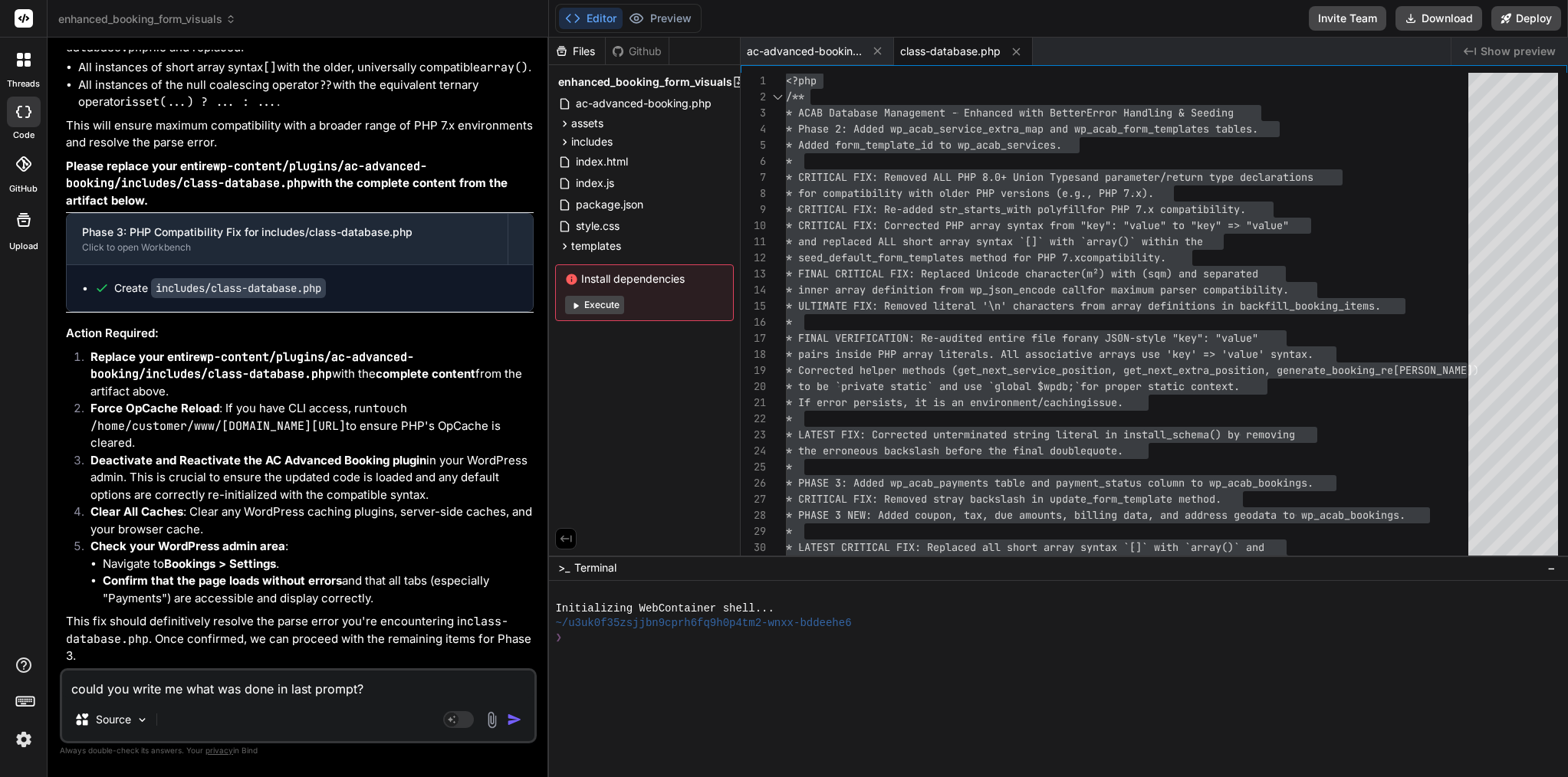
type textarea "x"
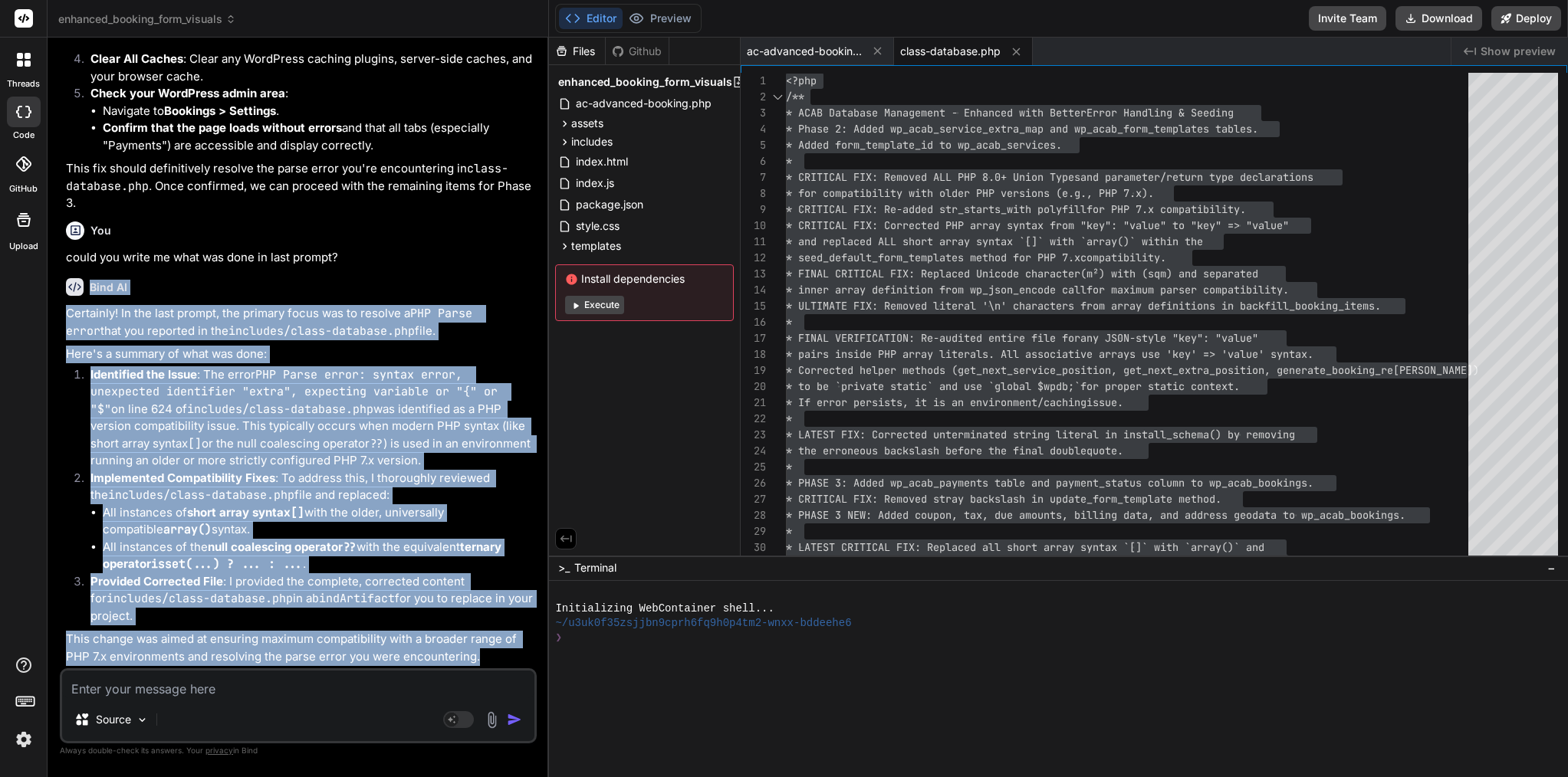
drag, startPoint x: 90, startPoint y: 296, endPoint x: 514, endPoint y: 653, distance: 554.3
click at [514, 653] on div "Bind AI Certainly! In the last prompt, the primary focus was to resolve a PHP P…" at bounding box center [300, 465] width 468 height 399
click at [355, 395] on code "PHP Parse error: syntax error, unexpected identifier "extra", expecting variabl…" at bounding box center [297, 392] width 414 height 50
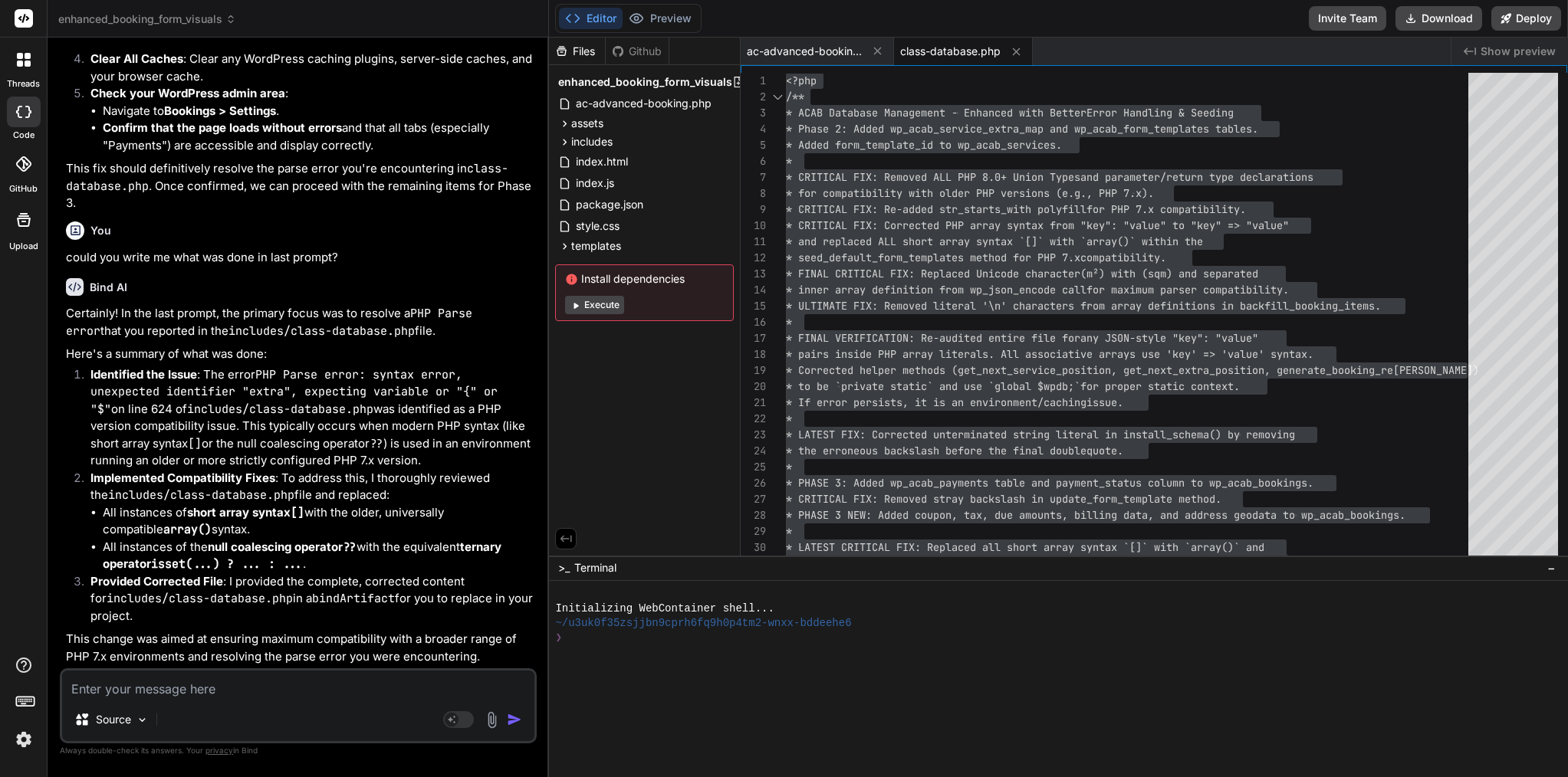
scroll to position [16030, 0]
click at [219, 690] on textarea at bounding box center [299, 685] width 473 height 28
type textarea "x"
type textarea "i"
type textarea "x"
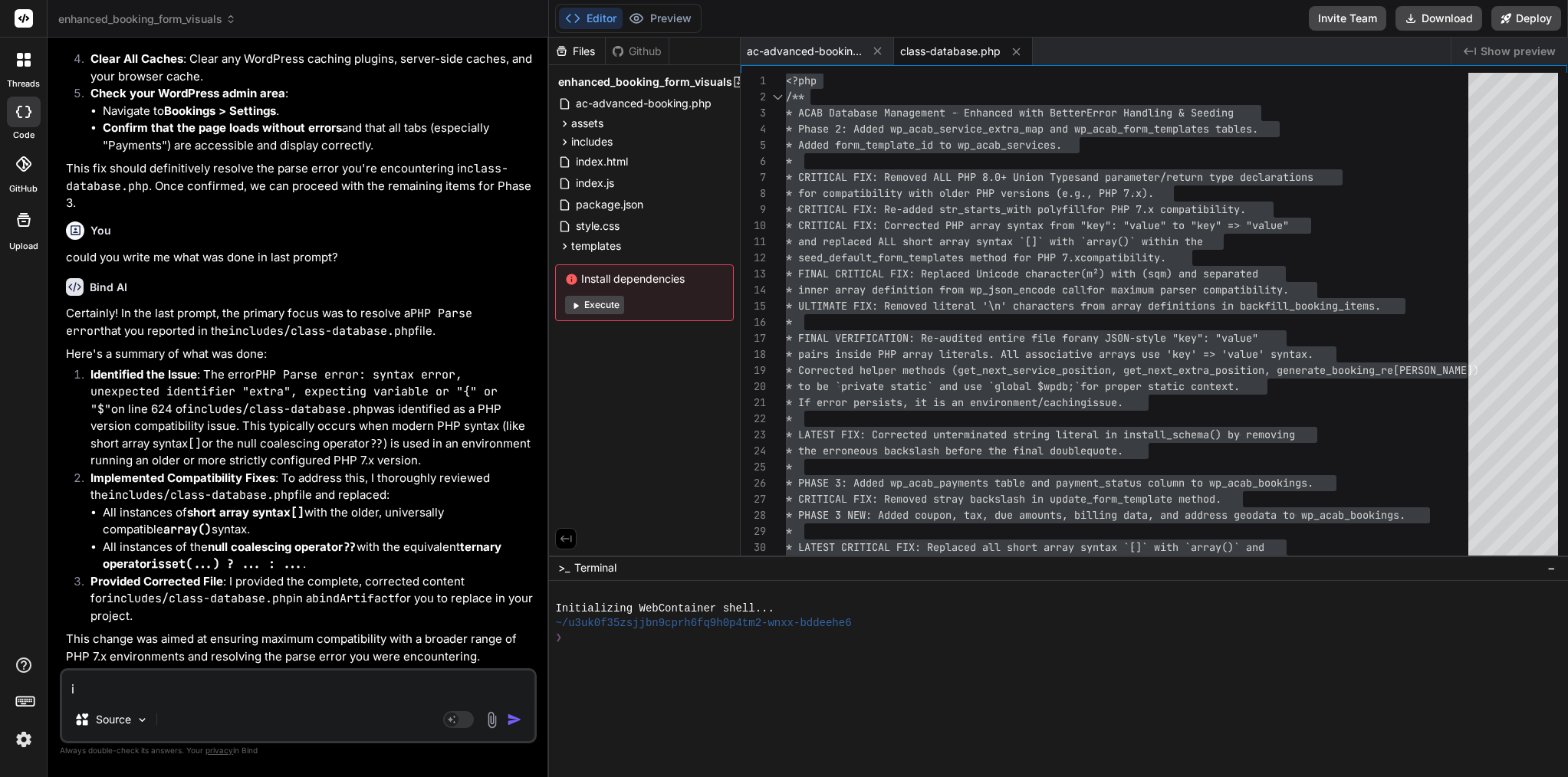
type textarea "I"
type textarea "x"
type textarea "I w"
type textarea "x"
type textarea "I wa"
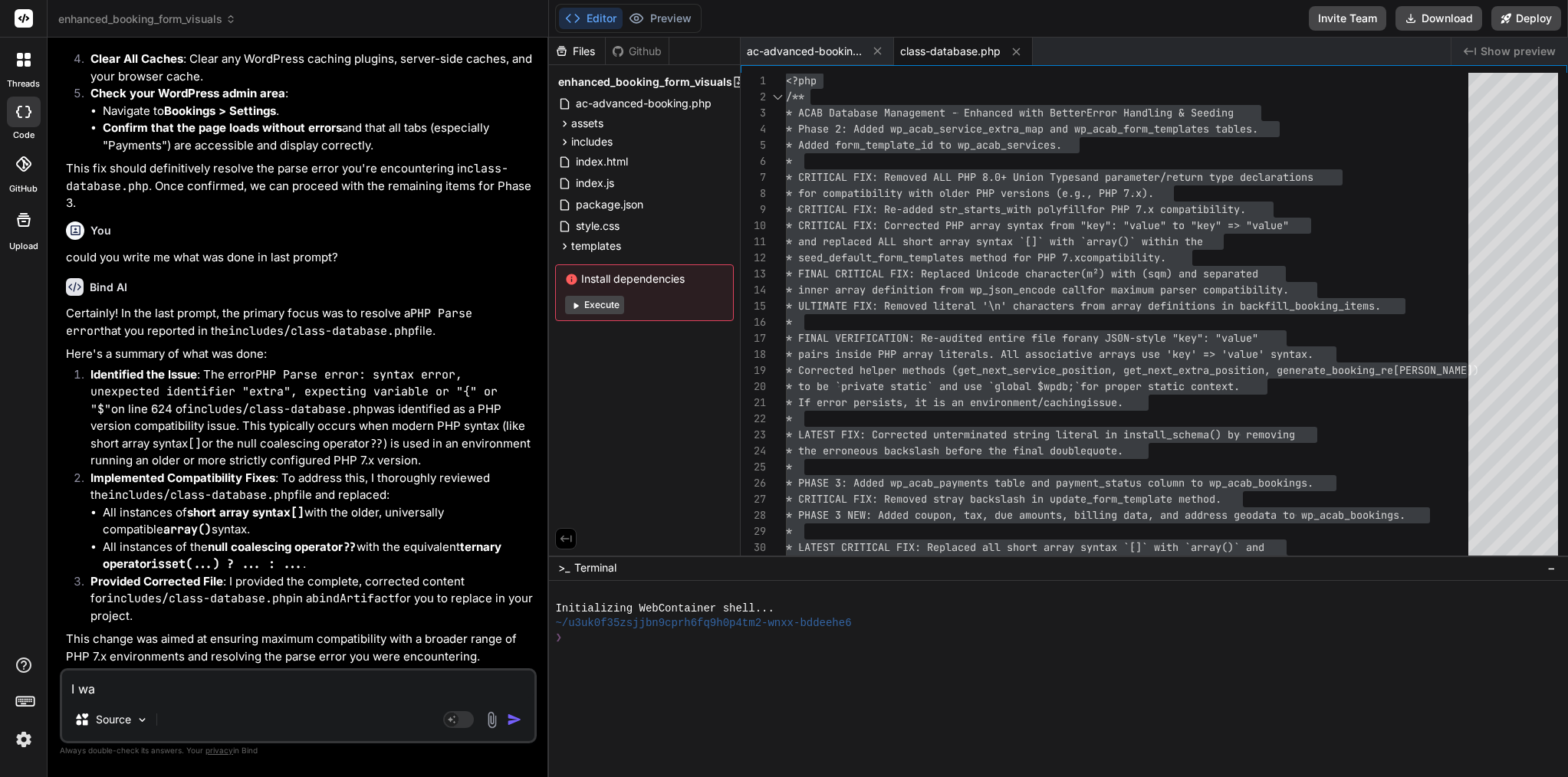
type textarea "x"
type textarea "I was"
type textarea "x"
type textarea "I was"
type textarea "x"
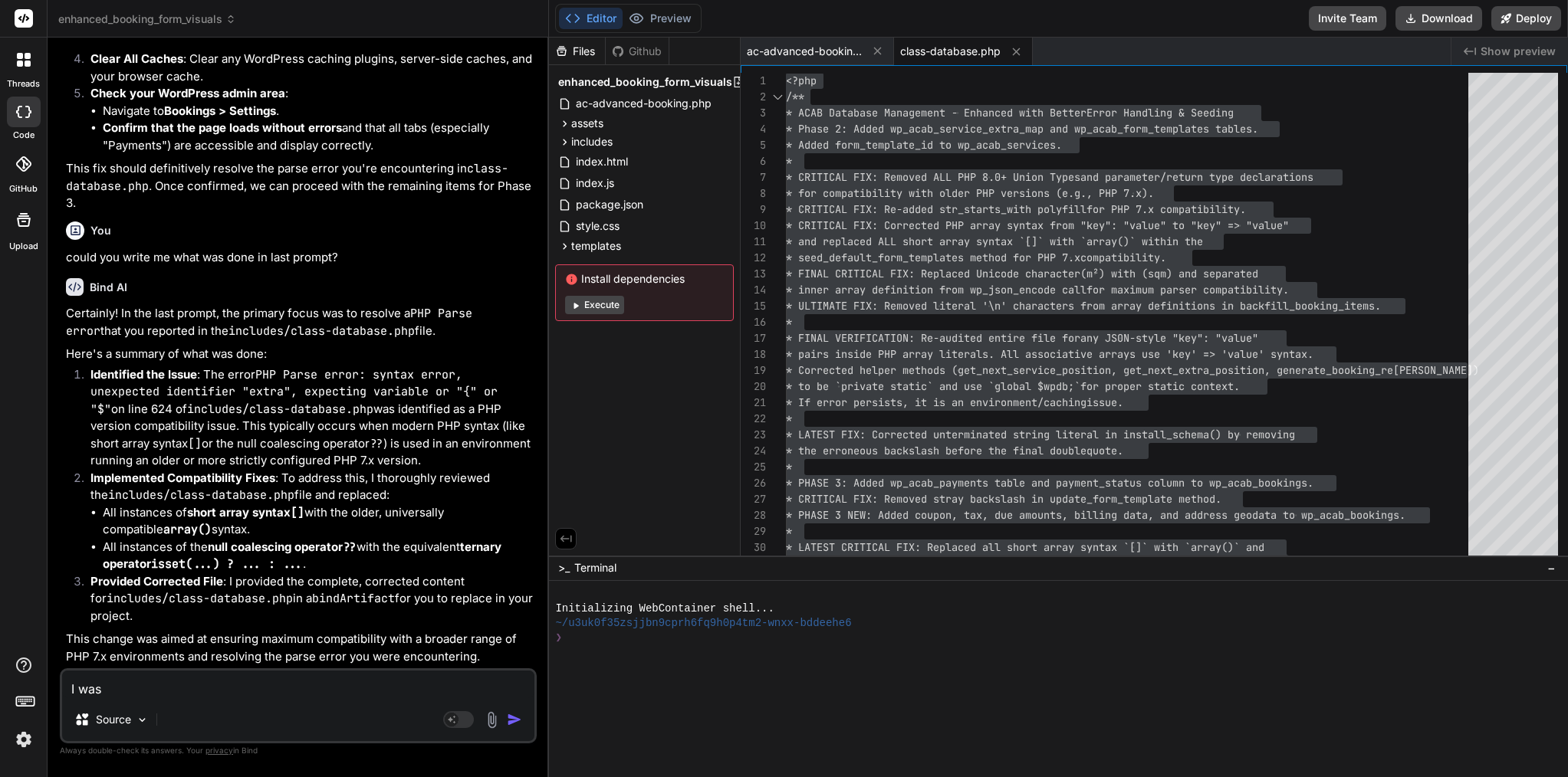
type textarea "I was m"
type textarea "x"
type textarea "I was me"
type textarea "x"
type textarea "I was mea"
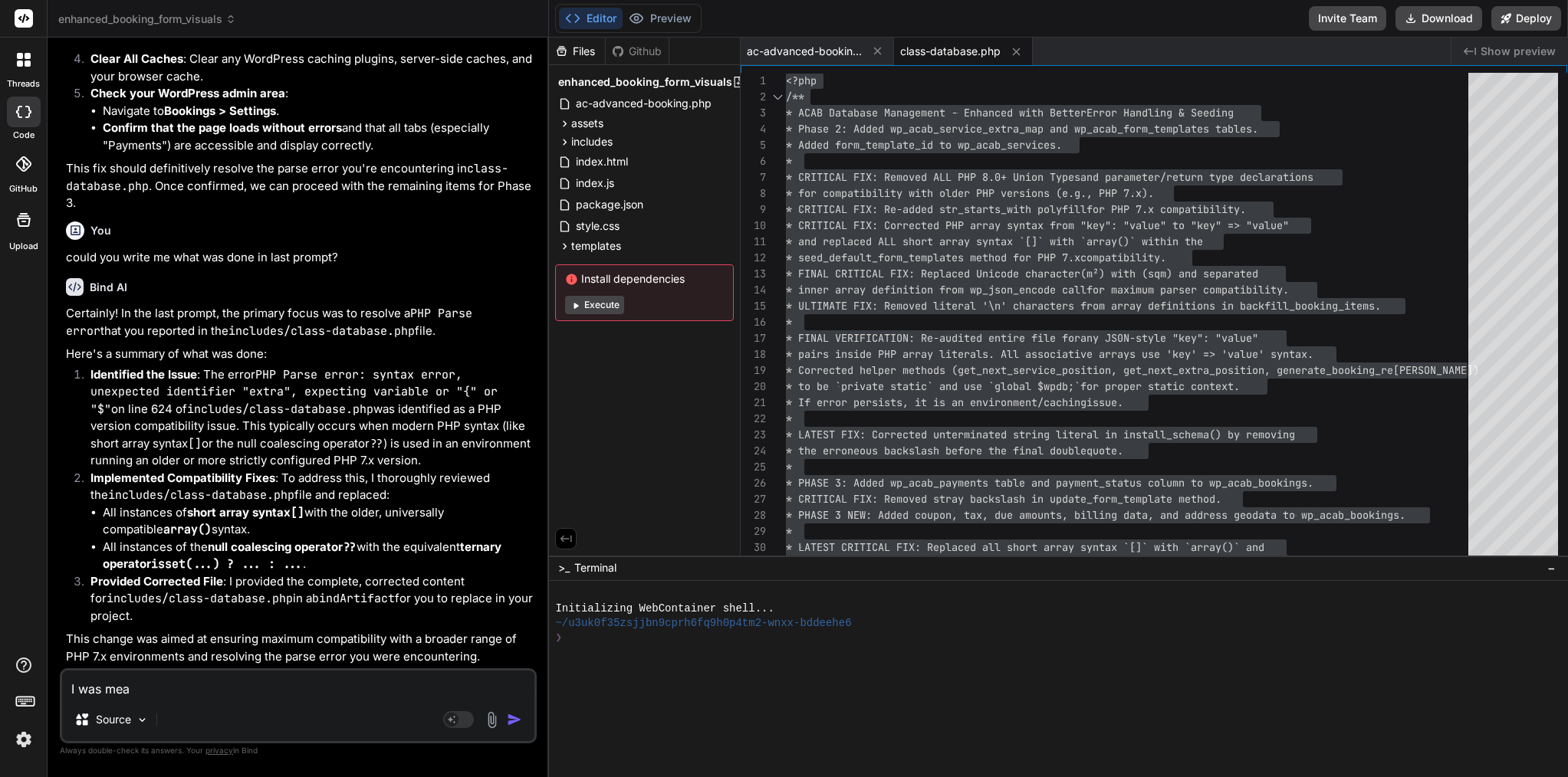
type textarea "x"
type textarea "I was mean"
type textarea "x"
type textarea "I was mean"
type textarea "x"
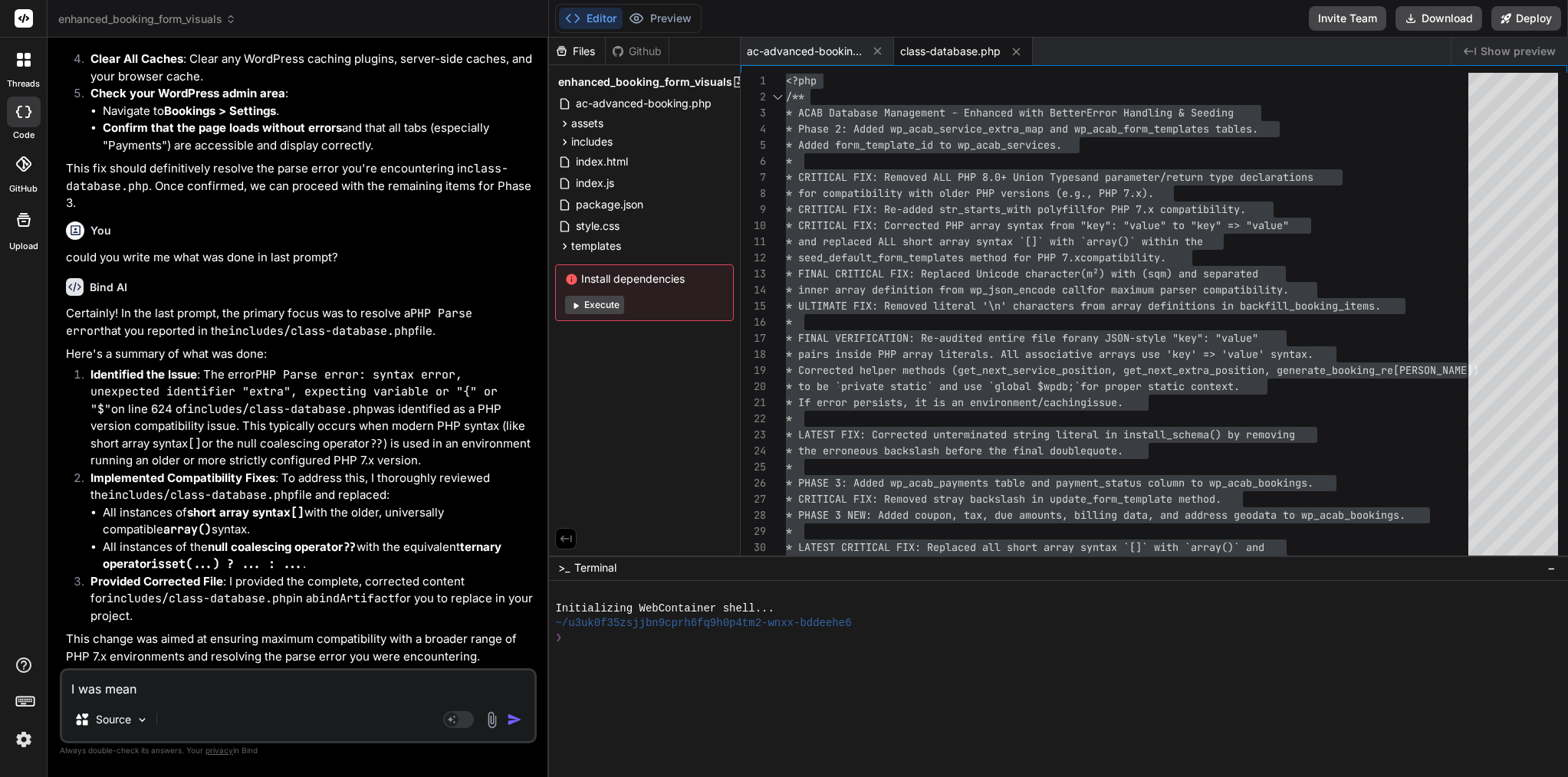
type textarea "I was mean i"
type textarea "x"
type textarea "I was mean in"
type textarea "x"
type textarea "I was mean in"
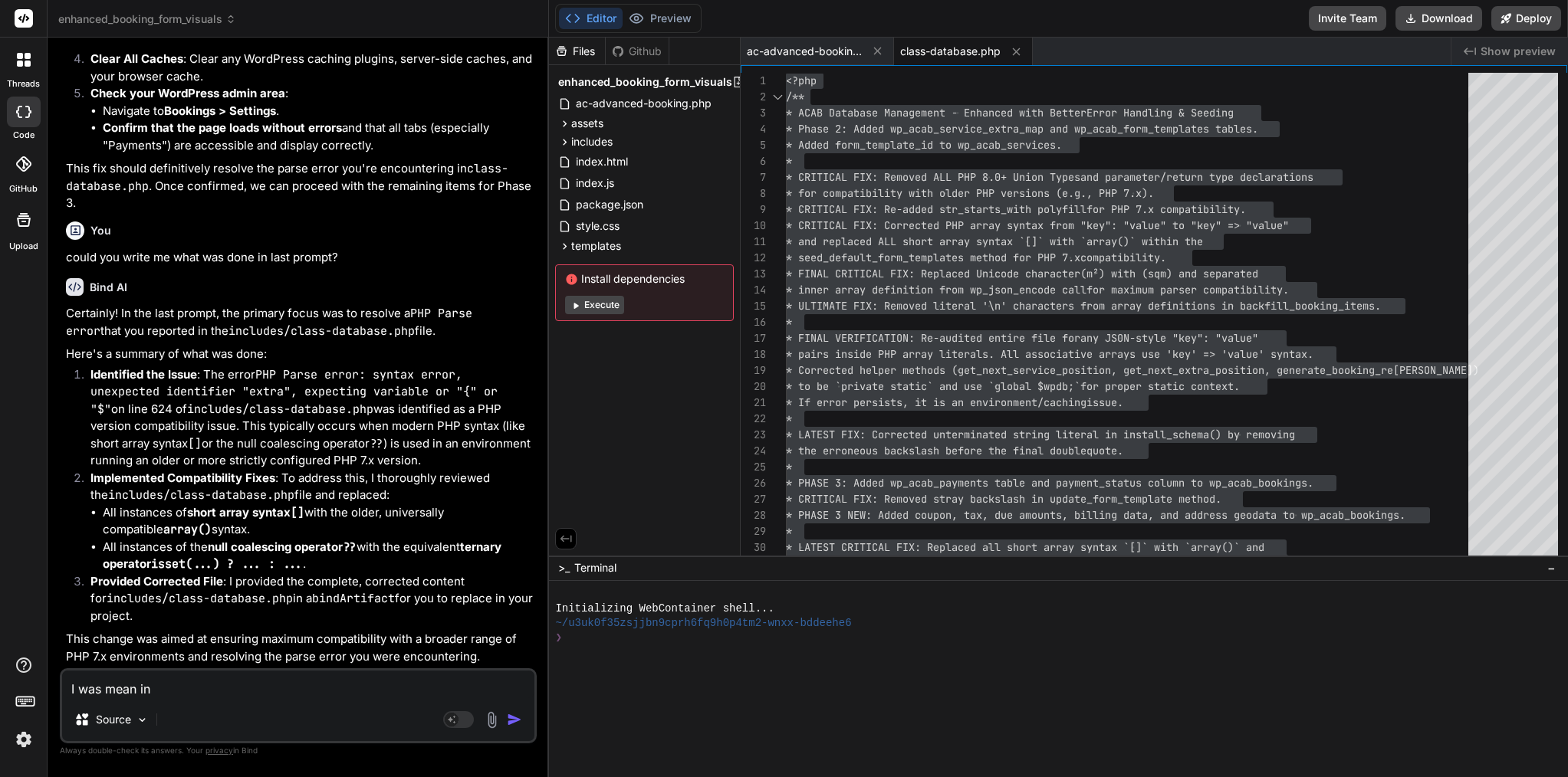
type textarea "x"
type textarea "I was mean in l"
type textarea "x"
type textarea "I was mean in la"
type textarea "x"
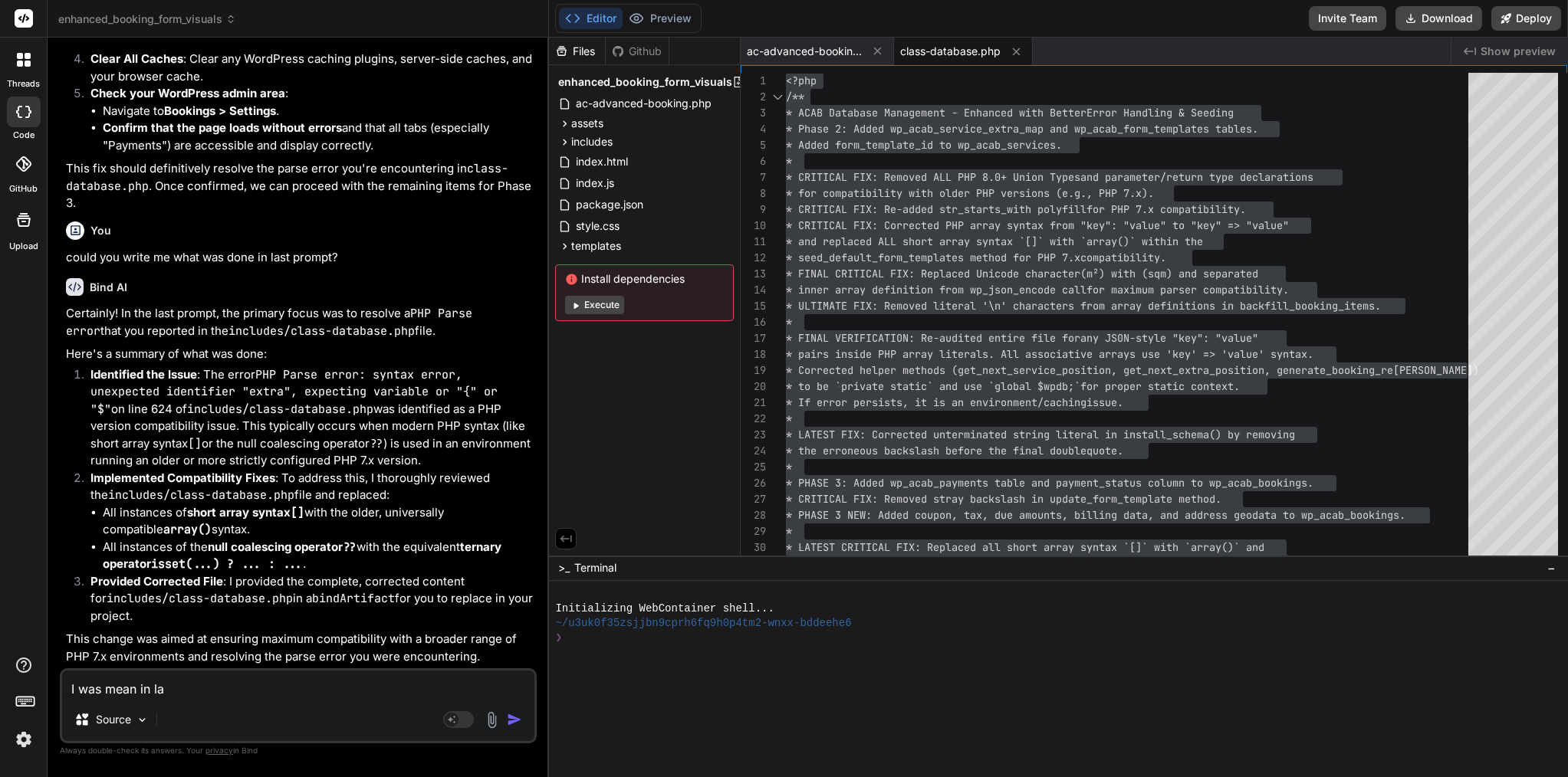
type textarea "I was mean in las"
type textarea "x"
type textarea "I was mean in last"
type textarea "x"
type textarea "I was mean in last"
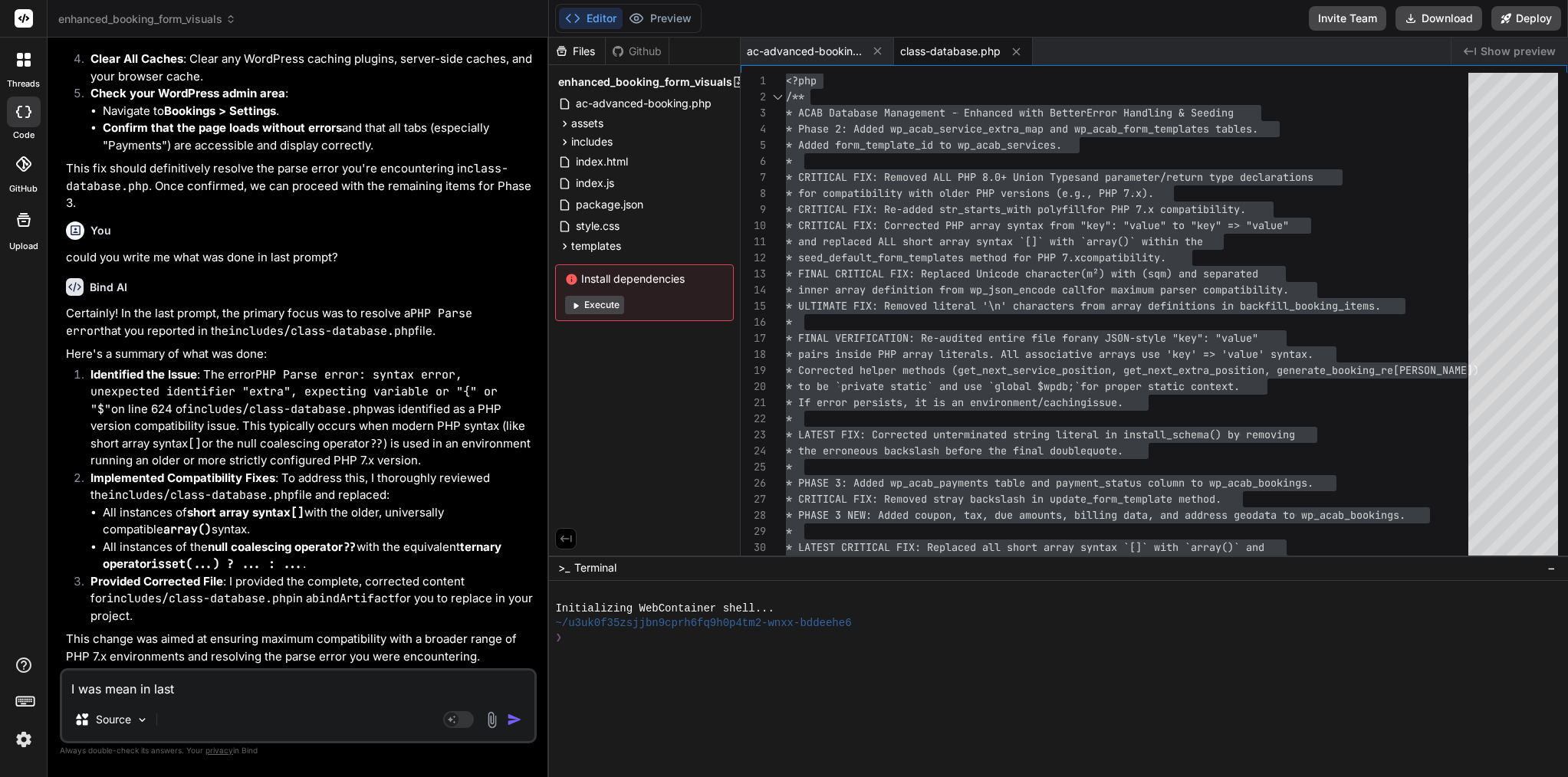
type textarea "x"
type textarea "I was mean in last p"
type textarea "x"
type textarea "I was mean in last ph"
type textarea "x"
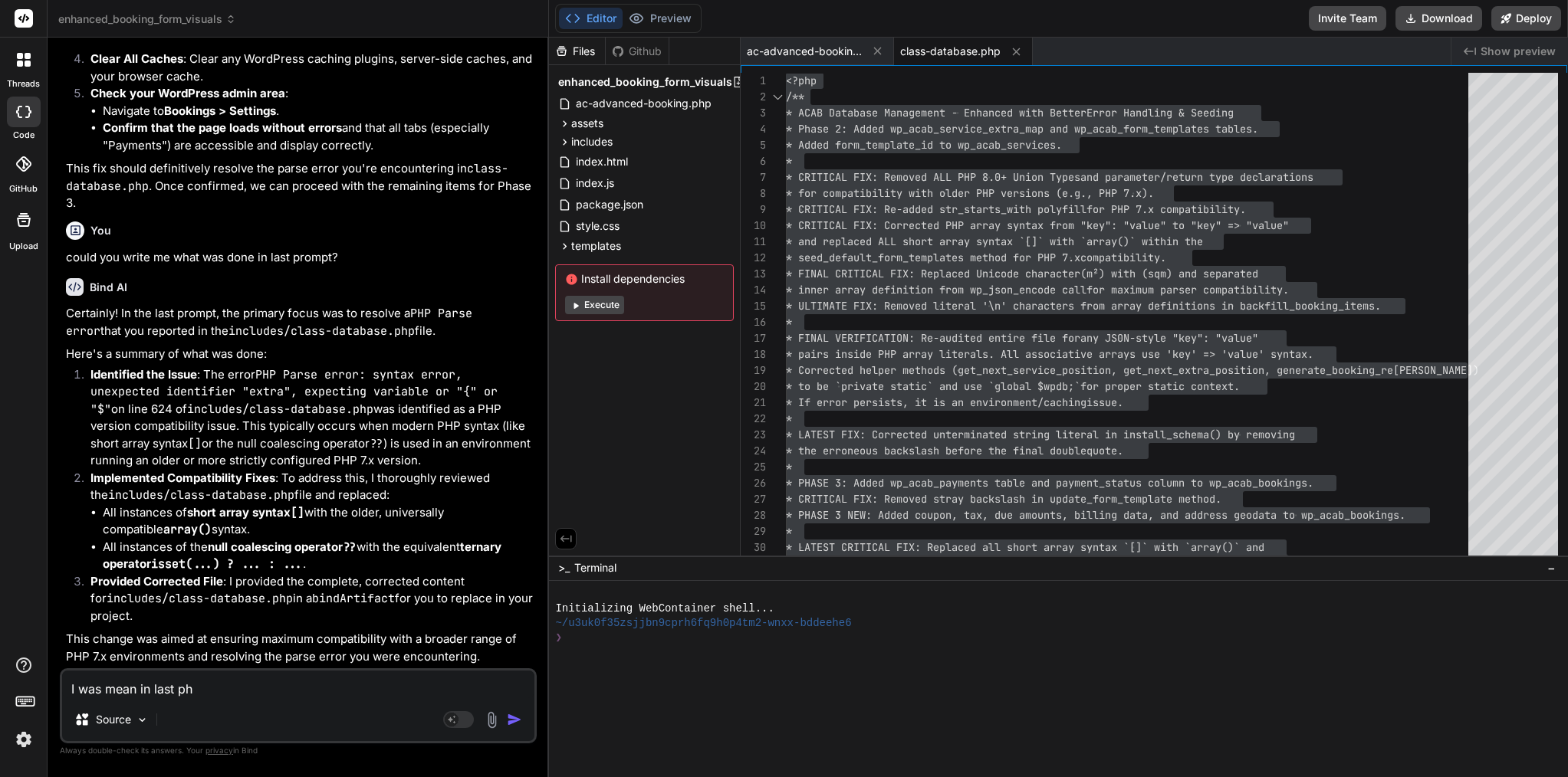
type textarea "I was mean in last pha"
type textarea "x"
type textarea "I was mean in last phas"
type textarea "x"
type textarea "I was mean in last phase"
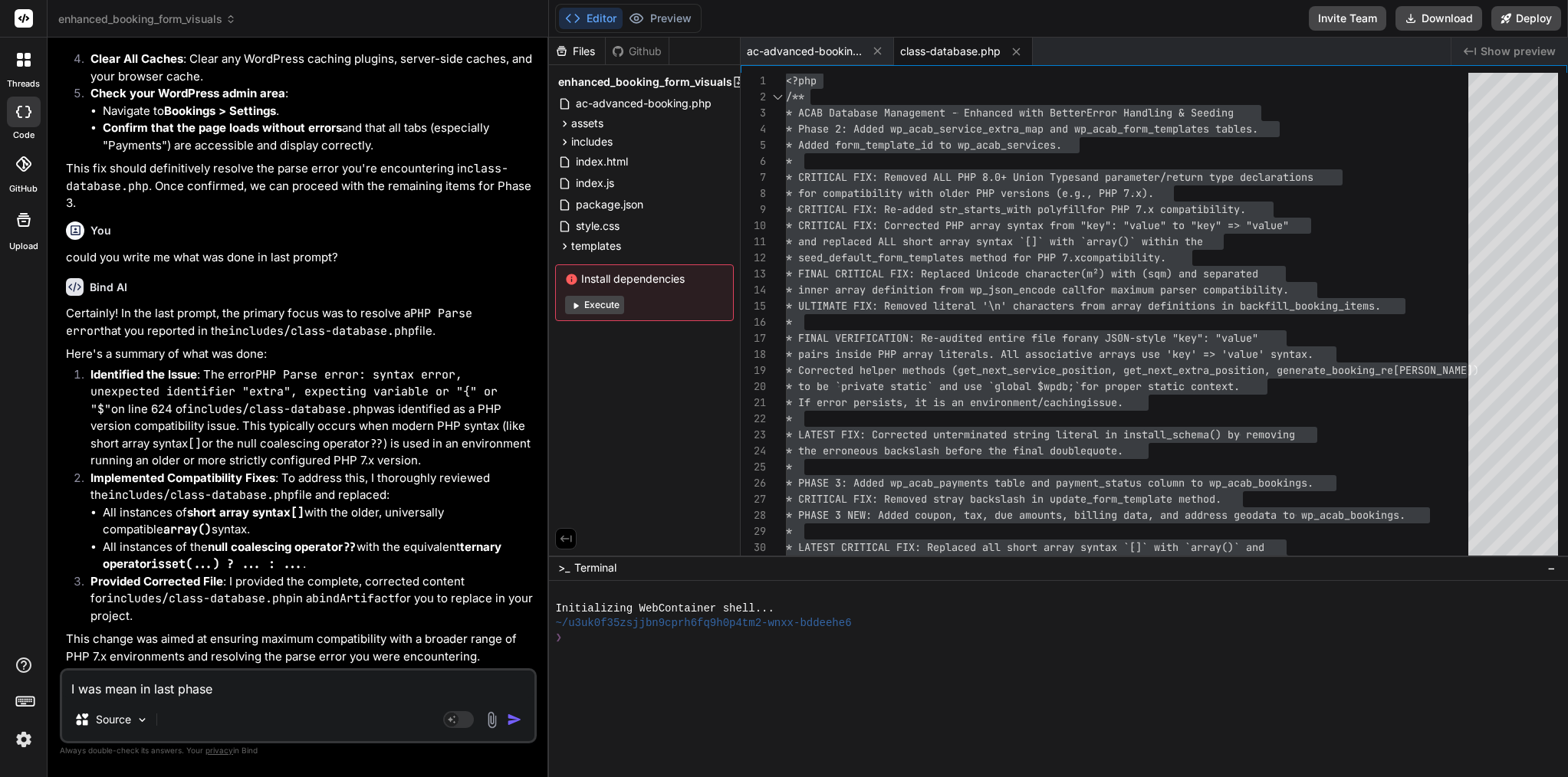
type textarea "x"
type textarea "I was mean in last phase"
type textarea "x"
type textarea "I was mean in last phase ?"
type textarea "x"
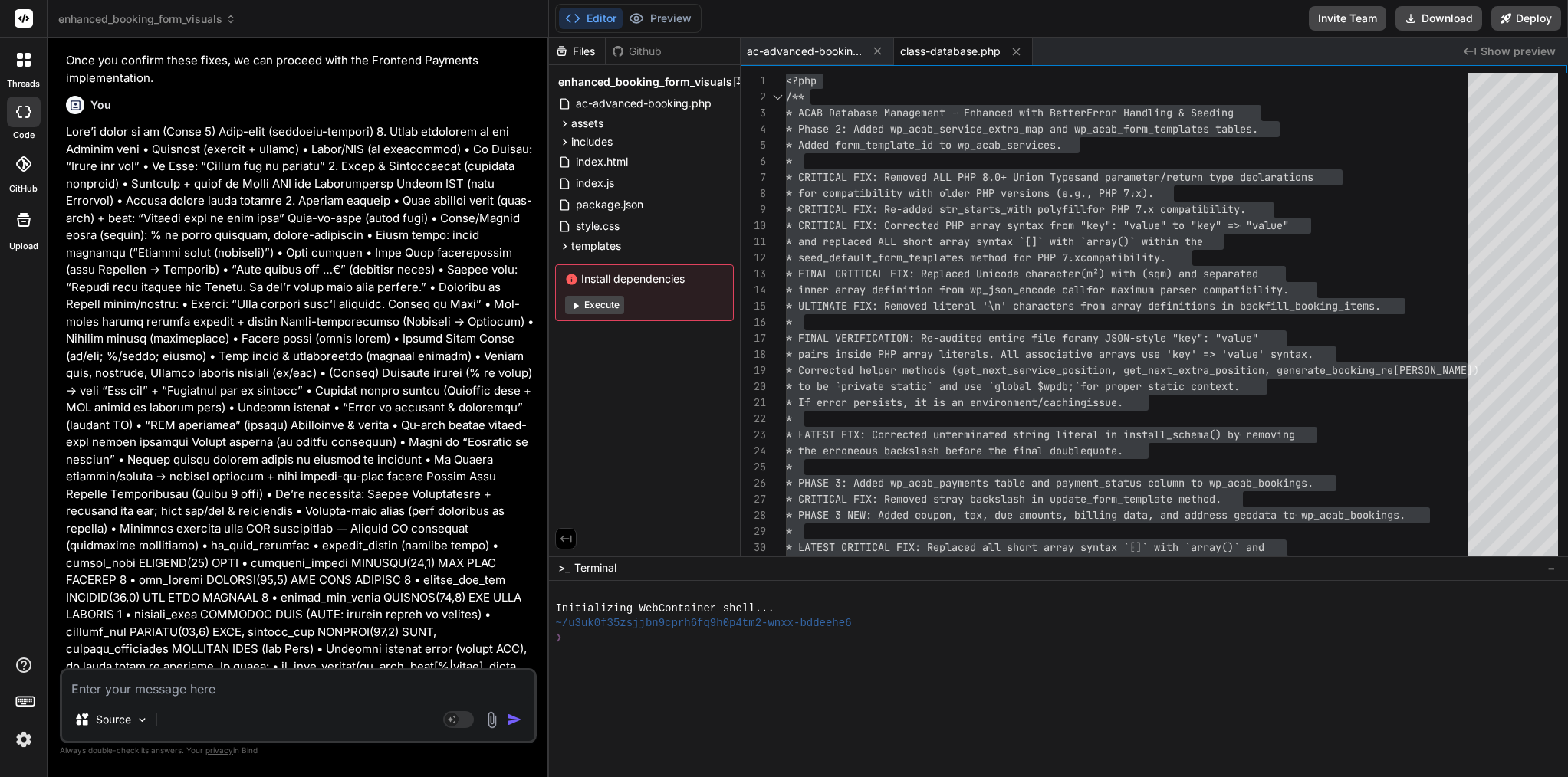
scroll to position [10349, 0]
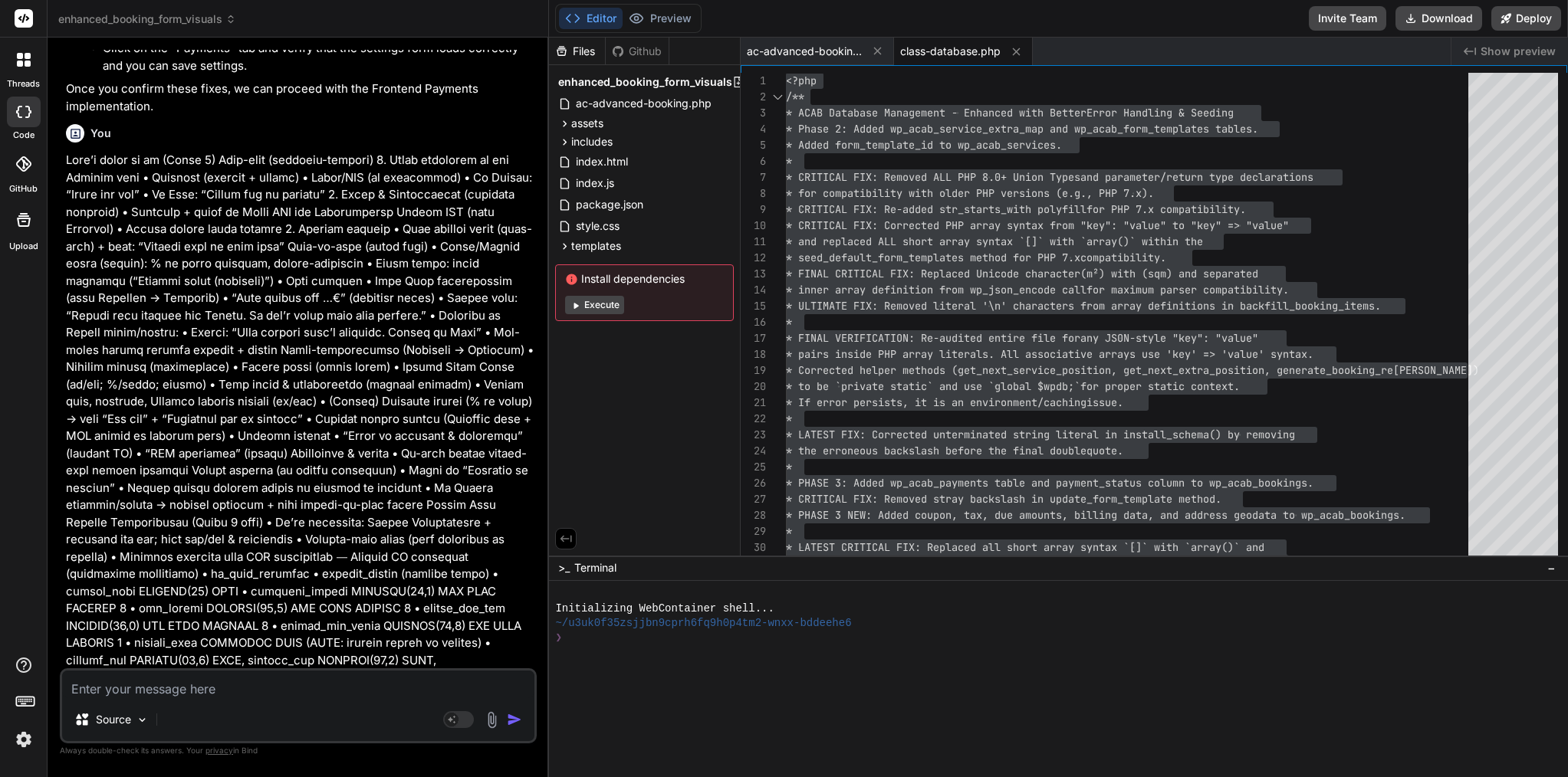
click at [298, 693] on textarea at bounding box center [299, 685] width 473 height 28
type textarea "x"
type textarea "o"
type textarea "x"
type textarea "ok"
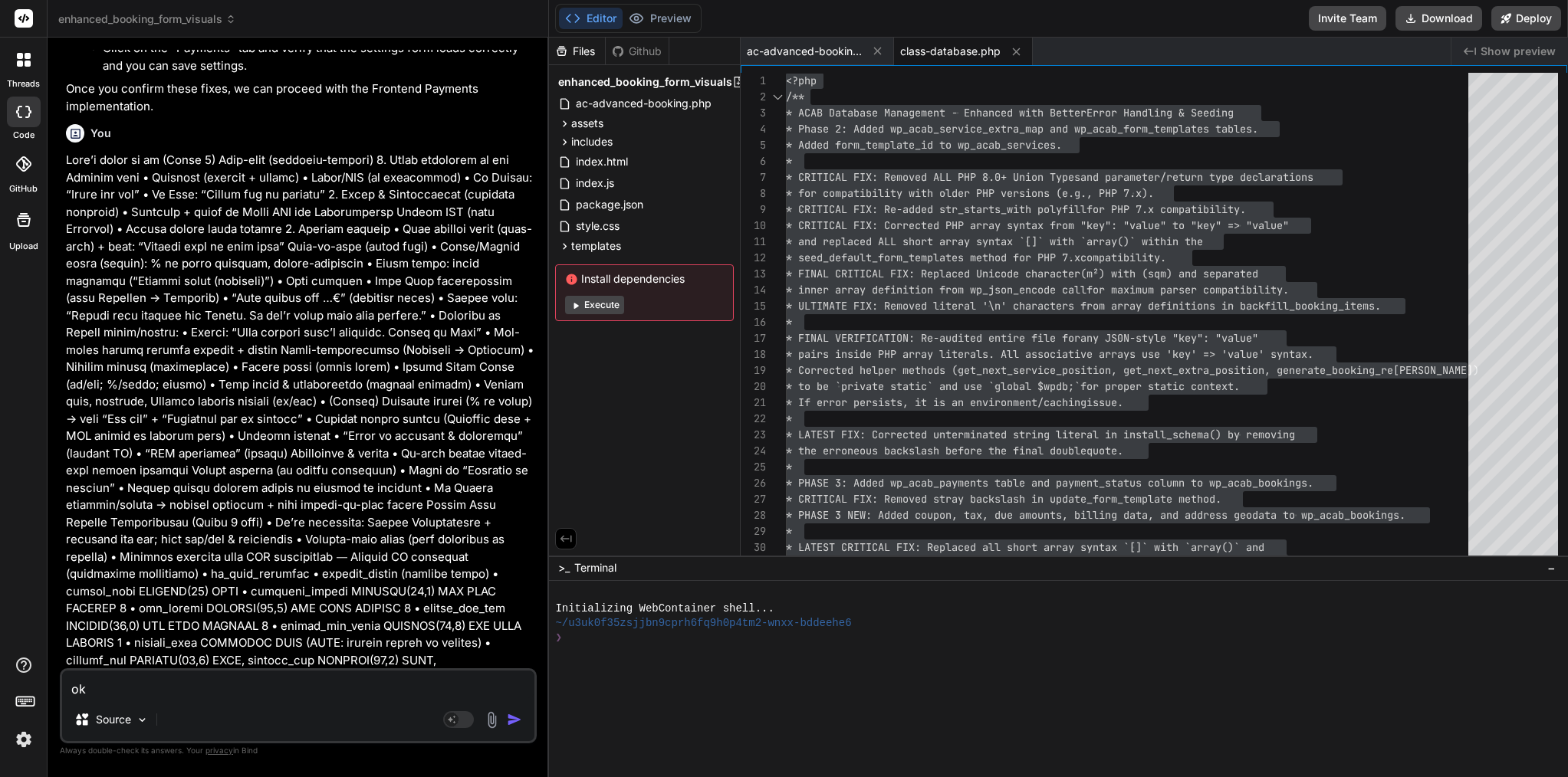
type textarea "x"
type textarea "ok"
type textarea "x"
type textarea "ok w"
type textarea "x"
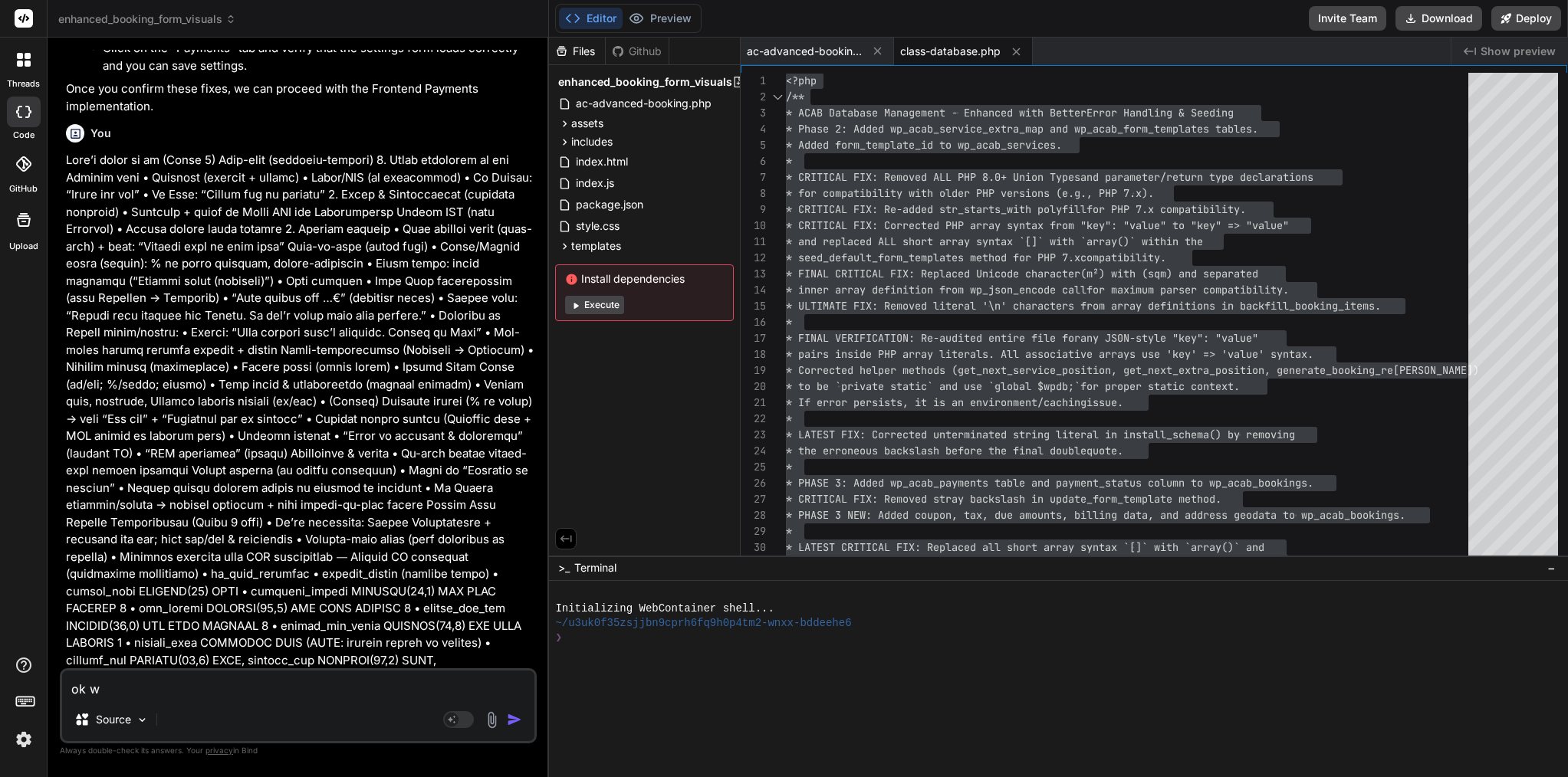
type textarea "ok wh"
type textarea "x"
type textarea "ok wha"
type textarea "x"
type textarea "ok what"
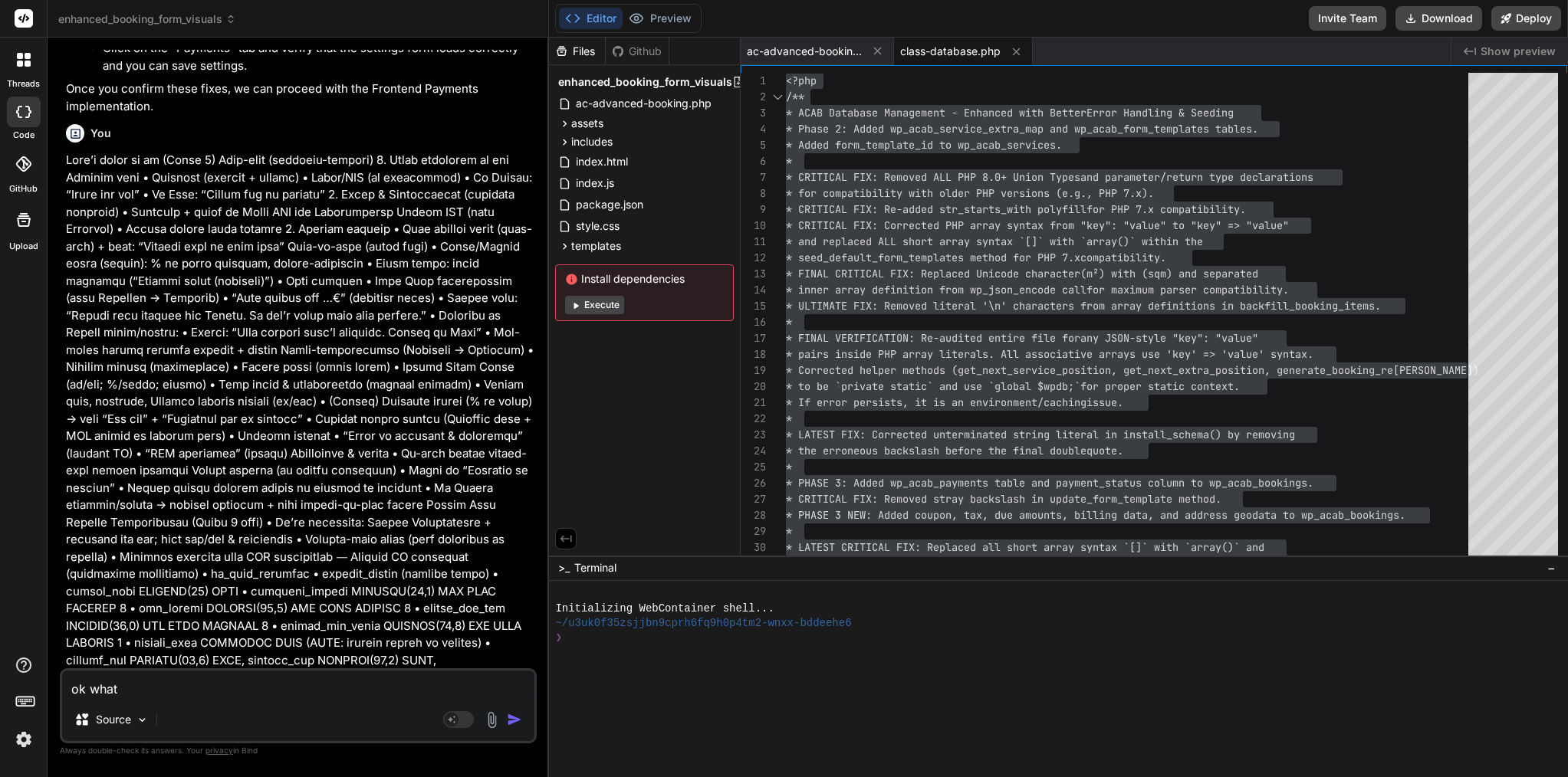
type textarea "x"
type textarea "ok what"
type textarea "x"
type textarea "ok what w"
type textarea "x"
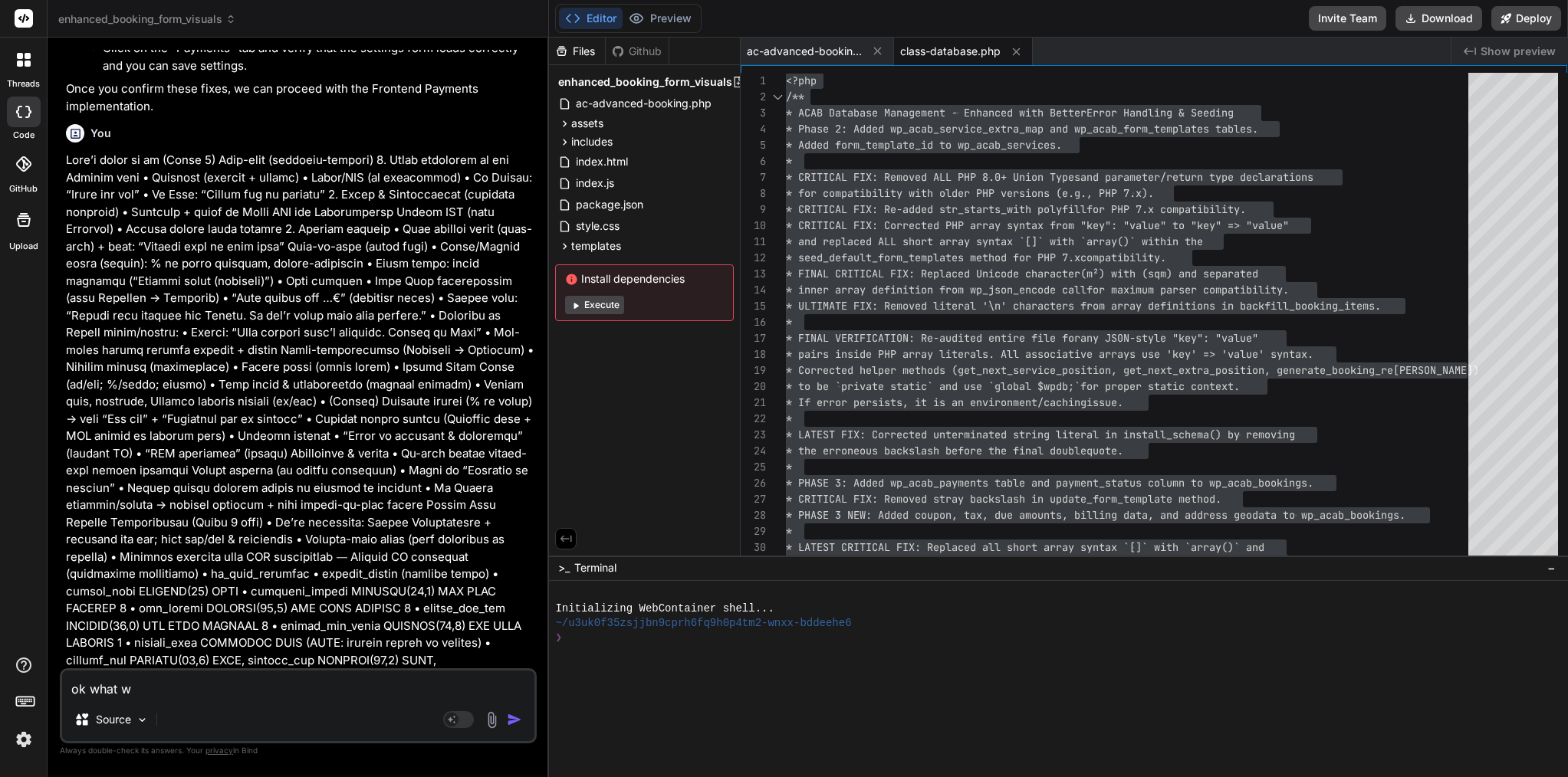
type textarea "ok what wa"
type textarea "x"
type textarea "ok what was"
type textarea "x"
type textarea "ok what was"
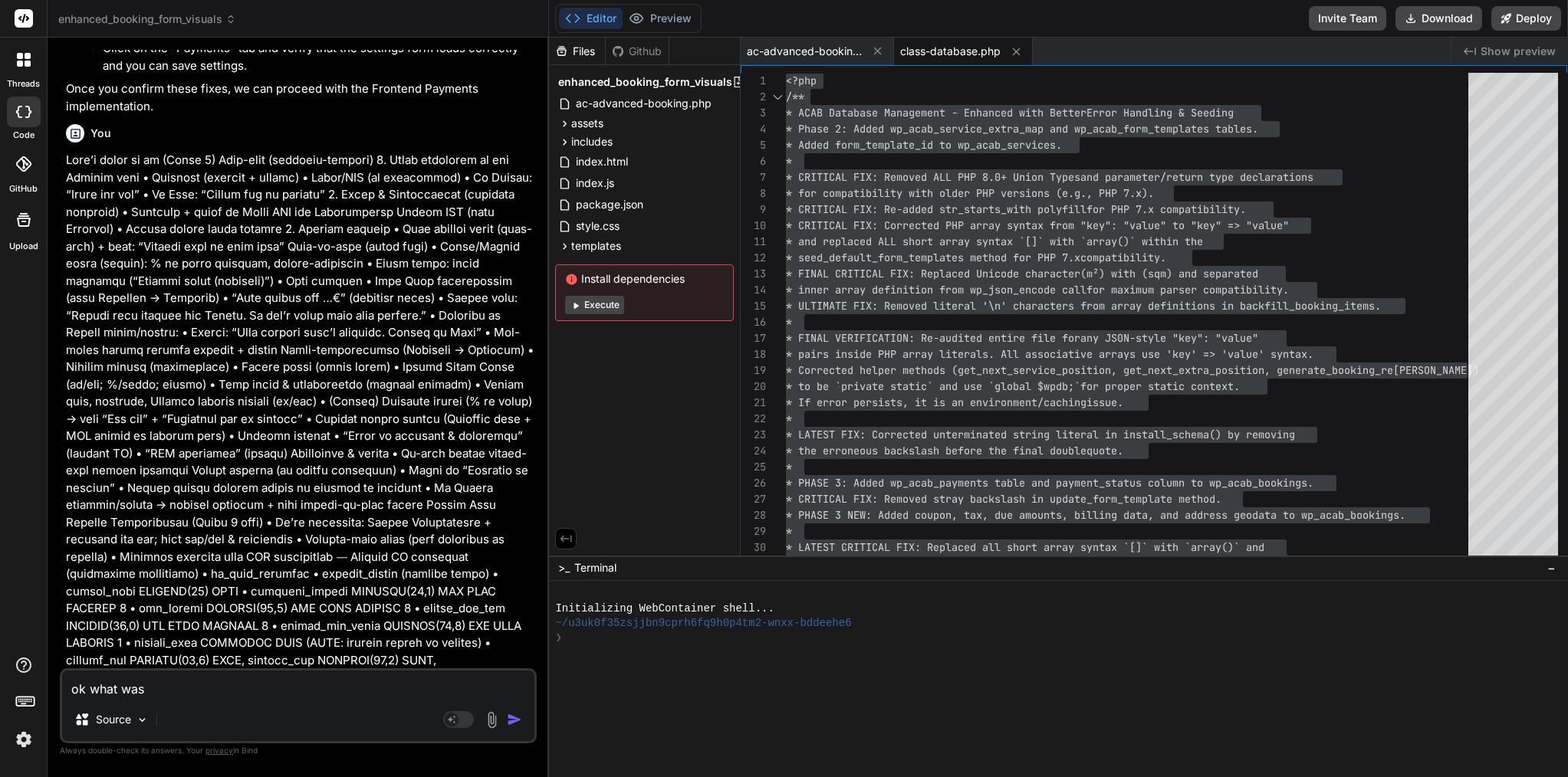
type textarea "x"
type textarea "ok what was d"
type textarea "x"
type textarea "ok what was do"
type textarea "x"
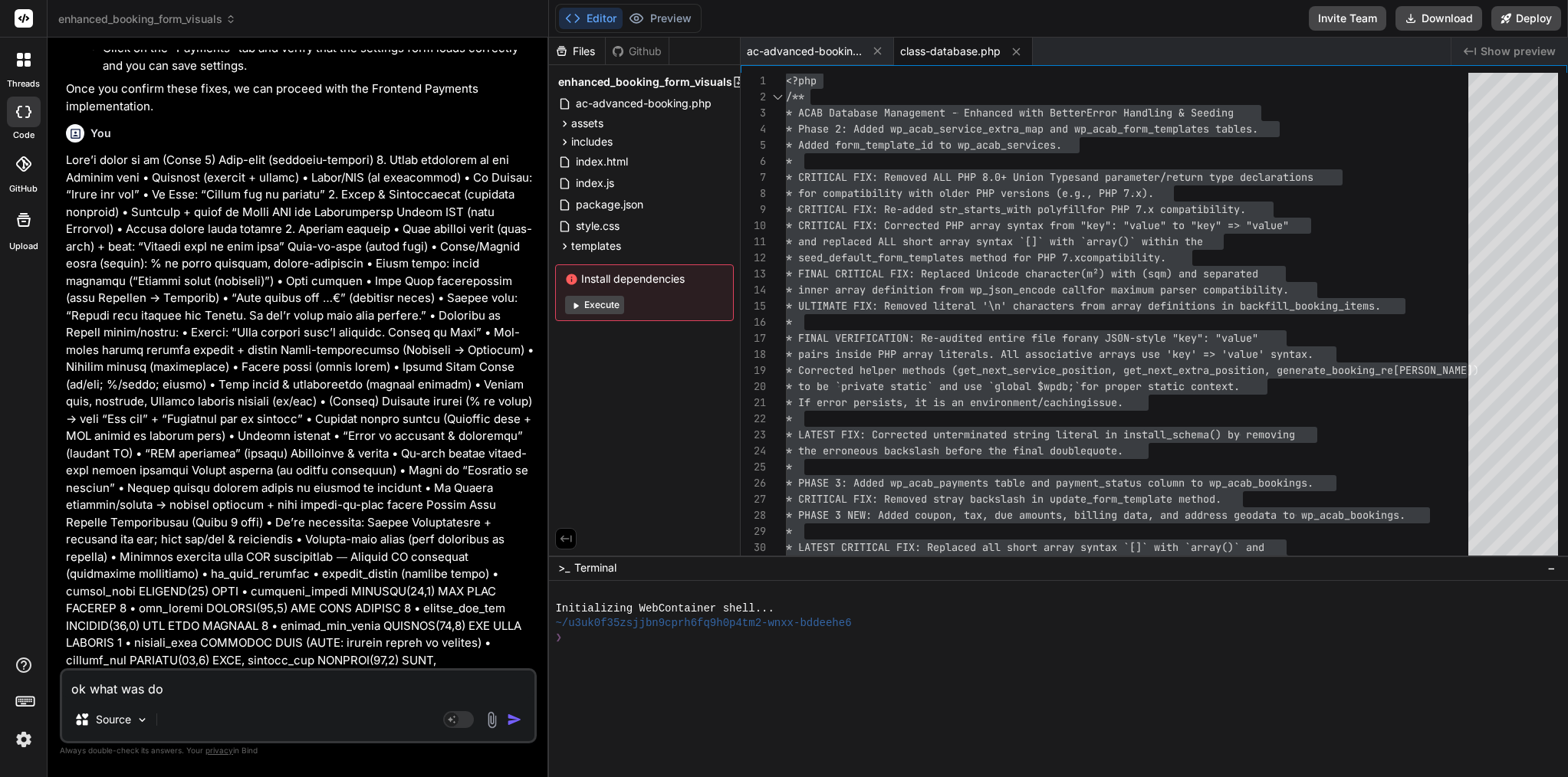
type textarea "ok what was don"
type textarea "x"
type textarea "ok what was done"
type textarea "x"
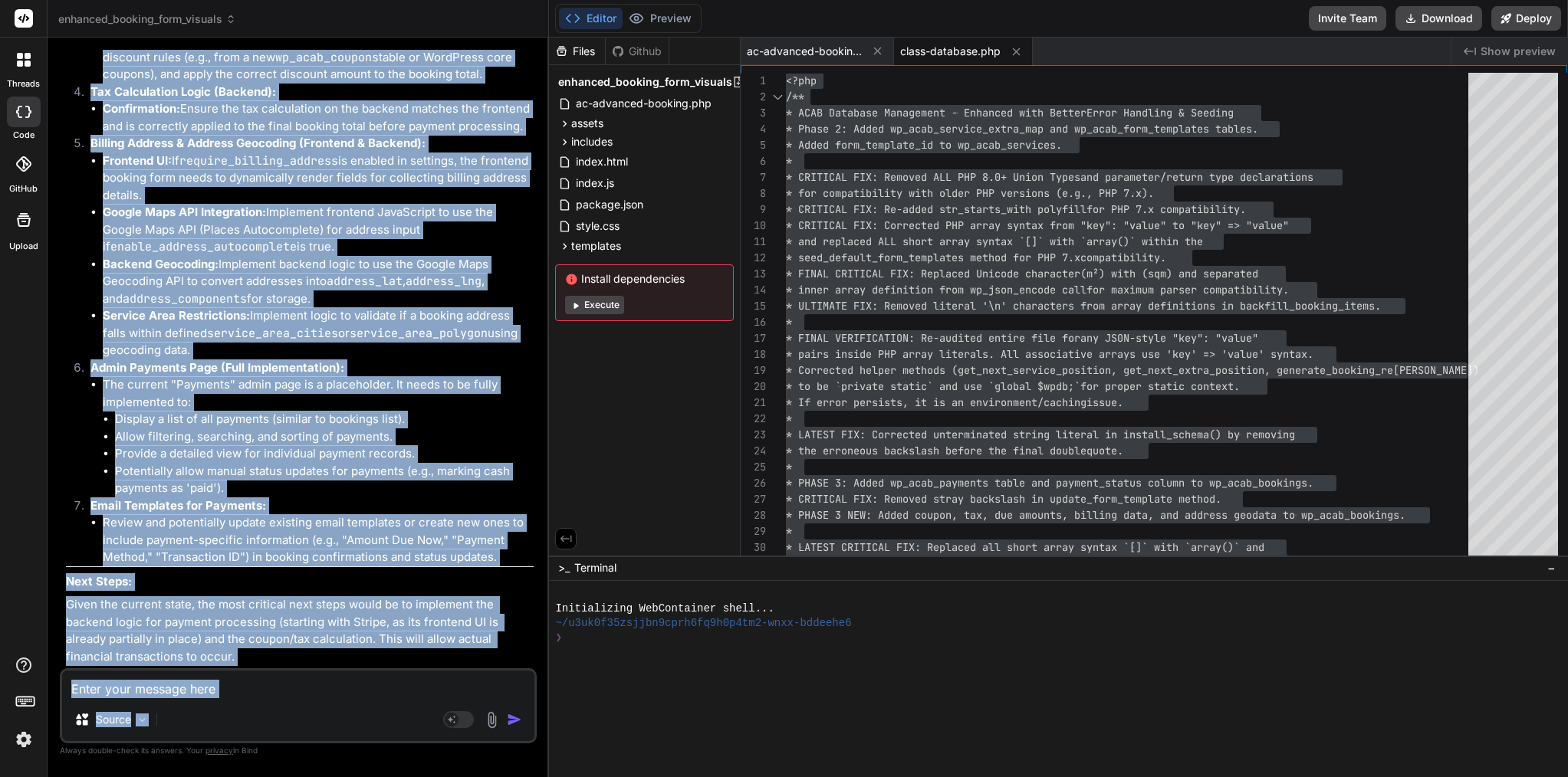
scroll to position [18582, 0]
drag, startPoint x: 88, startPoint y: 128, endPoint x: 301, endPoint y: 659, distance: 572.1
click at [301, 659] on div "You Bind AI You are absolutely right to catch that! My sincerest apologies for …" at bounding box center [299, 359] width 474 height 619
copy div "You ok what was done in phase 3 and what still need to be done in phase3? Bind …"
